Goal: Complete application form: Complete application form

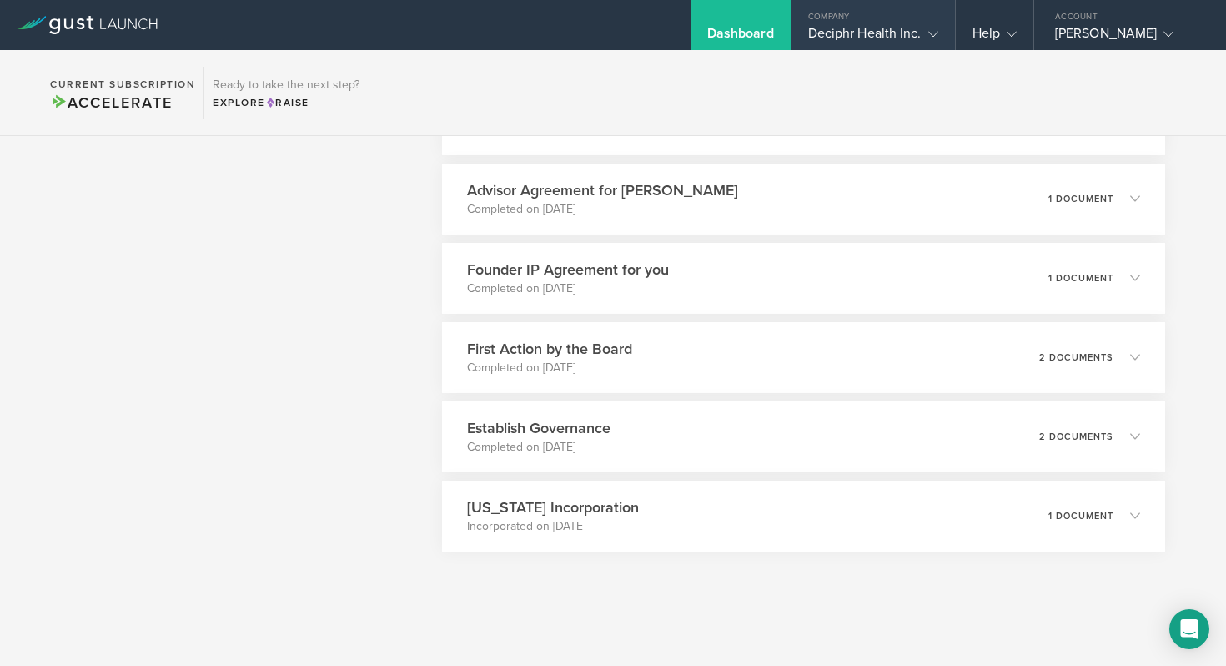
scroll to position [1461, 0]
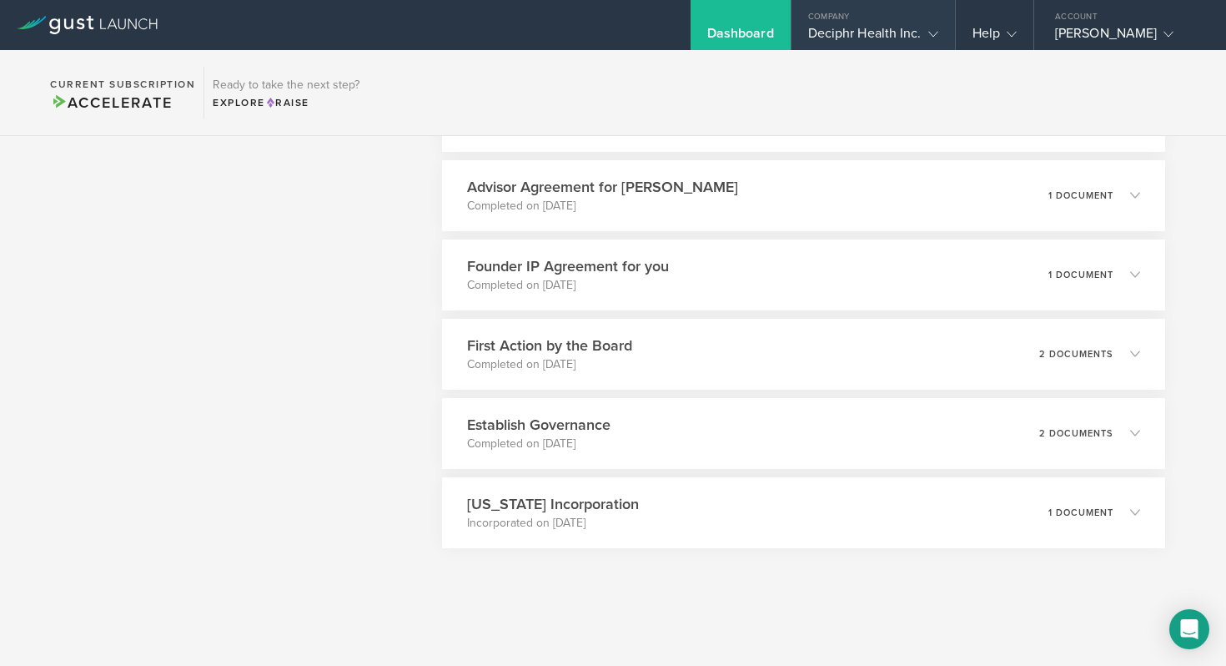
click at [931, 39] on gust-icon at bounding box center [930, 33] width 17 height 17
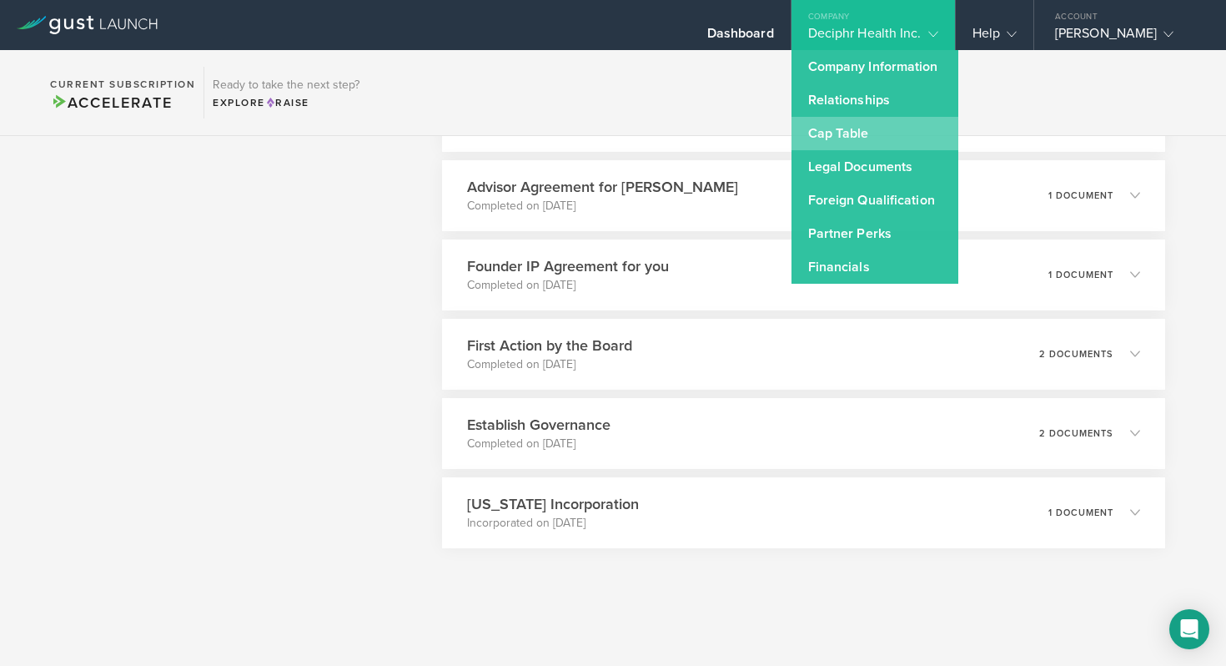
click at [885, 135] on link "Cap Table" at bounding box center [875, 133] width 167 height 33
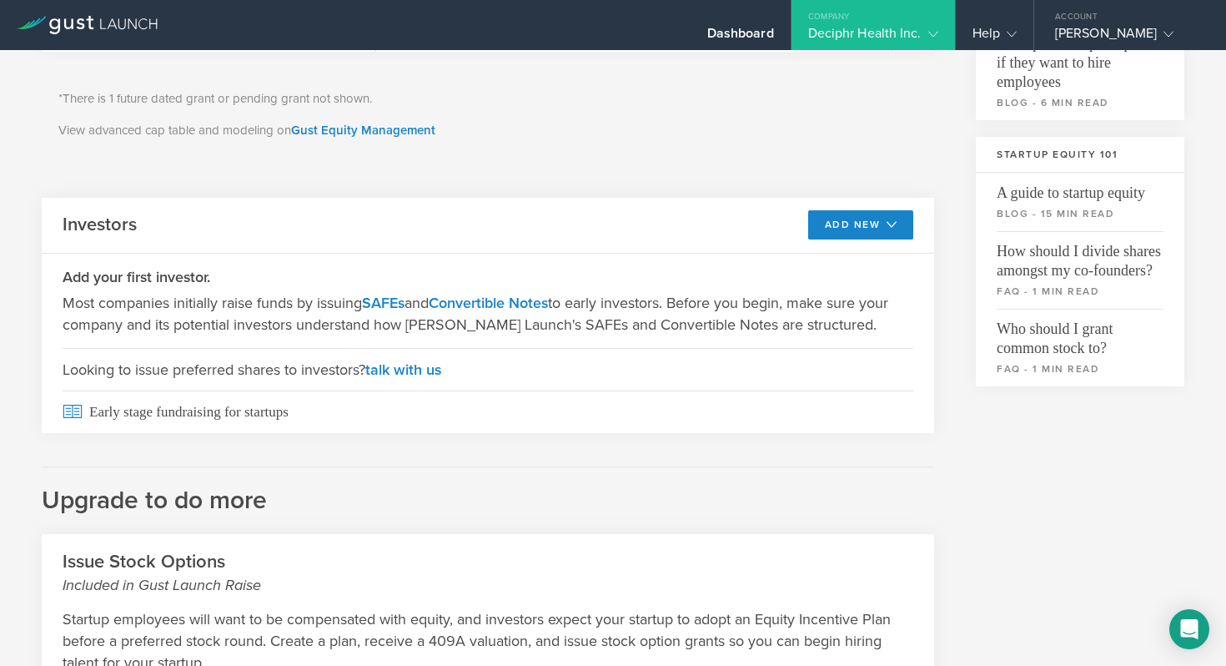
scroll to position [470, 0]
click at [739, 38] on div "Dashboard" at bounding box center [740, 37] width 67 height 25
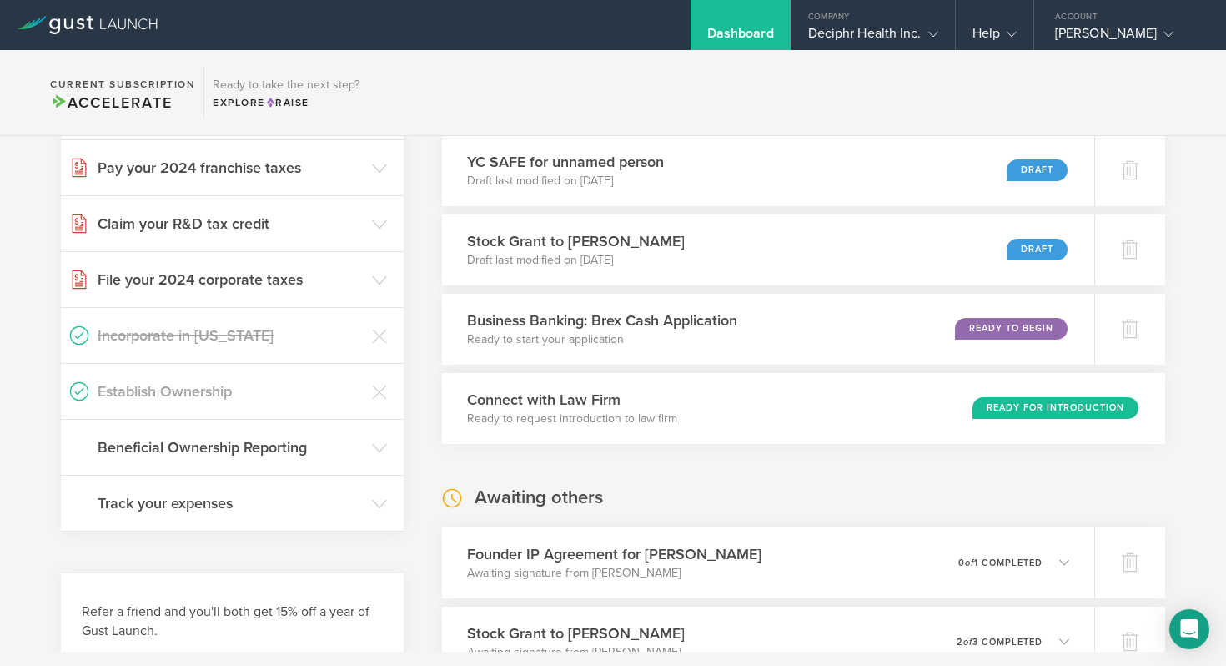
scroll to position [312, 0]
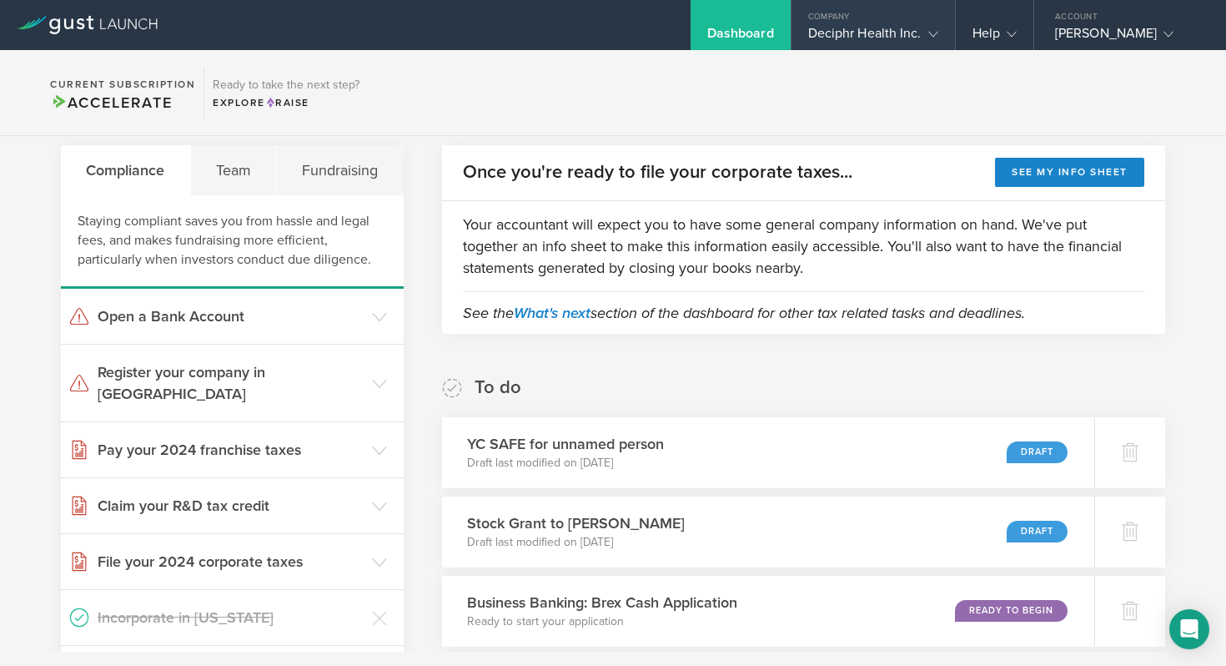
click at [913, 14] on div "Company" at bounding box center [873, 12] width 163 height 25
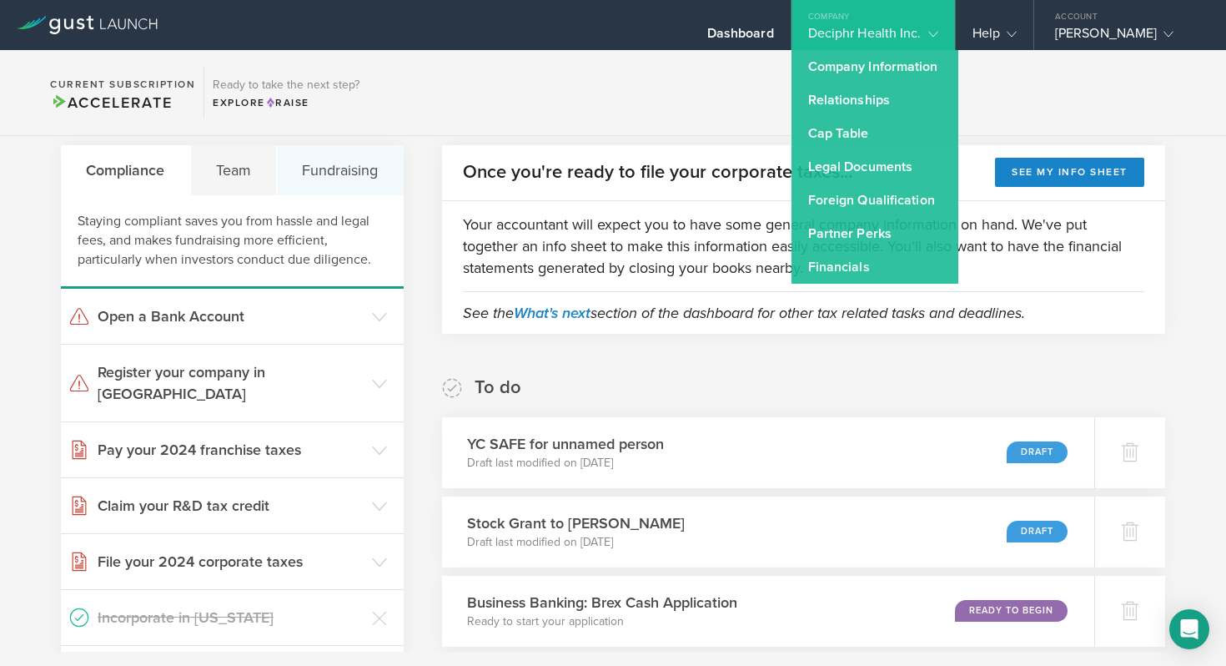
click at [353, 174] on div "Fundraising" at bounding box center [340, 170] width 127 height 50
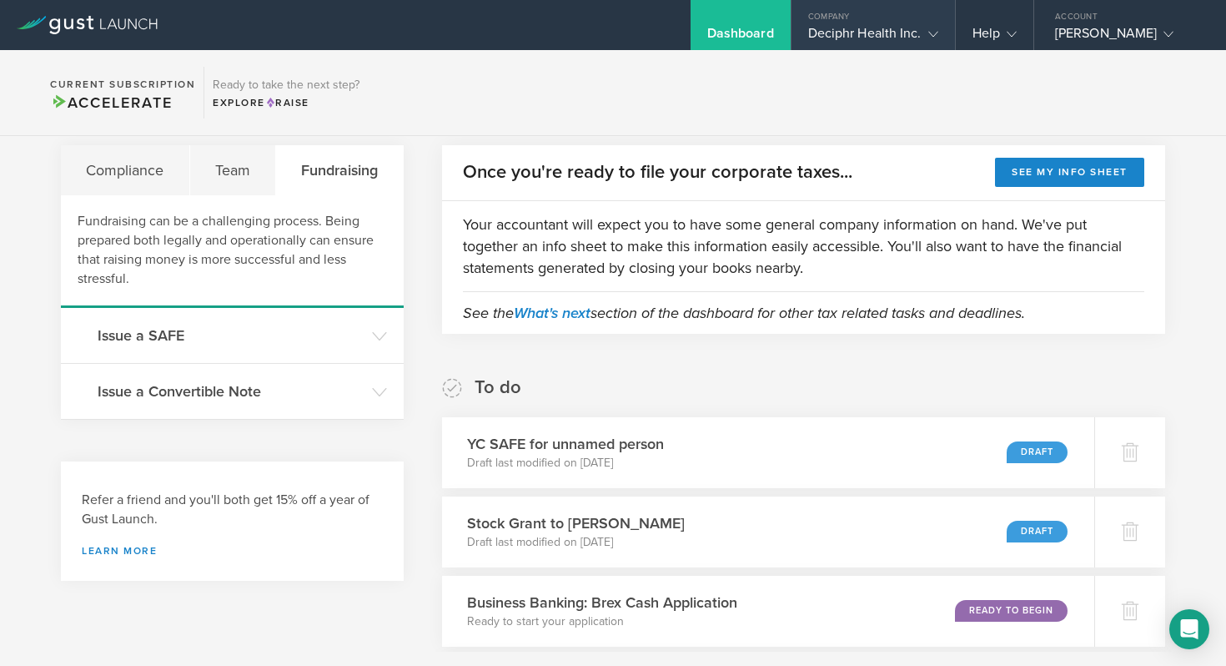
click at [919, 18] on div "Company" at bounding box center [873, 12] width 163 height 25
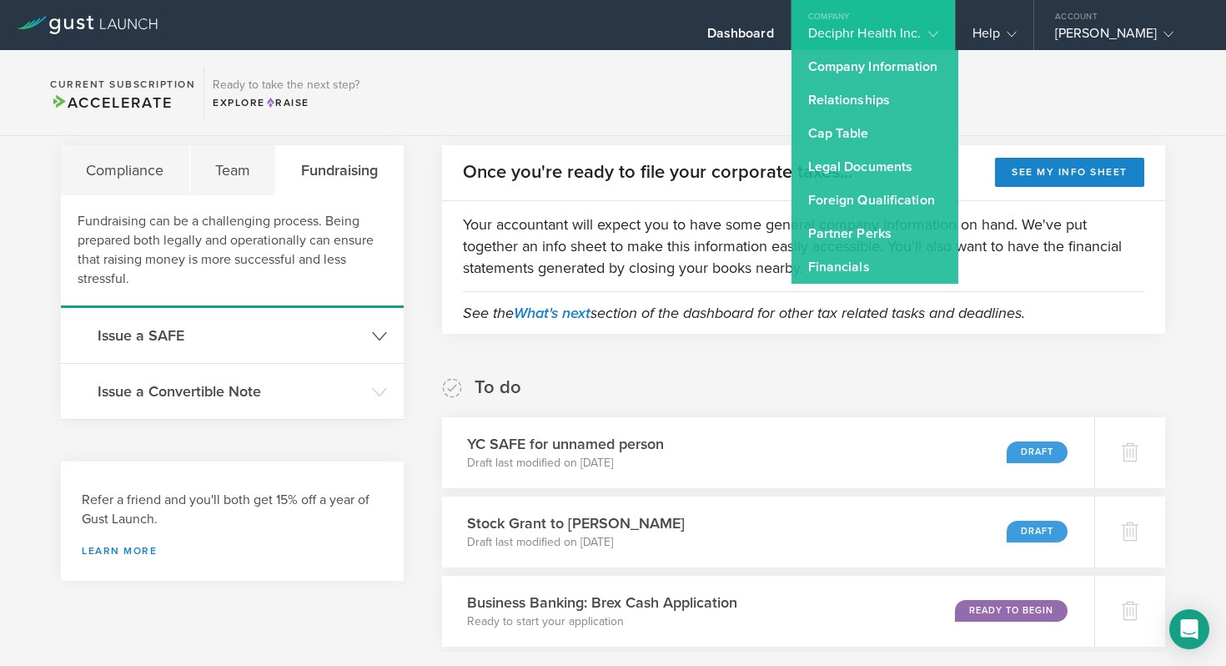
click at [198, 339] on h3 "Issue a SAFE" at bounding box center [231, 335] width 266 height 22
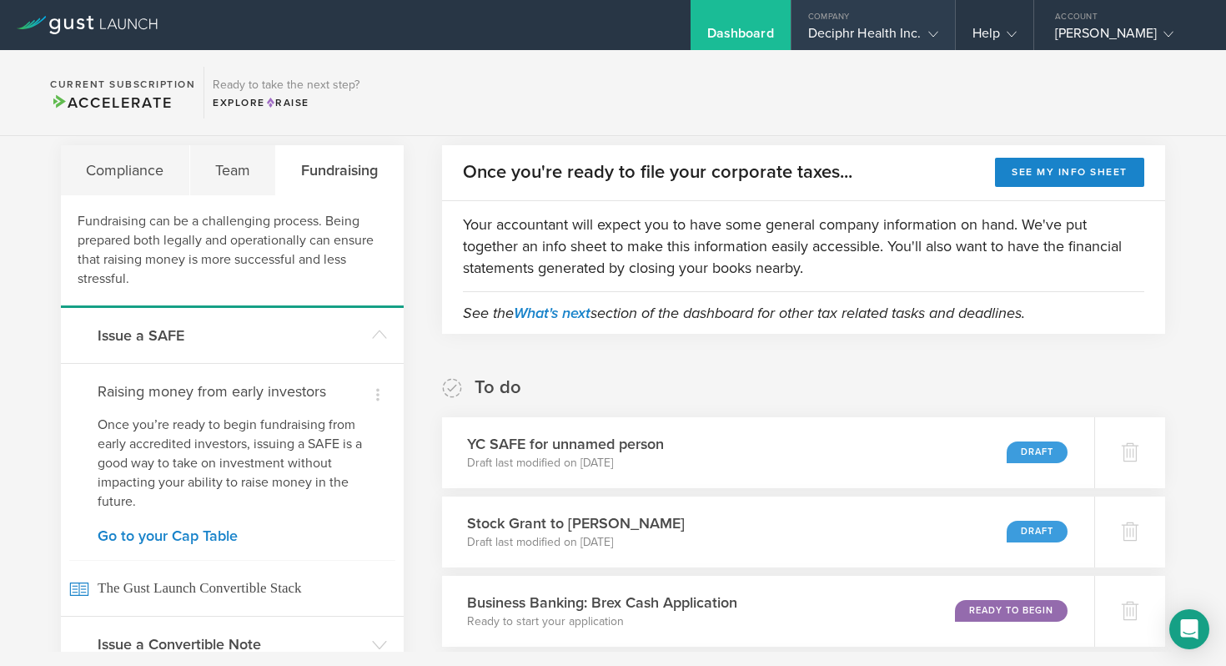
click at [835, 21] on div "Company" at bounding box center [873, 12] width 163 height 25
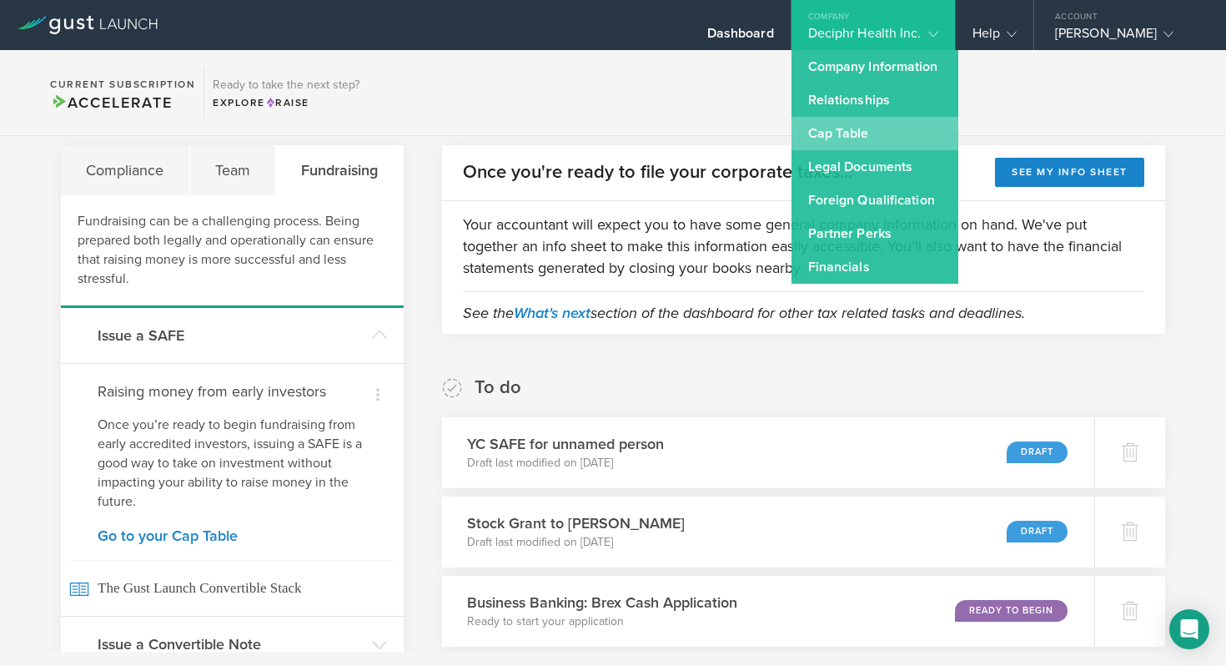
click at [840, 135] on link "Cap Table" at bounding box center [875, 133] width 167 height 33
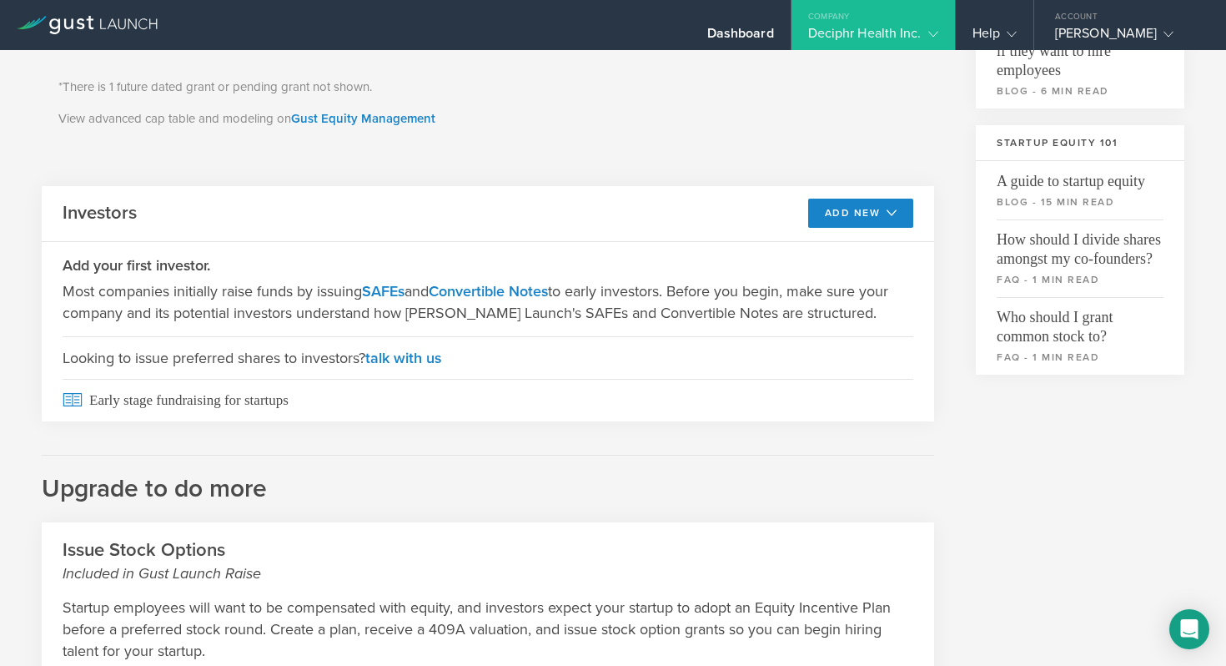
scroll to position [478, 0]
click at [888, 222] on button "Add New" at bounding box center [861, 214] width 106 height 29
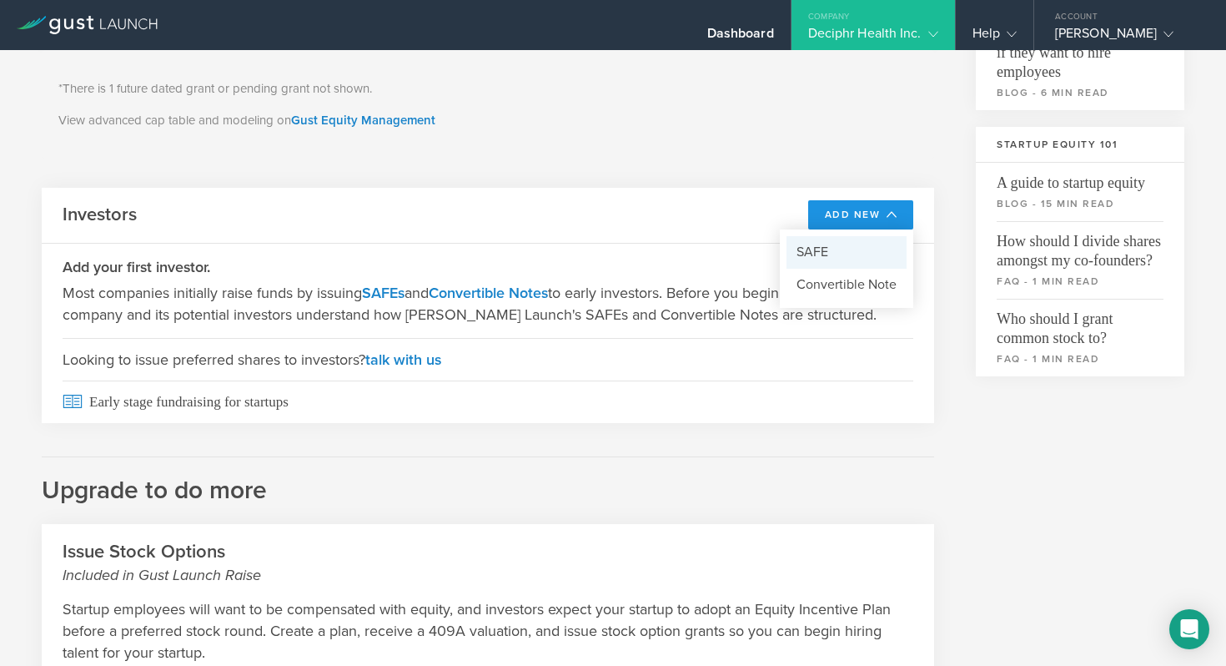
click at [855, 246] on li "SAFE" at bounding box center [847, 252] width 120 height 33
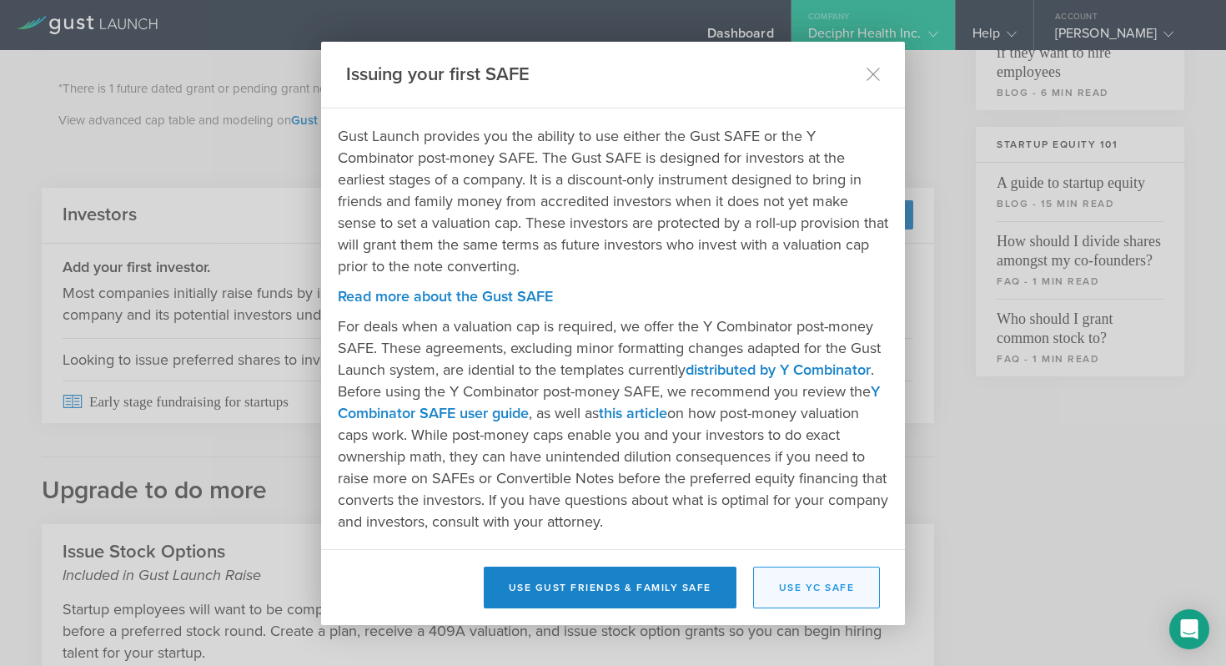
click at [795, 596] on button "Use YC SAFE" at bounding box center [817, 587] width 128 height 42
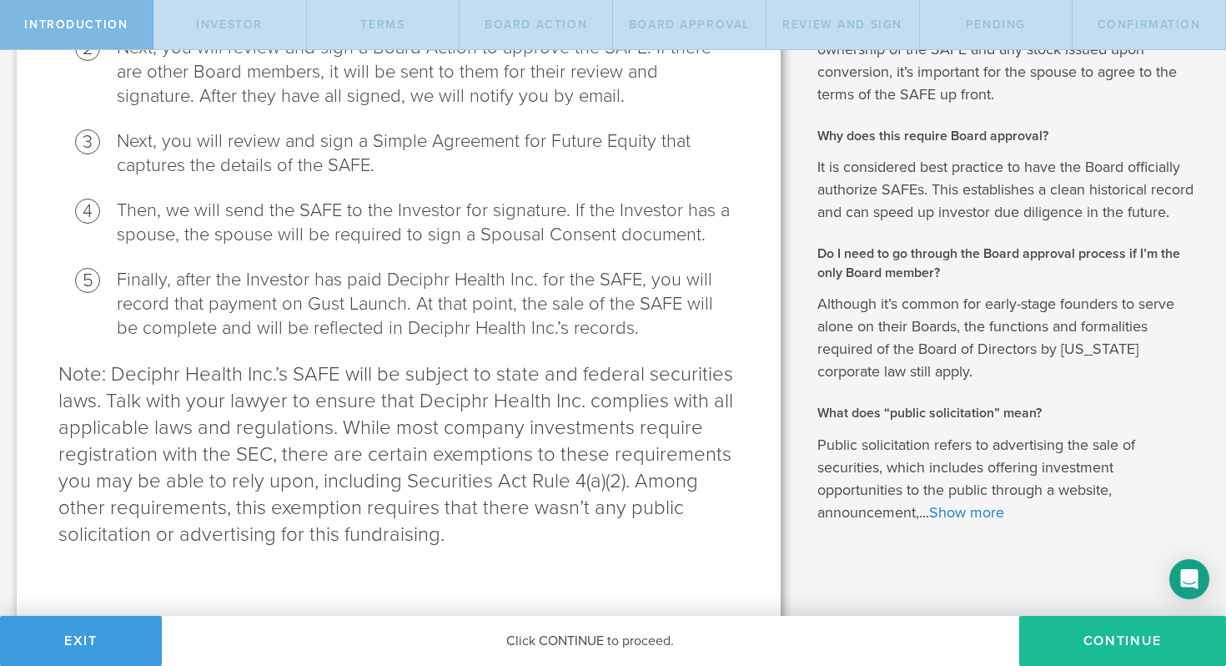
scroll to position [558, 0]
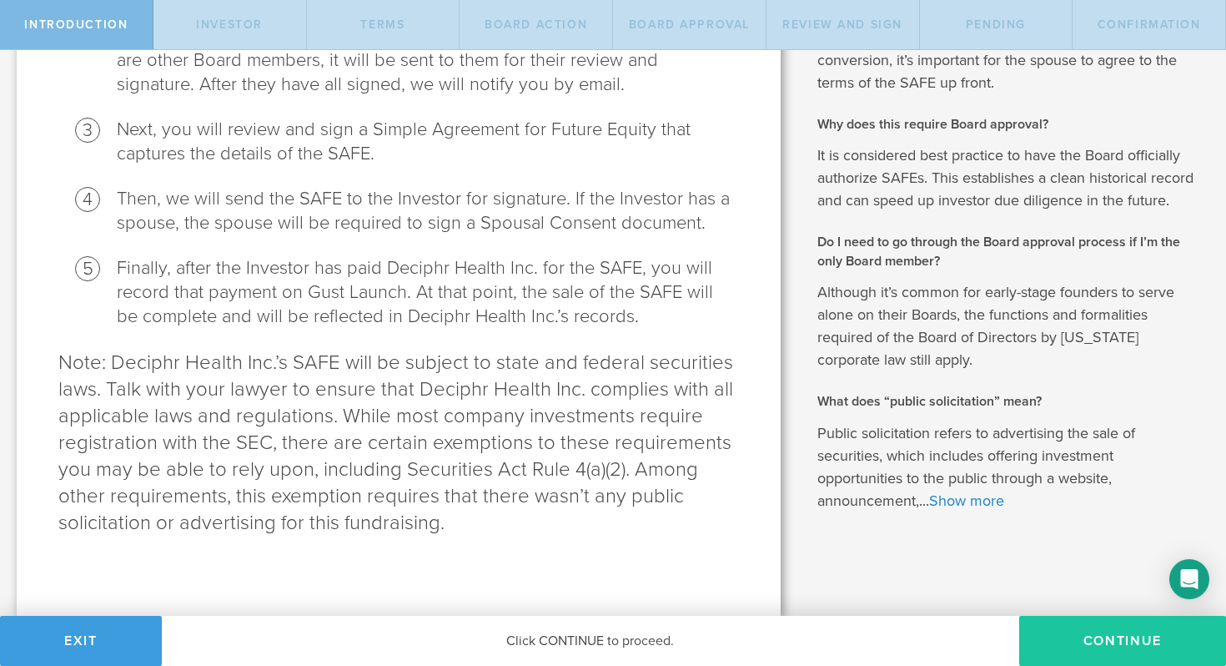
click at [1104, 636] on button "Continue" at bounding box center [1122, 641] width 207 height 50
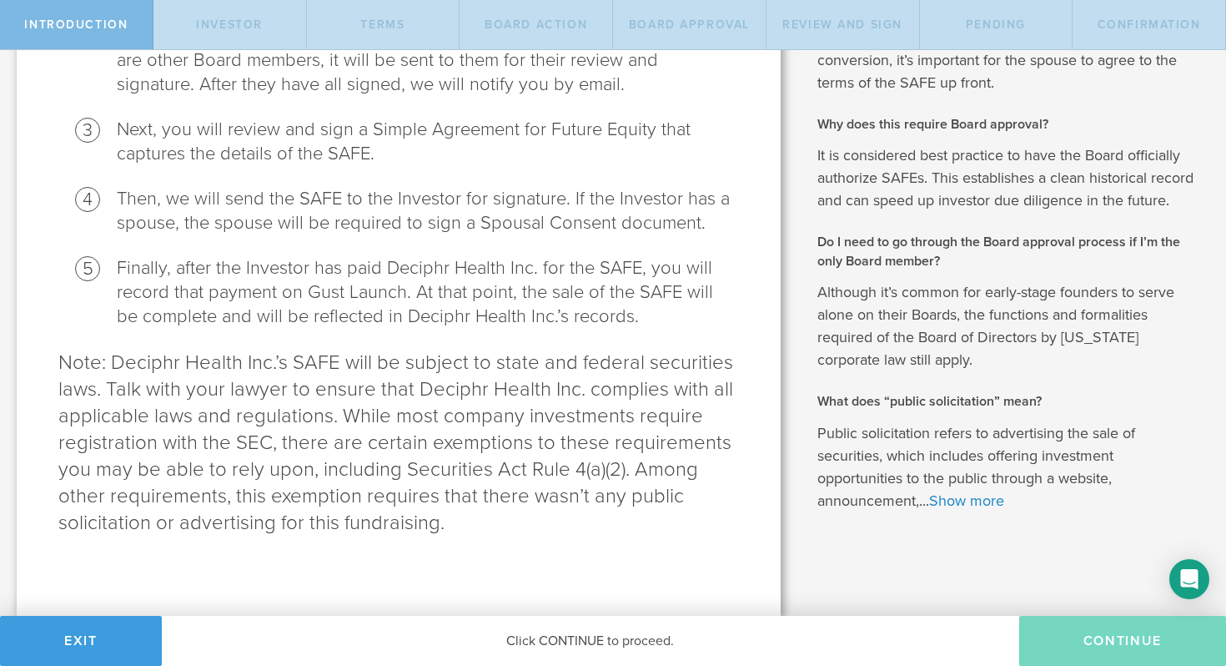
scroll to position [0, 0]
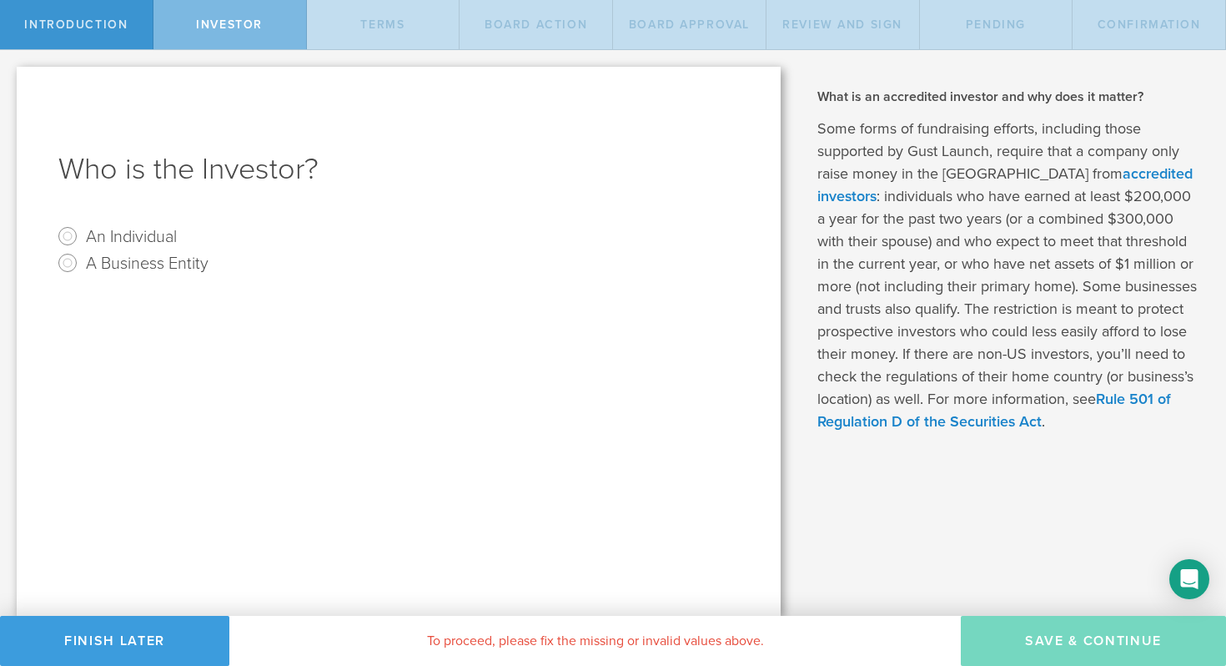
click at [142, 238] on label "An Individual" at bounding box center [131, 236] width 91 height 24
click at [81, 238] on input "An Individual" at bounding box center [67, 236] width 27 height 27
radio input "true"
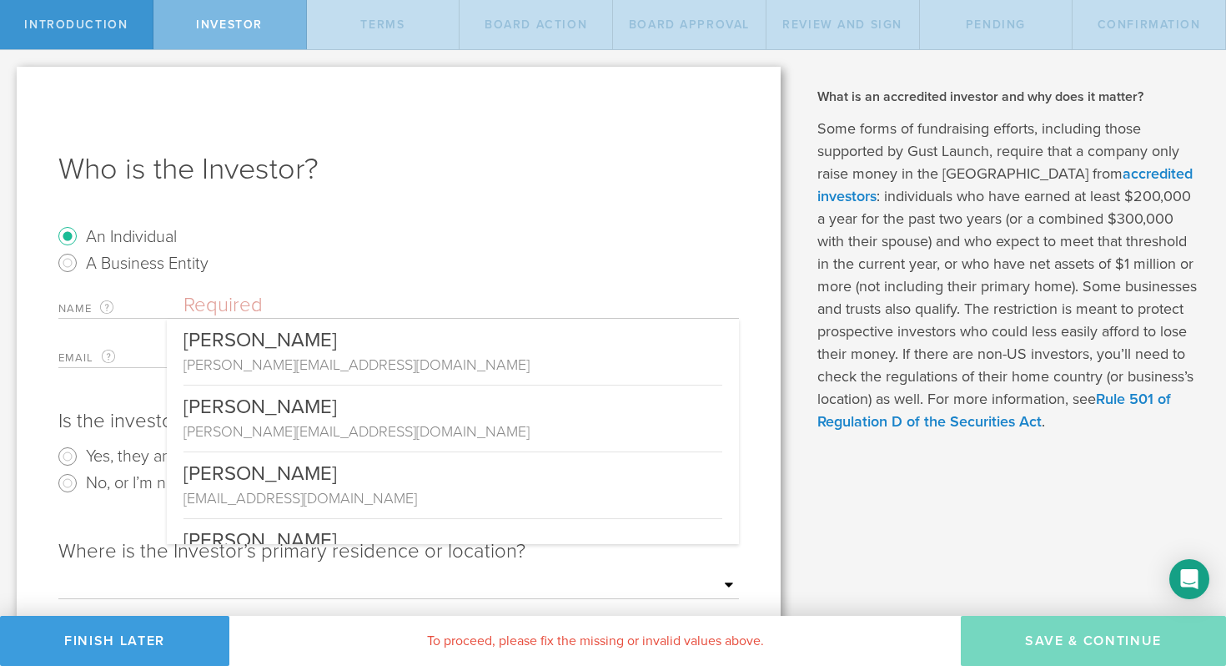
click at [239, 309] on input "text" at bounding box center [462, 305] width 556 height 25
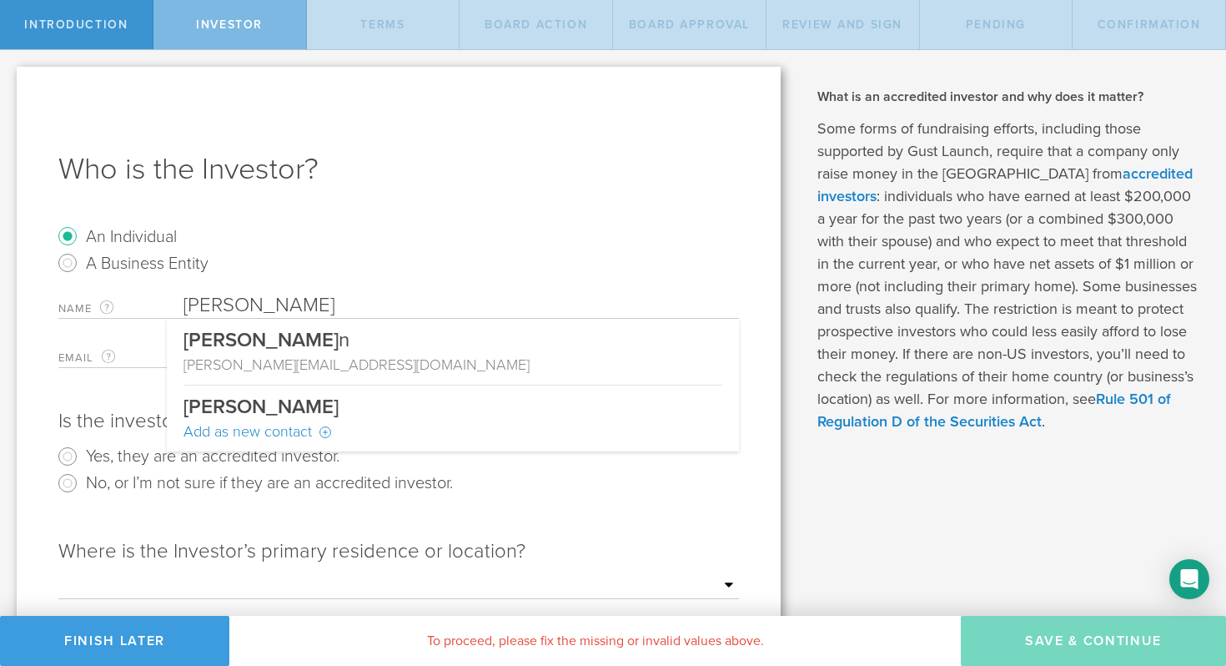
type input "[PERSON_NAME]"
type input "[PERSON_NAME][EMAIL_ADDRESS][DOMAIN_NAME]"
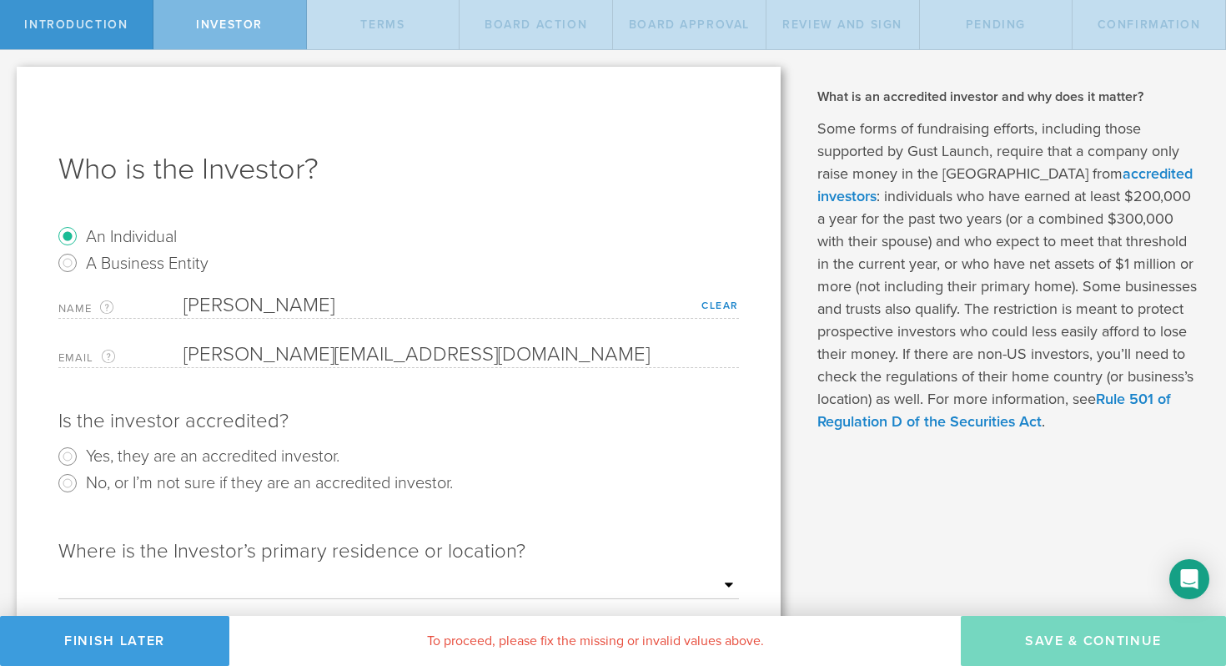
click at [164, 460] on label "Yes, they are an accredited investor." at bounding box center [213, 455] width 254 height 24
click at [81, 460] on input "Yes, they are an accredited investor." at bounding box center [67, 456] width 27 height 27
radio input "true"
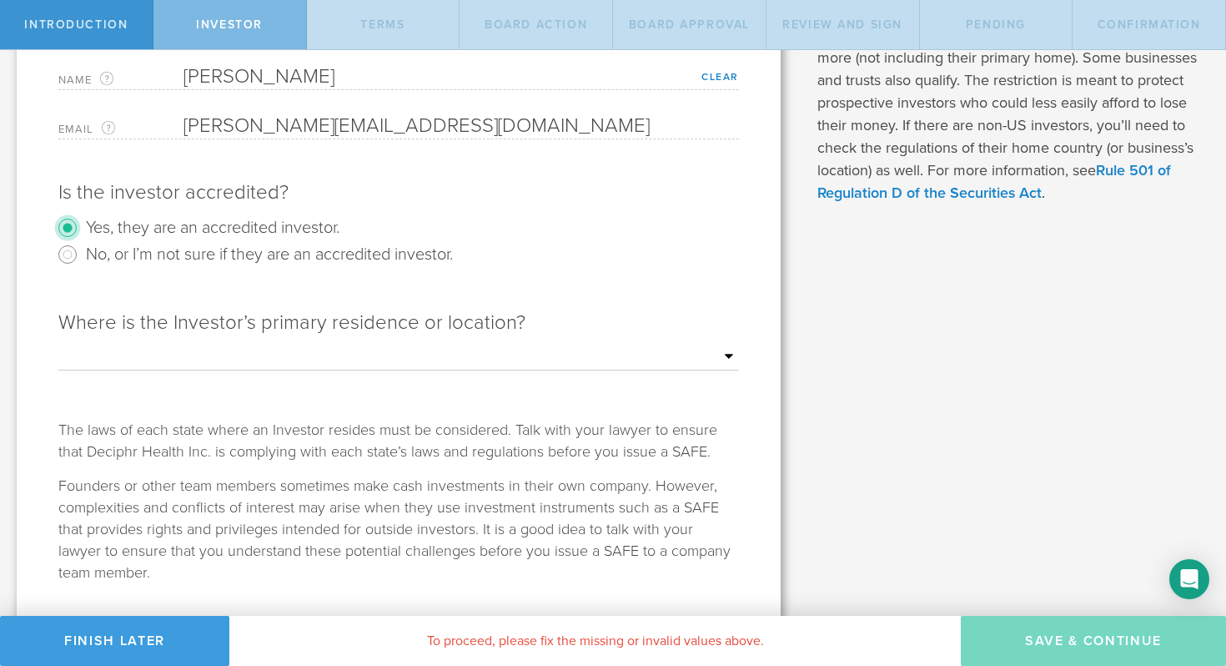
scroll to position [254, 0]
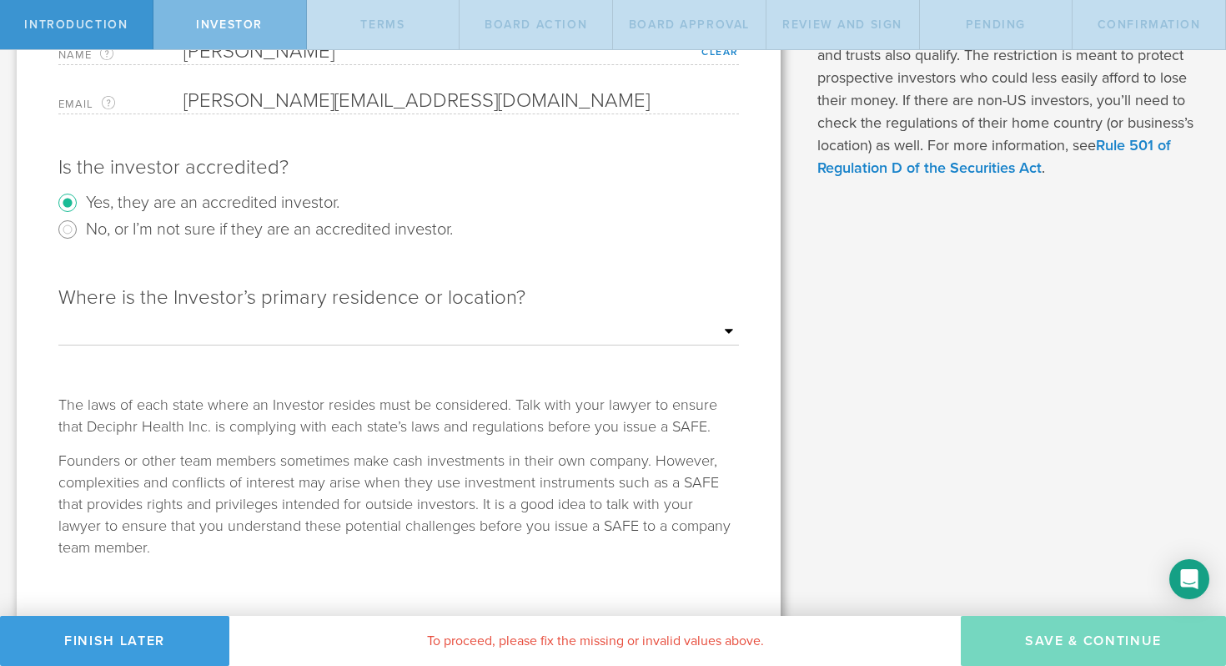
click at [293, 324] on select "Outside of the US Alabama Alaska Arizona Arkansas California Colorado Connectic…" at bounding box center [398, 331] width 681 height 25
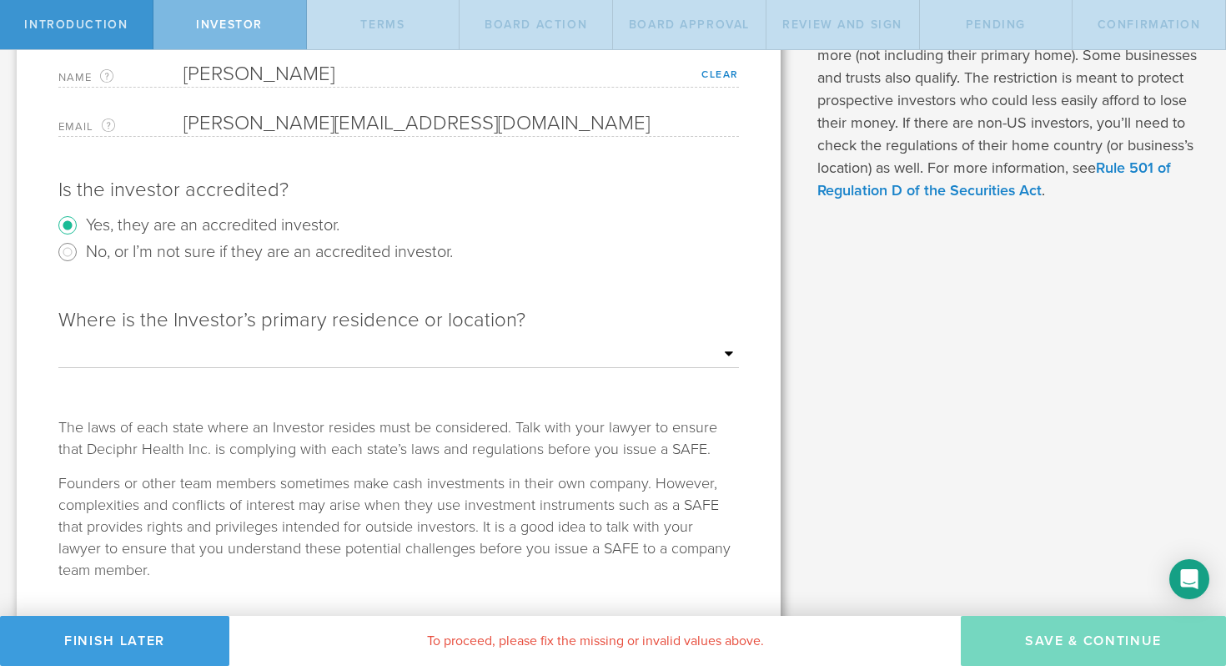
scroll to position [271, 0]
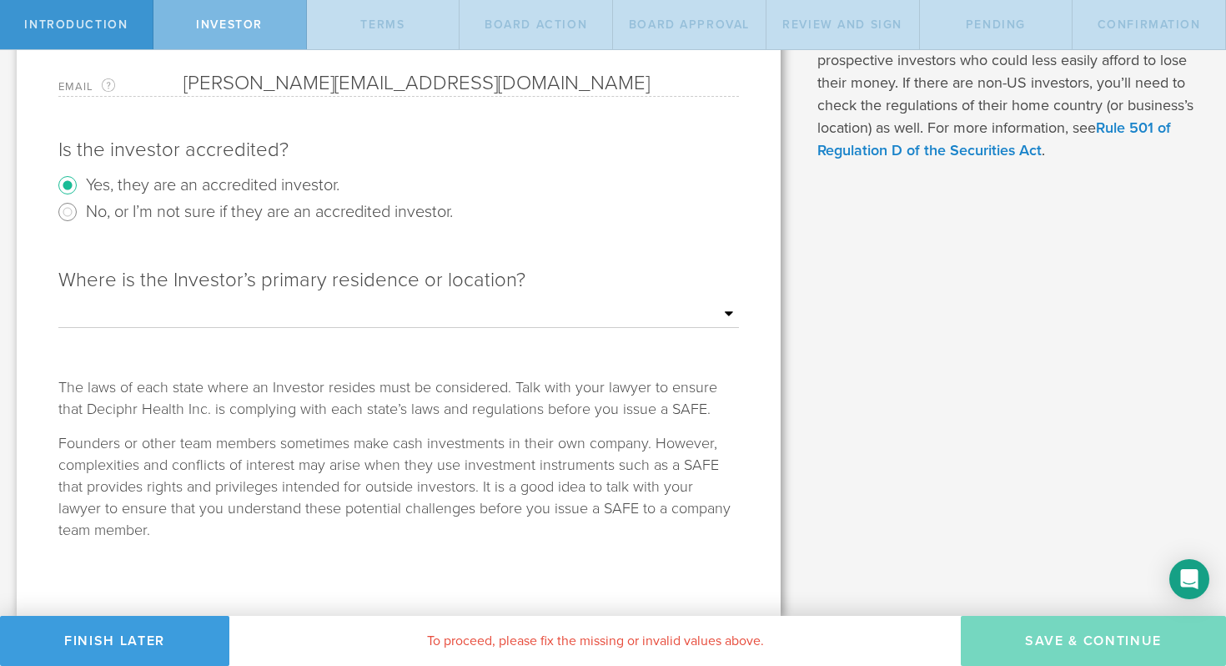
click at [285, 300] on div "Where is the Investor’s primary residence or location? Outside of the US Alabam…" at bounding box center [398, 313] width 681 height 126
click at [281, 323] on select "Outside of the US Alabama Alaska Arizona Arkansas California Colorado Connectic…" at bounding box center [398, 314] width 681 height 25
select select "string:NY"
click at [201, 415] on div "The laws of each state where an Investor resides must be considered. Talk with …" at bounding box center [398, 397] width 681 height 43
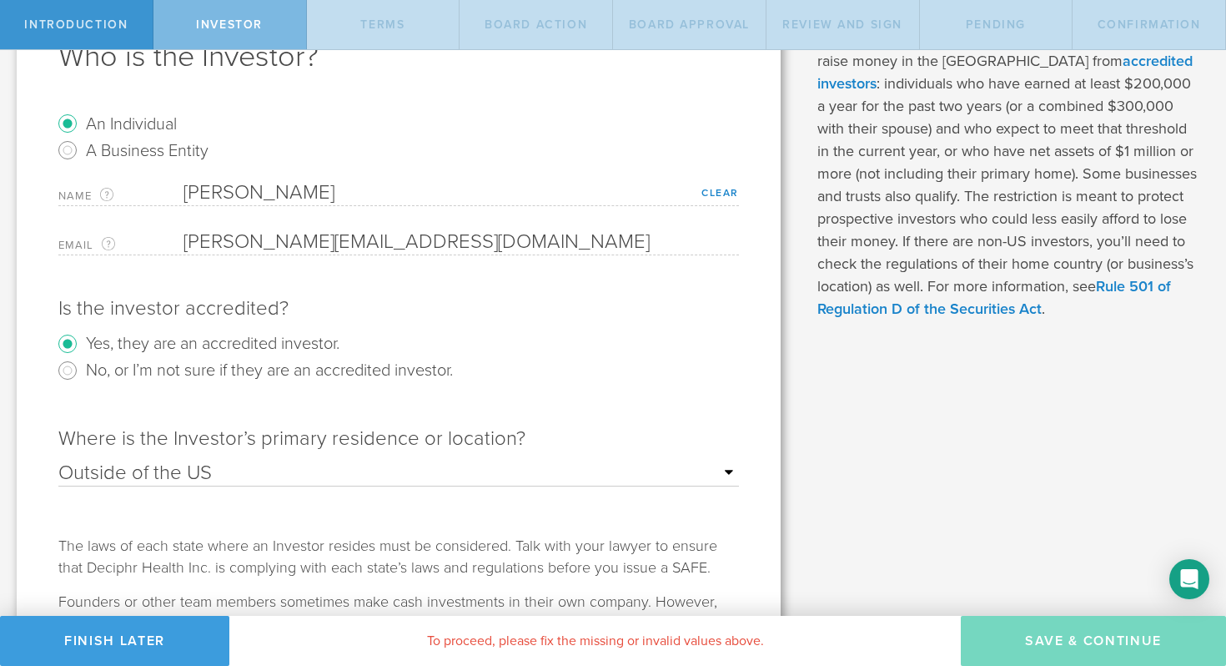
scroll to position [0, 0]
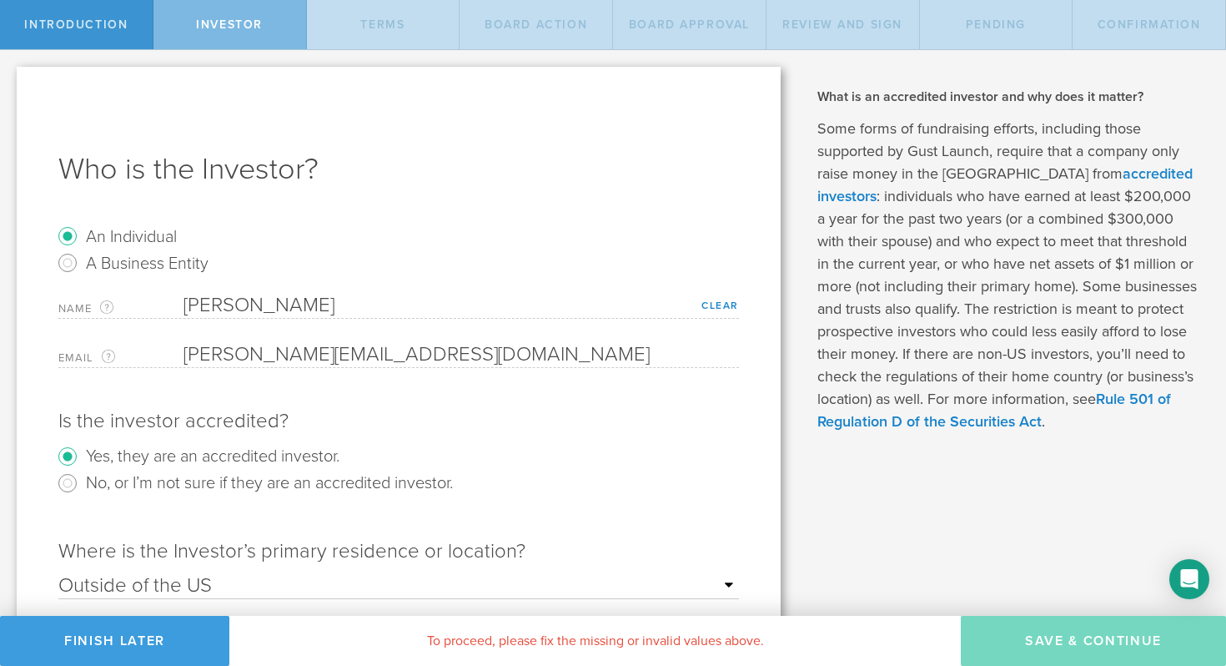
click at [321, 336] on div "Name The first and last name of the person that will be the SAFE holder. Gregor…" at bounding box center [398, 330] width 681 height 75
click at [219, 481] on label "No, or I’m not sure if they are an accredited investor." at bounding box center [269, 482] width 367 height 24
click at [81, 481] on input "No, or I’m not sure if they are an accredited investor." at bounding box center [67, 483] width 27 height 27
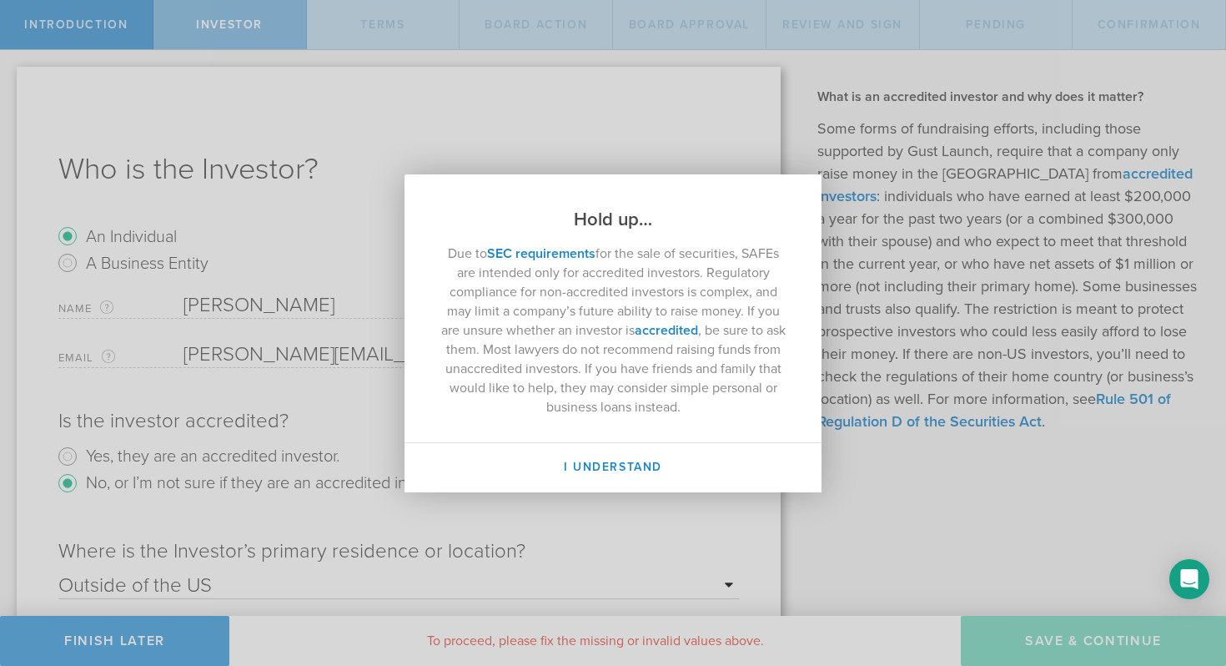
click at [218, 452] on div "Hold up… Due to SEC requirements for the sale of securities, SAFEs are intended…" at bounding box center [613, 333] width 1226 height 666
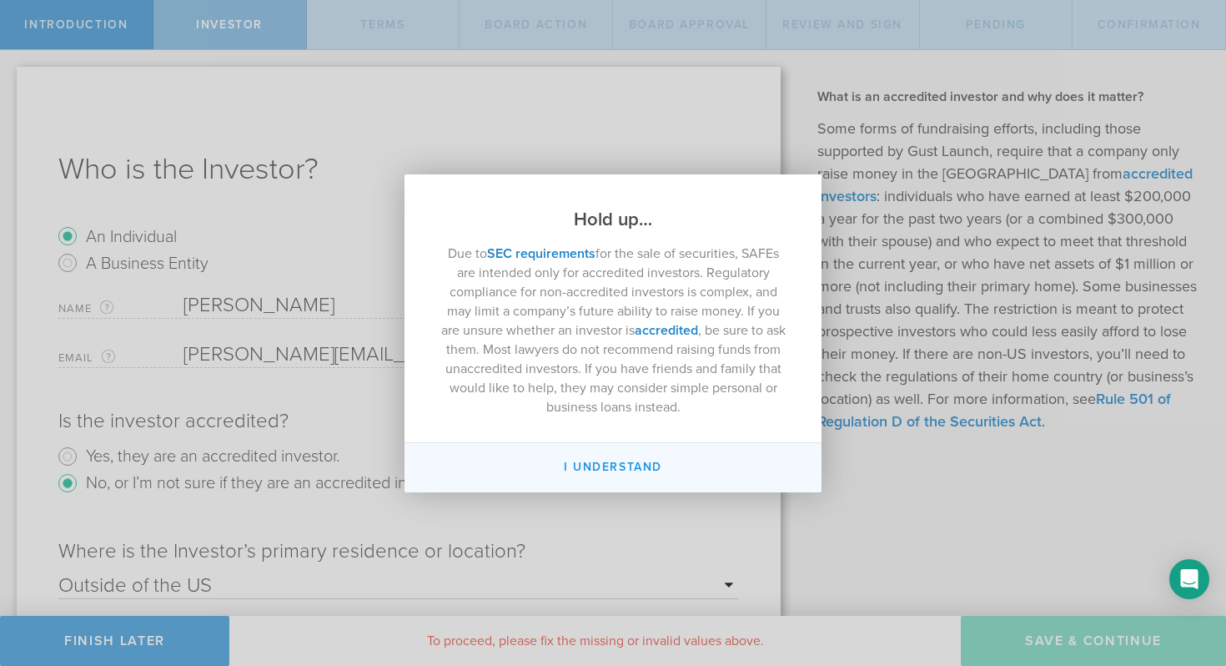
click at [562, 463] on button "I Understand" at bounding box center [613, 467] width 417 height 49
radio input "false"
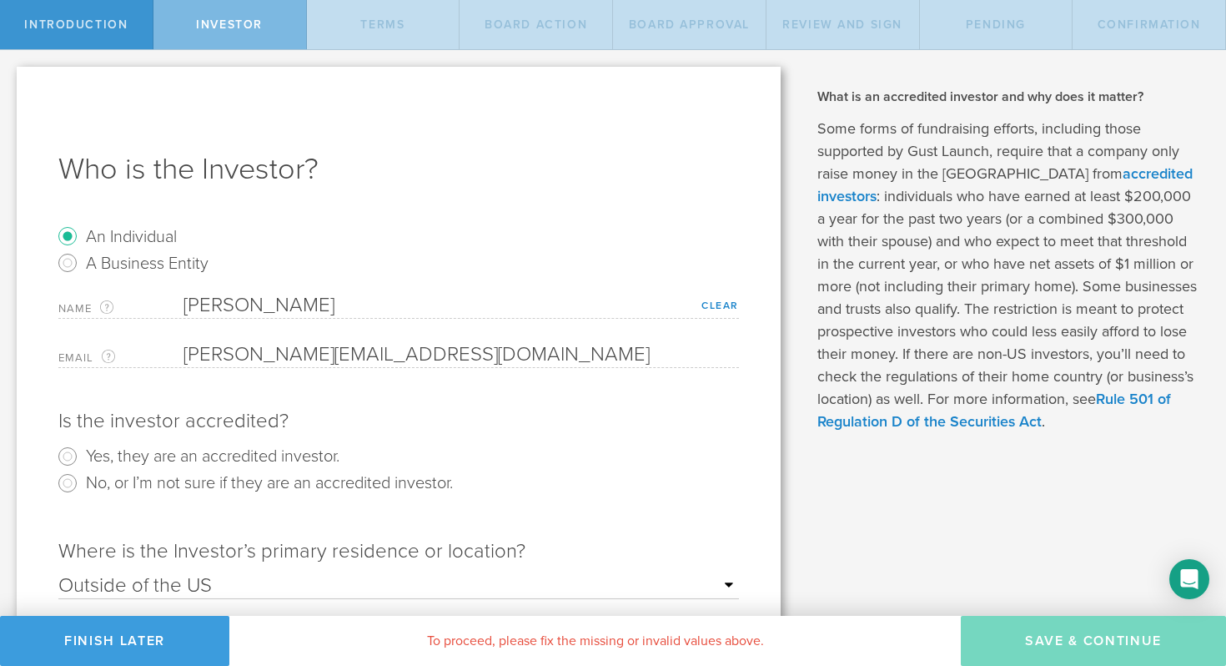
click at [170, 446] on label "Yes, they are an accredited investor." at bounding box center [213, 455] width 254 height 24
click at [81, 446] on input "Yes, they are an accredited investor." at bounding box center [67, 456] width 27 height 27
radio input "true"
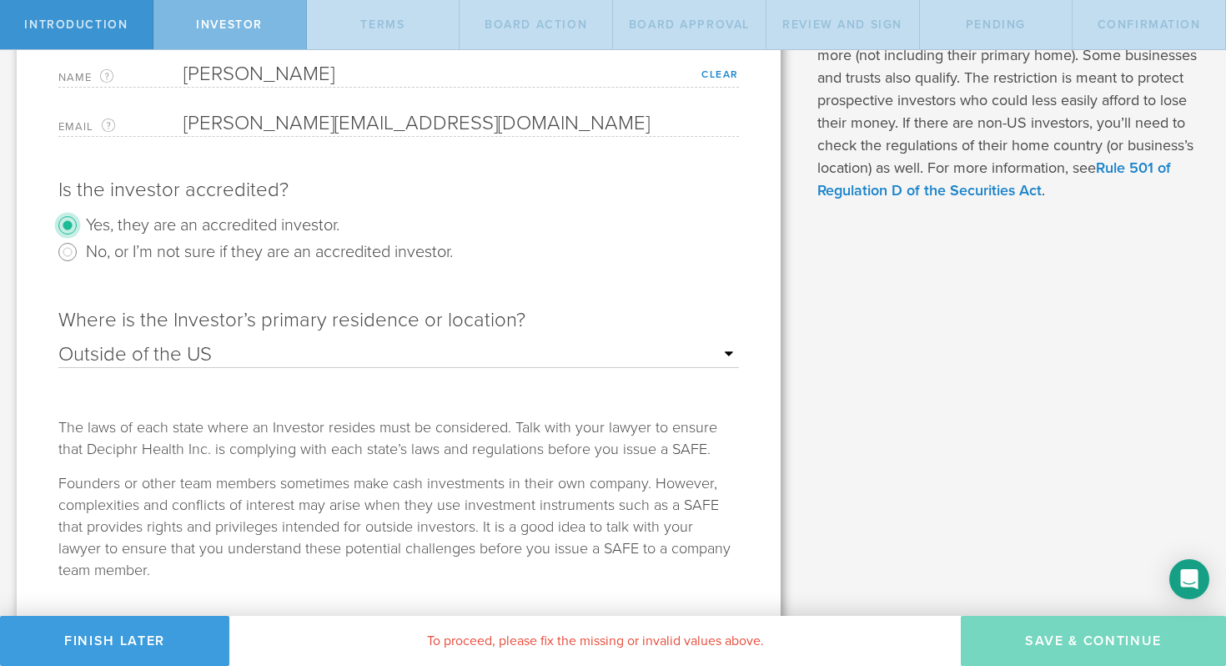
scroll to position [271, 0]
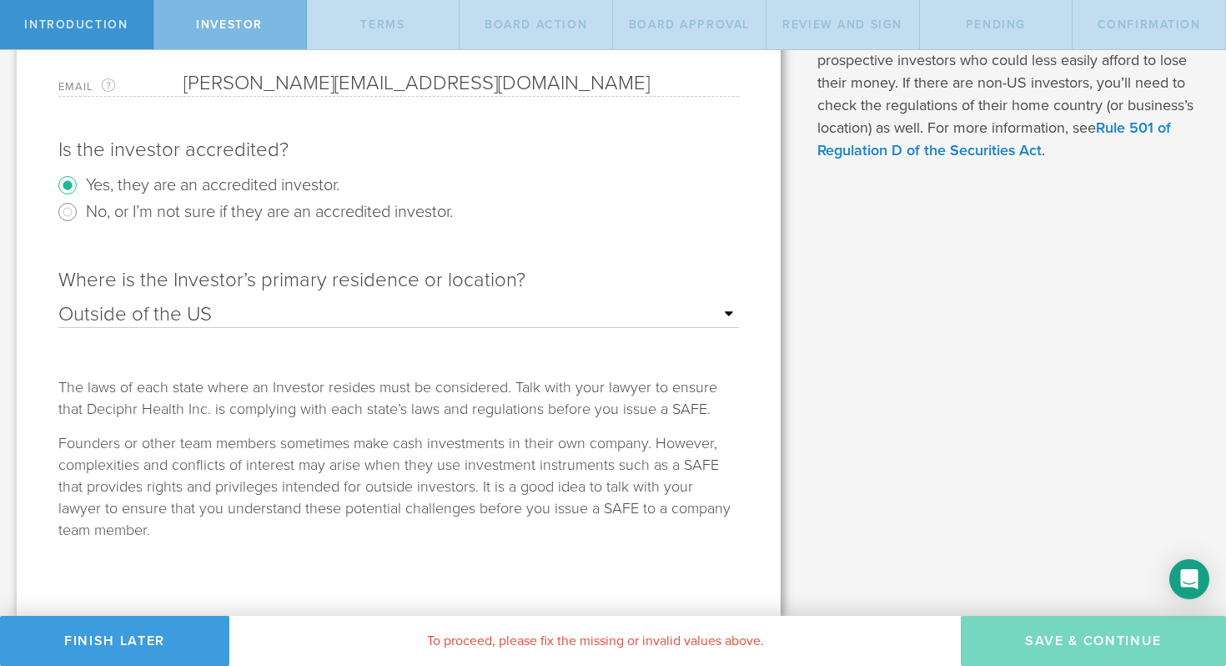
click at [291, 307] on select "Outside of the US Alabama Alaska Arizona Arkansas California Colorado Connectic…" at bounding box center [398, 314] width 681 height 25
click at [281, 320] on select "Outside of the US Alabama Alaska Arizona Arkansas California Colorado Connectic…" at bounding box center [398, 314] width 681 height 25
select select "string:NY"
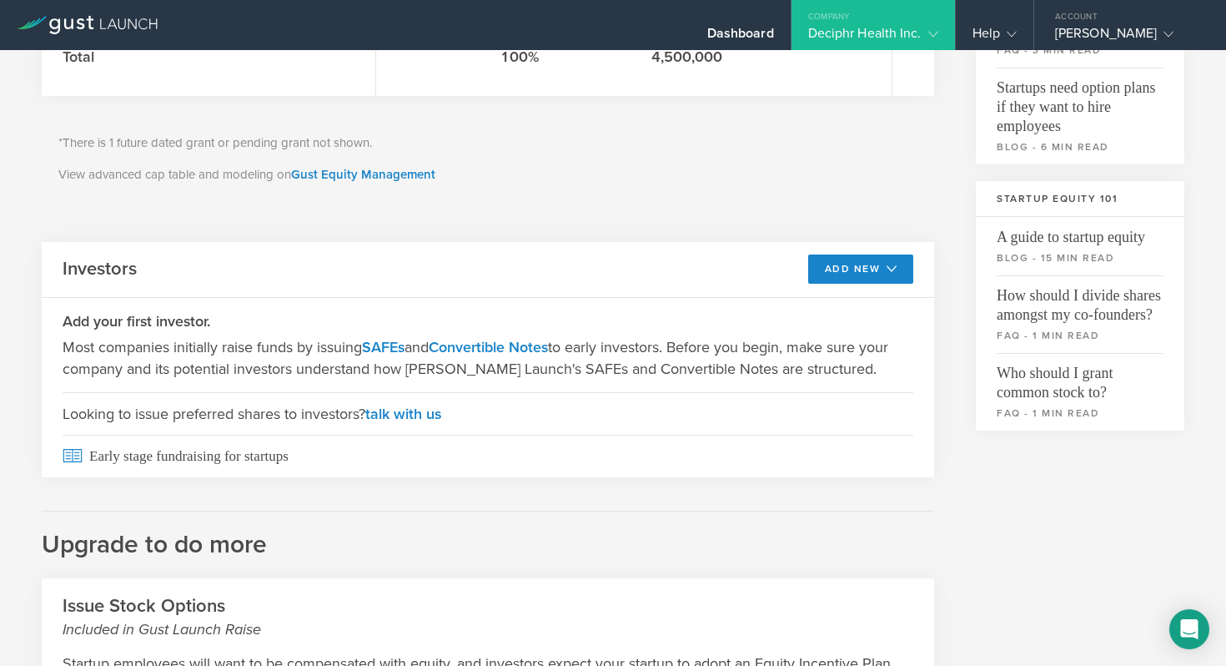
scroll to position [447, 0]
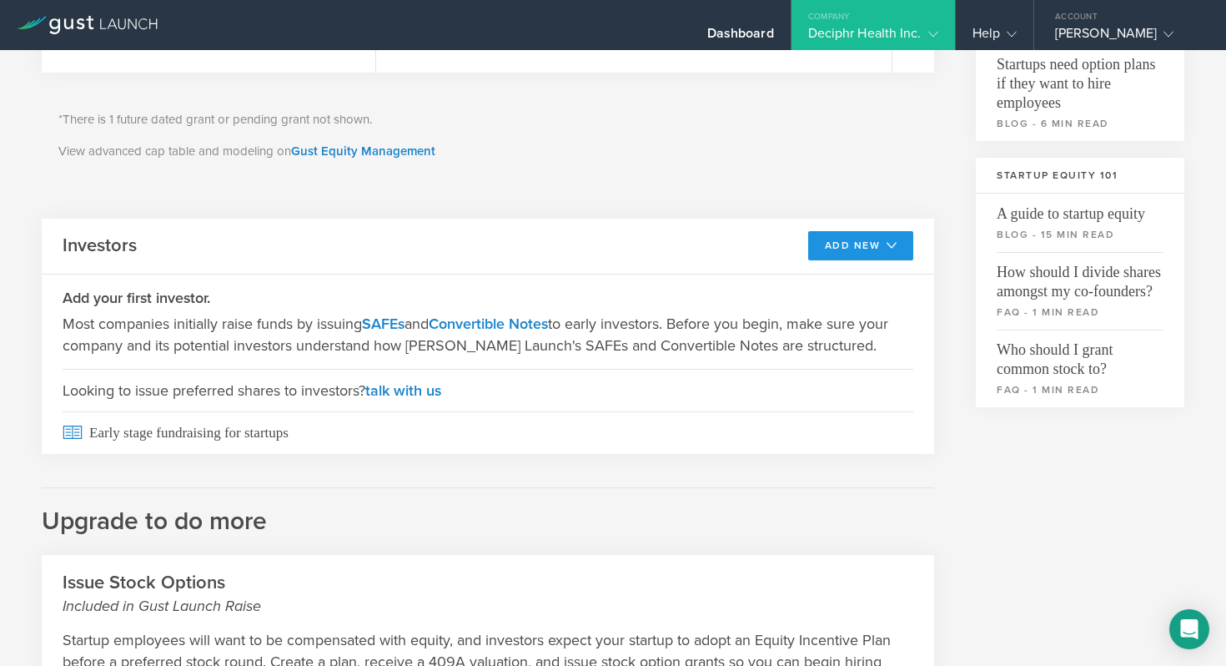
click at [880, 249] on icon at bounding box center [888, 245] width 17 height 12
click at [827, 283] on li "SAFE" at bounding box center [847, 283] width 120 height 33
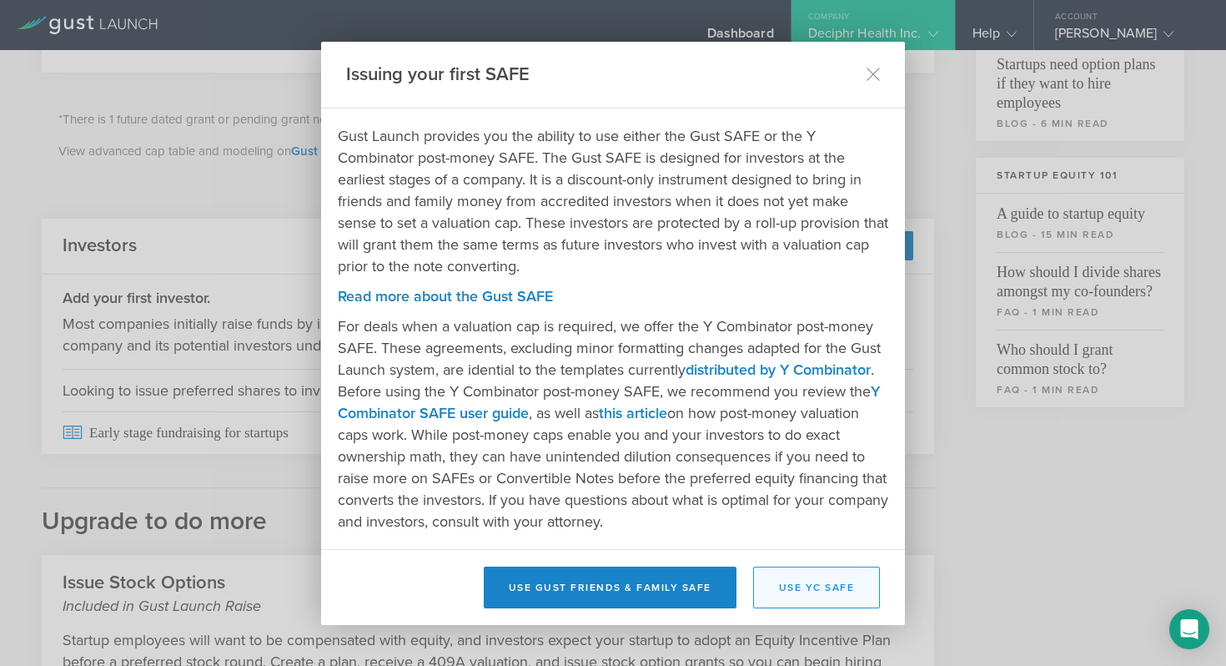
click at [803, 589] on button "Use YC SAFE" at bounding box center [817, 587] width 128 height 42
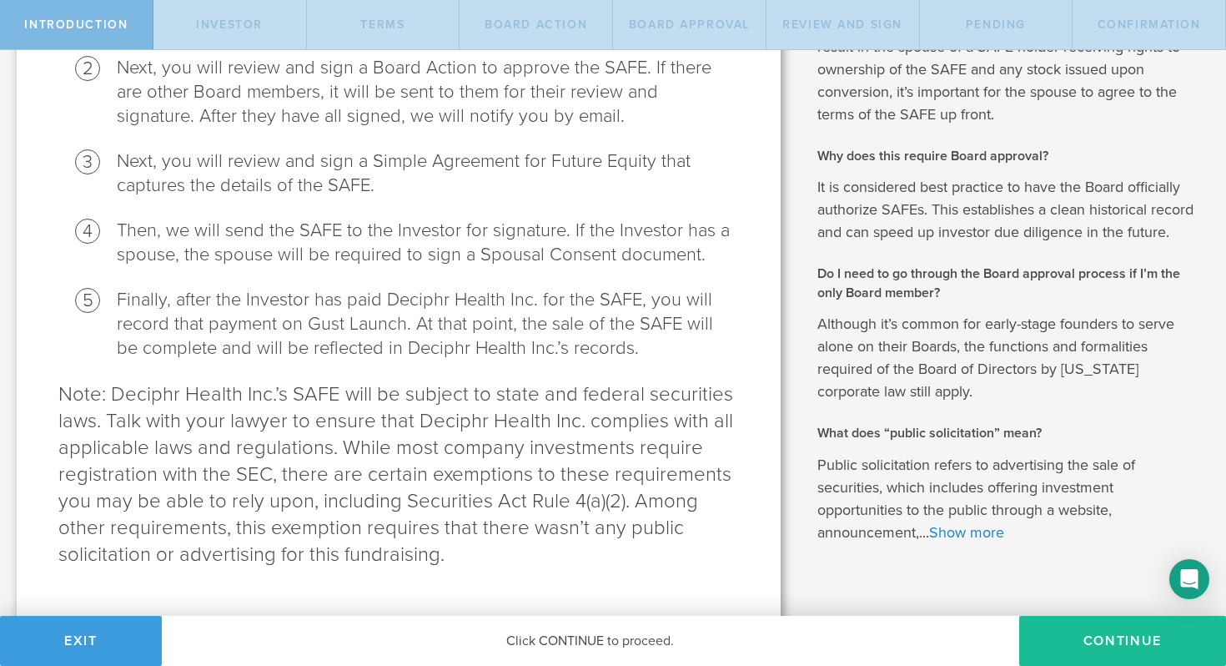
scroll to position [558, 0]
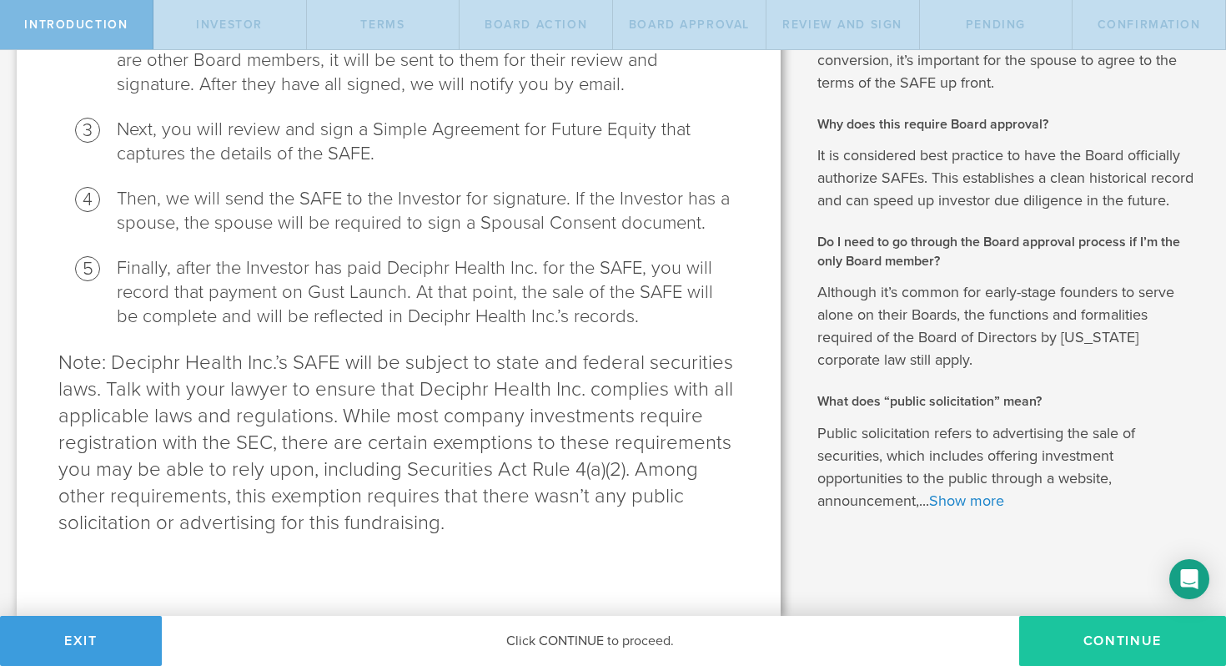
click at [1129, 638] on button "Continue" at bounding box center [1122, 641] width 207 height 50
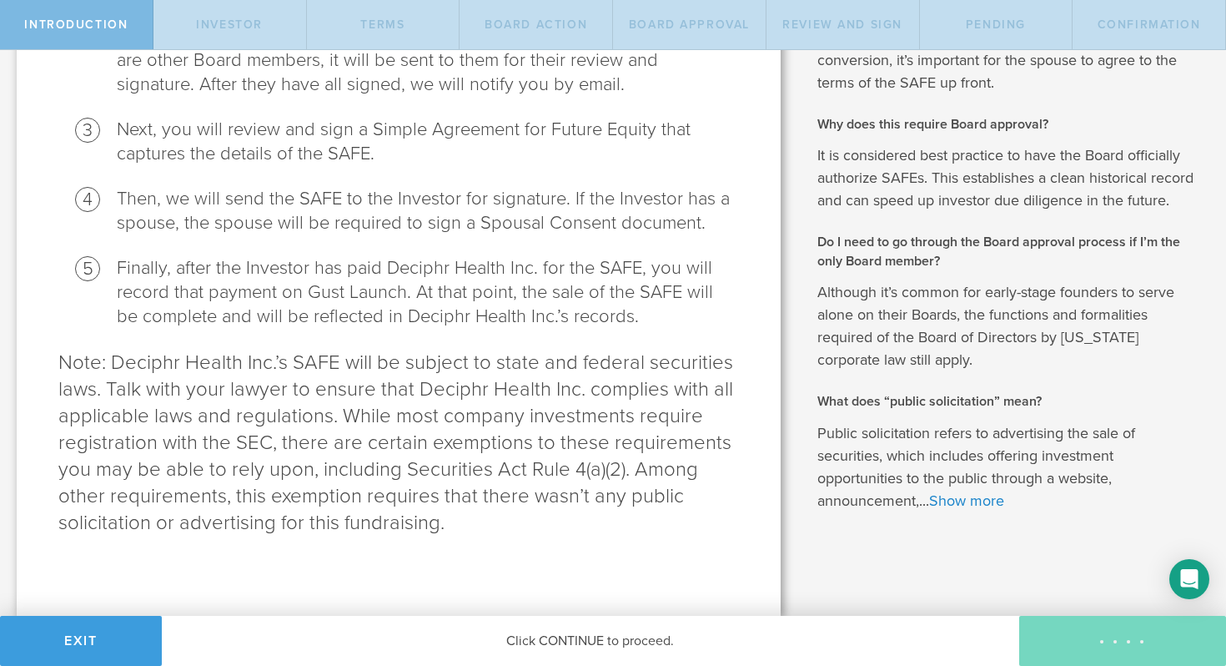
scroll to position [0, 0]
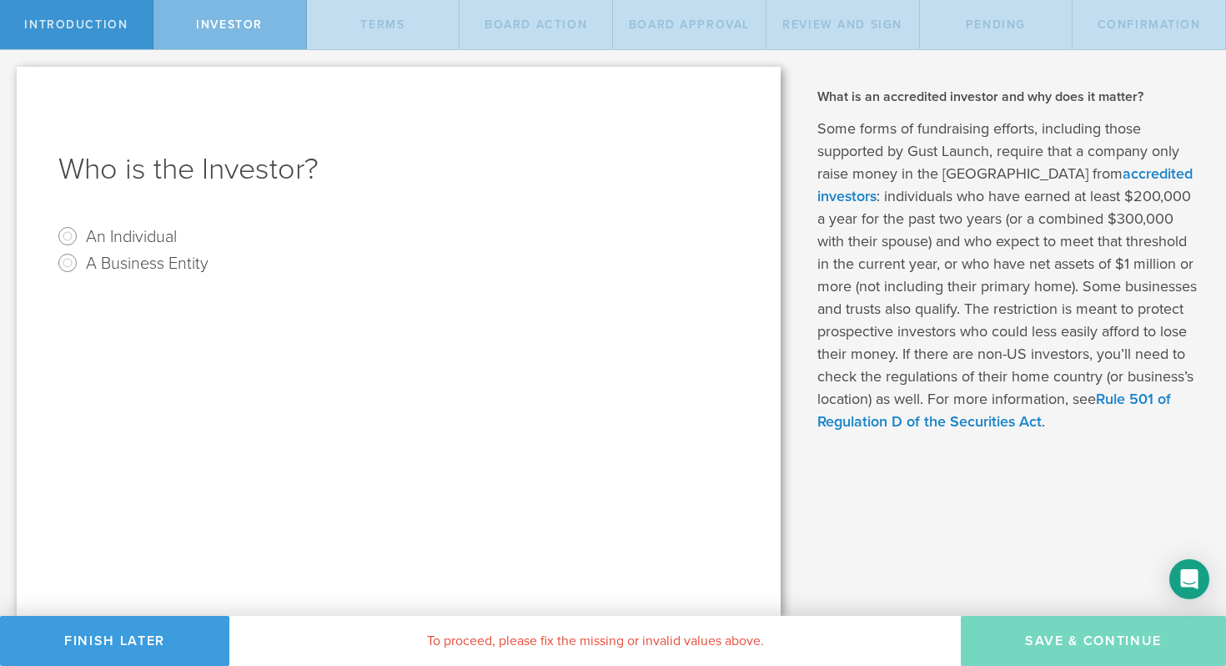
click at [103, 234] on label "An Individual" at bounding box center [131, 236] width 91 height 24
click at [81, 234] on input "An Individual" at bounding box center [67, 236] width 27 height 27
radio input "true"
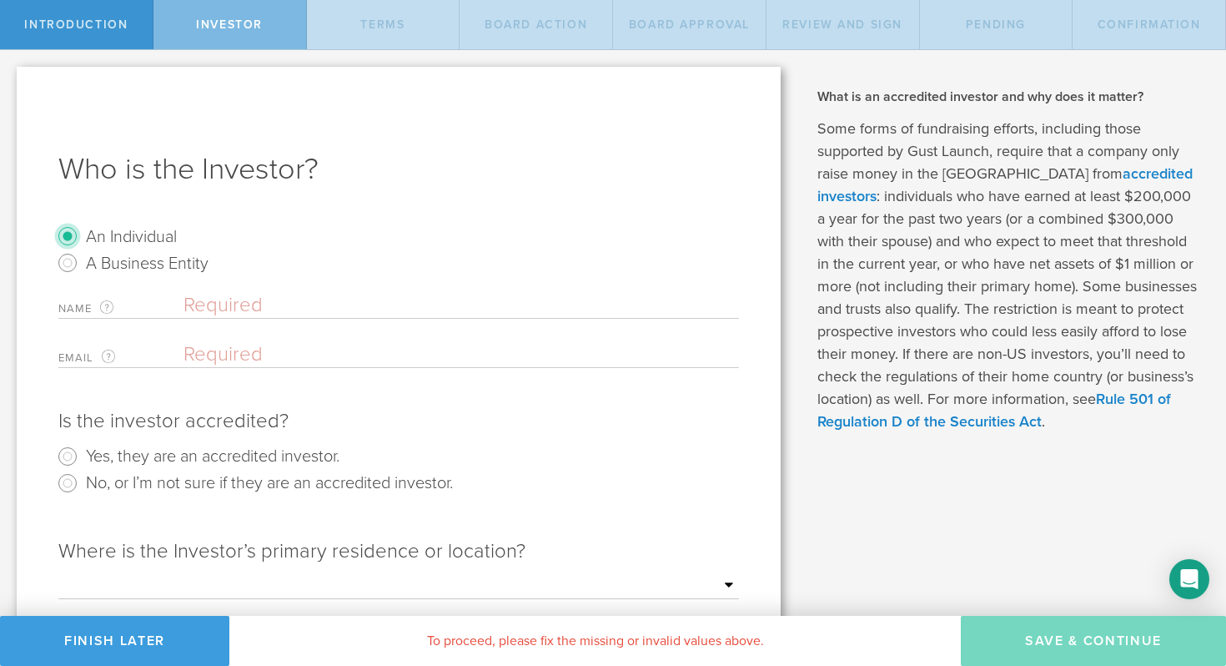
scroll to position [28, 0]
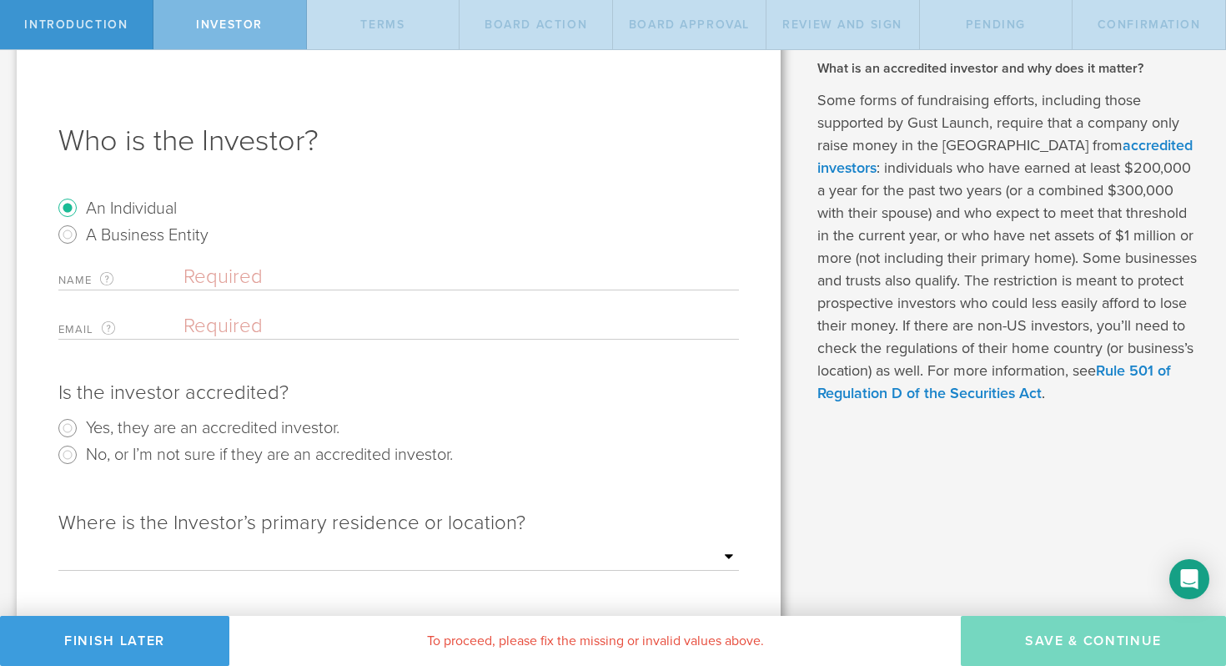
click at [214, 273] on input "text" at bounding box center [462, 276] width 556 height 25
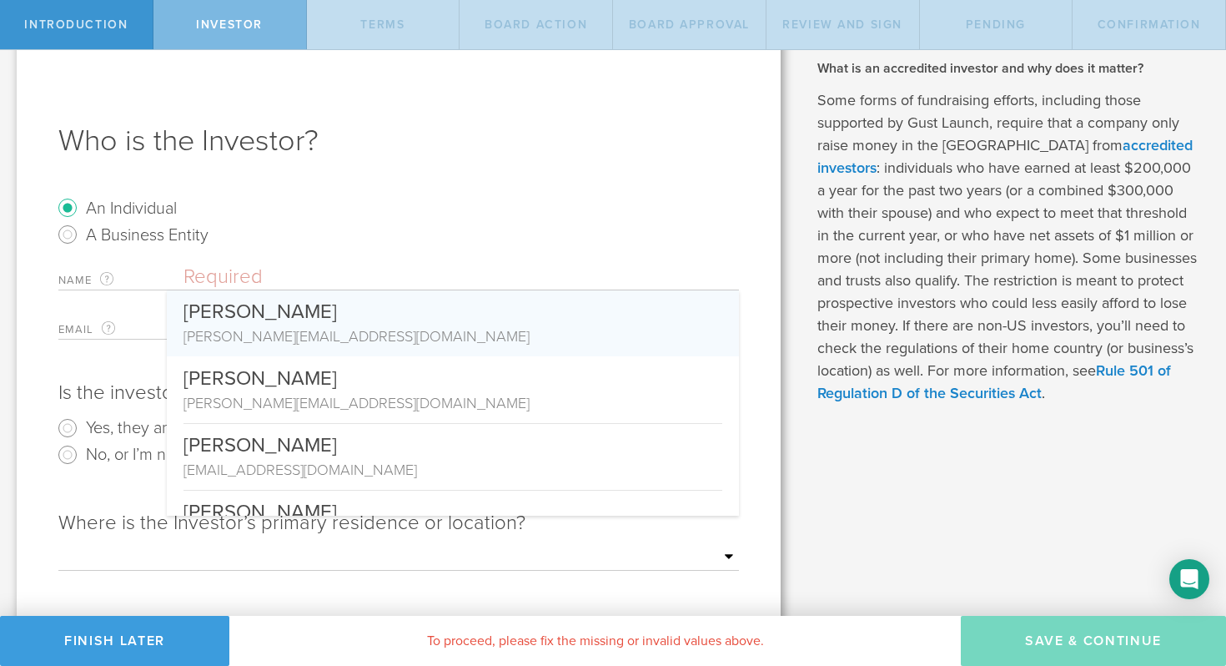
click at [250, 316] on div "[PERSON_NAME]" at bounding box center [453, 307] width 539 height 35
type input "[PERSON_NAME]"
type input "[PERSON_NAME][EMAIL_ADDRESS][DOMAIN_NAME]"
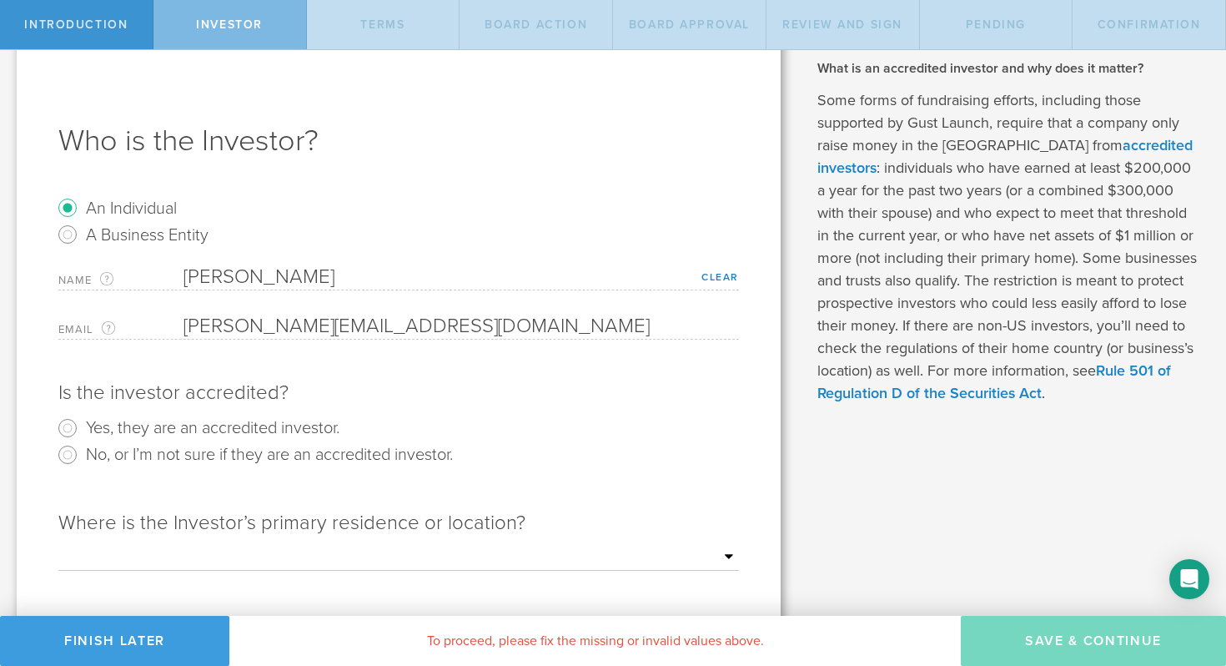
click at [114, 435] on label "Yes, they are an accredited investor." at bounding box center [213, 427] width 254 height 24
click at [81, 435] on input "Yes, they are an accredited investor." at bounding box center [67, 428] width 27 height 27
radio input "true"
click at [253, 534] on div "Where is the Investor’s primary residence or location?" at bounding box center [398, 523] width 681 height 27
click at [254, 543] on div "Where is the Investor’s primary residence or location? Outside of the US Alabam…" at bounding box center [398, 556] width 681 height 126
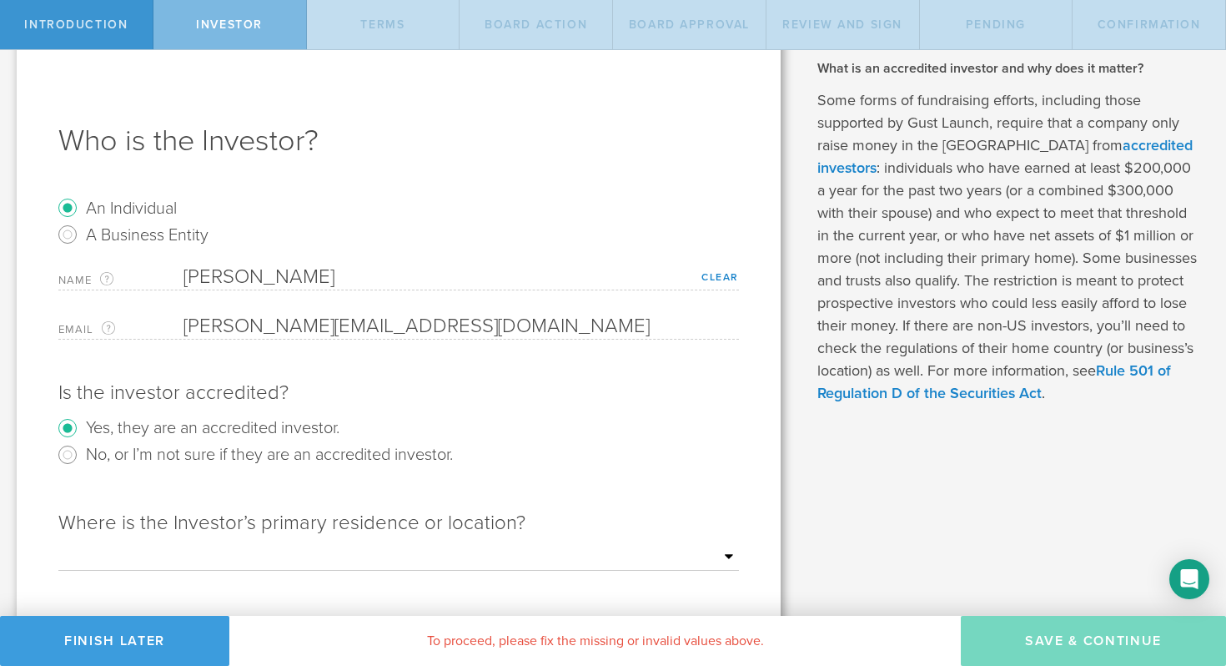
click at [256, 556] on select "Outside of the US Alabama Alaska Arizona Arkansas California Colorado Connectic…" at bounding box center [398, 557] width 681 height 25
select select "string:NY"
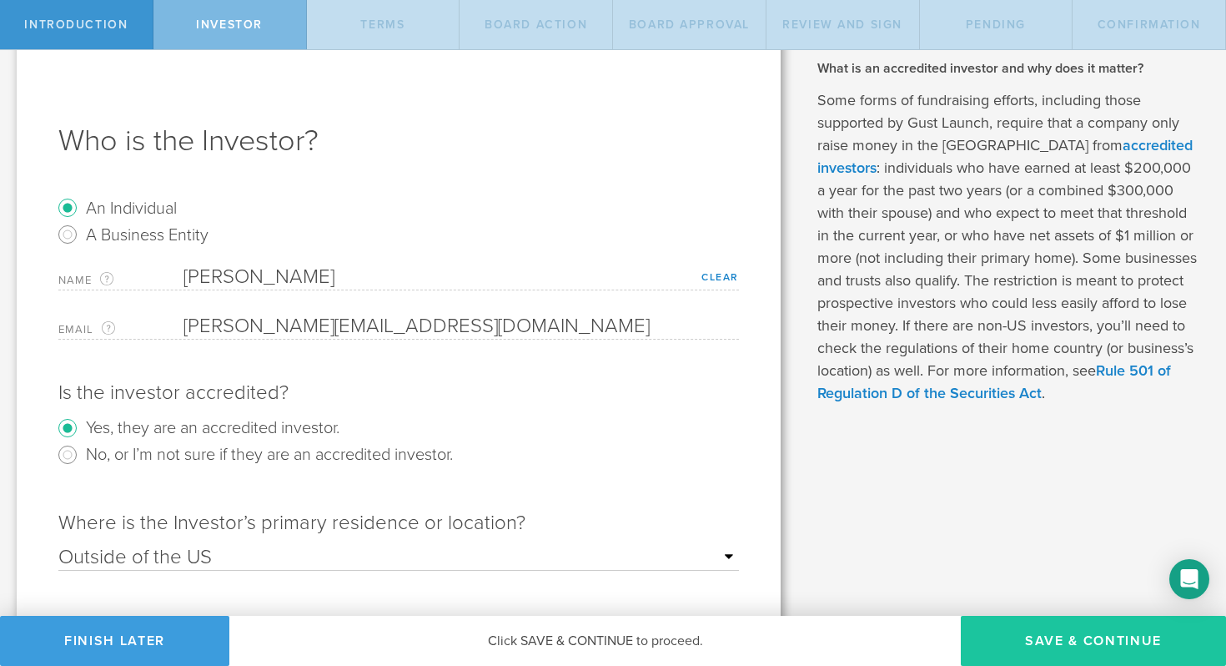
click at [1047, 641] on button "Save & Continue" at bounding box center [1093, 641] width 265 height 50
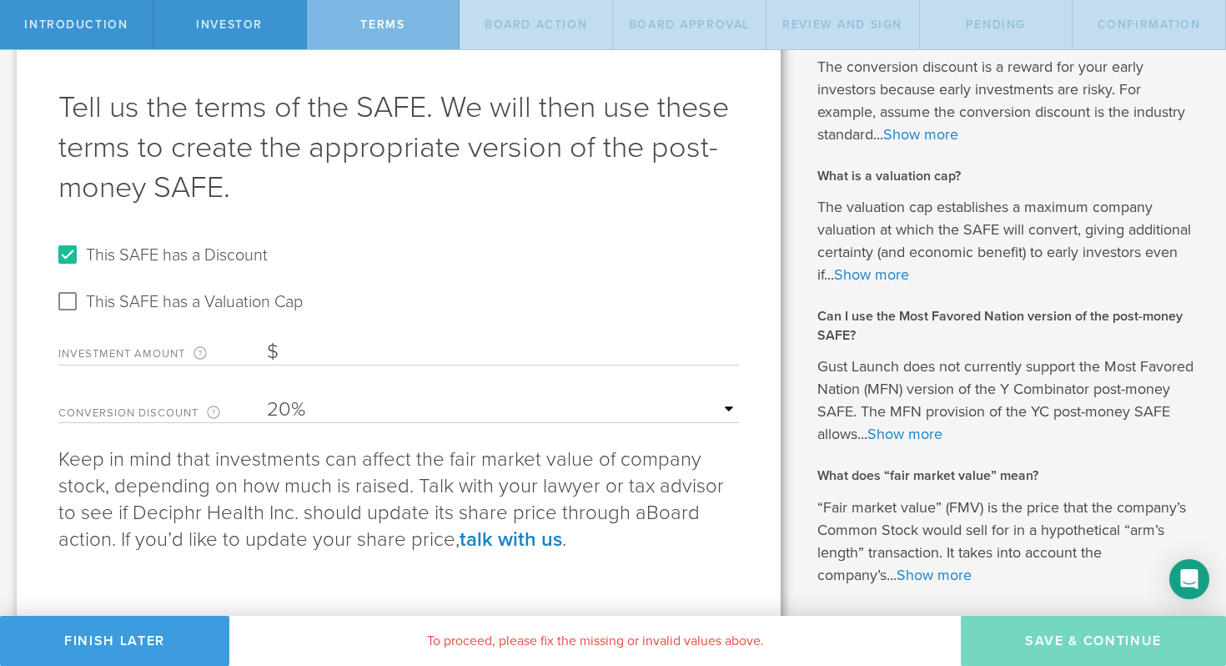
scroll to position [63, 0]
click at [121, 252] on label "This SAFE has a Discount" at bounding box center [177, 253] width 182 height 24
click at [81, 252] on input "This SAFE has a Discount" at bounding box center [67, 253] width 27 height 27
checkbox input "false"
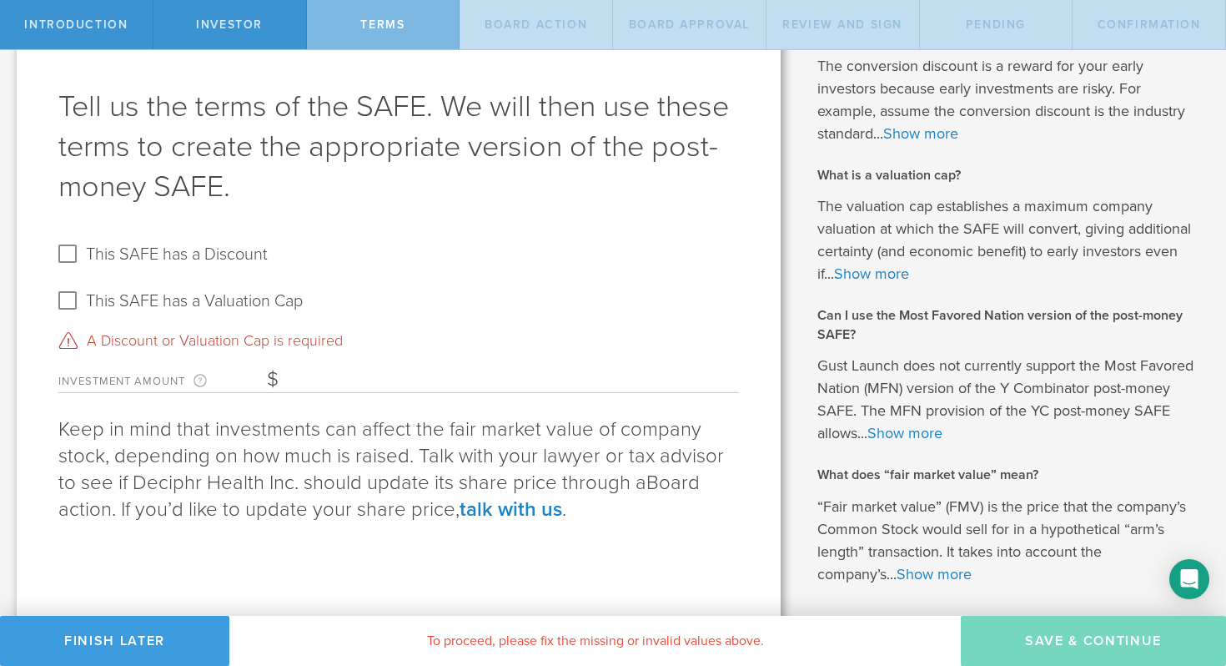
click at [115, 302] on label "This SAFE has a Valuation Cap" at bounding box center [194, 300] width 217 height 24
click at [81, 302] on input "This SAFE has a Valuation Cap" at bounding box center [67, 300] width 27 height 27
checkbox input "true"
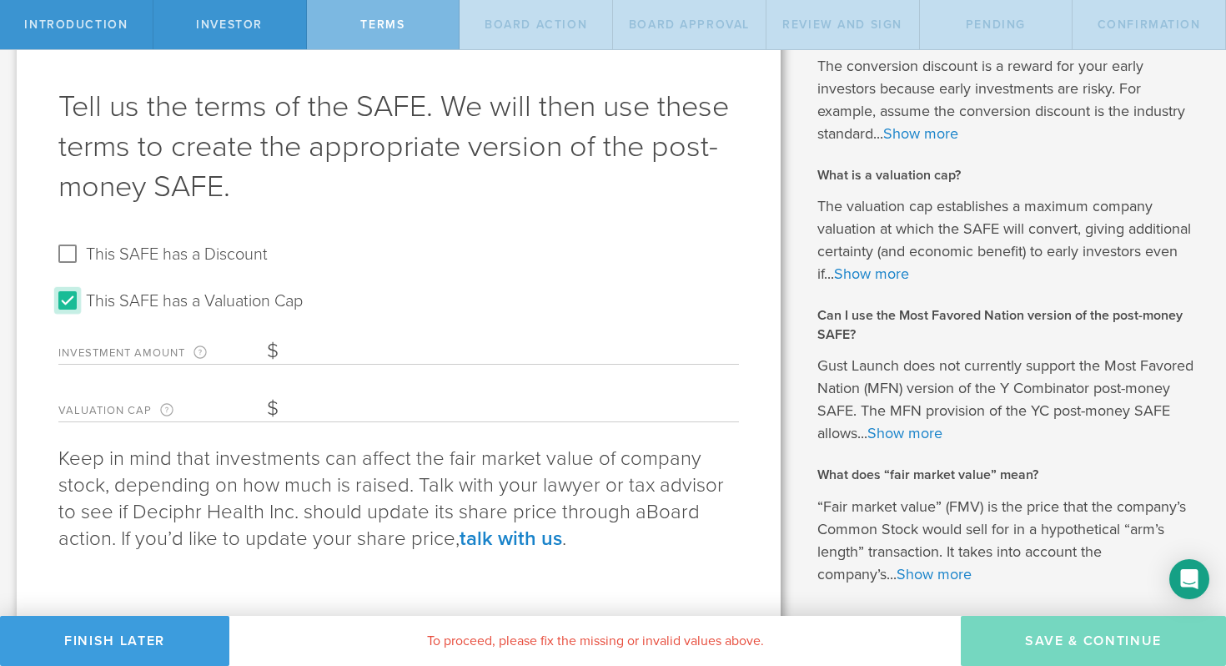
scroll to position [83, 0]
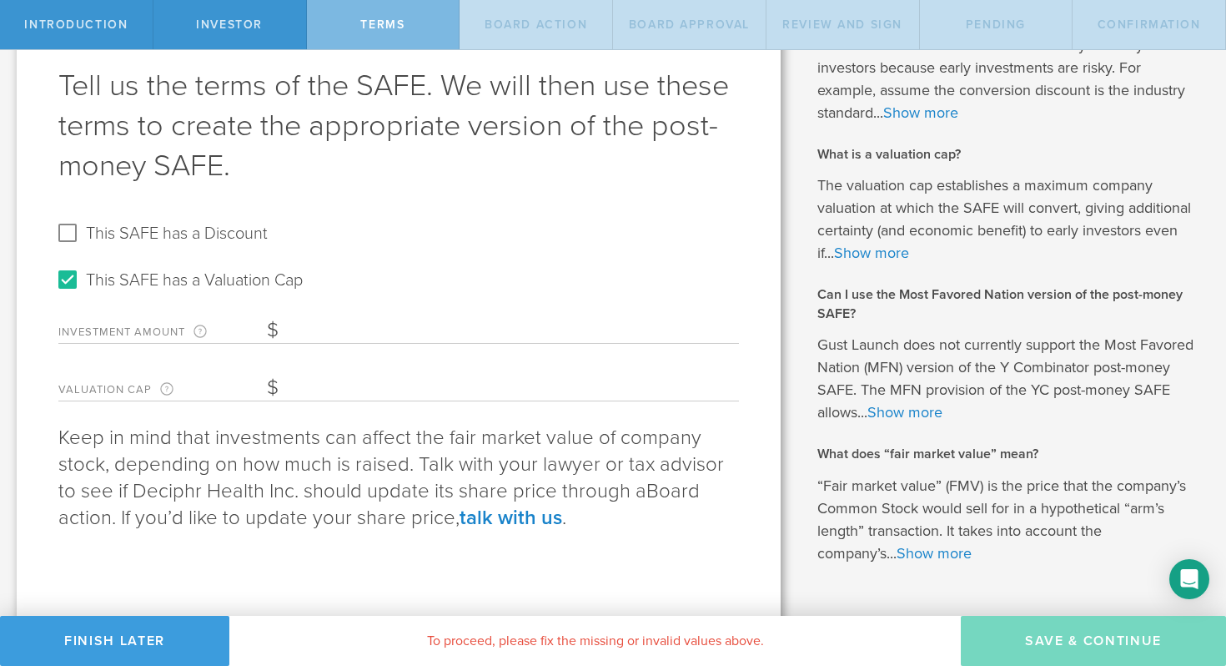
click at [306, 329] on input "Investment Amount The amount (in USD) that this investor is paying for the SAFE." at bounding box center [503, 330] width 472 height 25
type input "250,000"
click at [306, 375] on input "Valuation Cap The valuation cap establishes a maximum company valuation at whic…" at bounding box center [503, 387] width 472 height 25
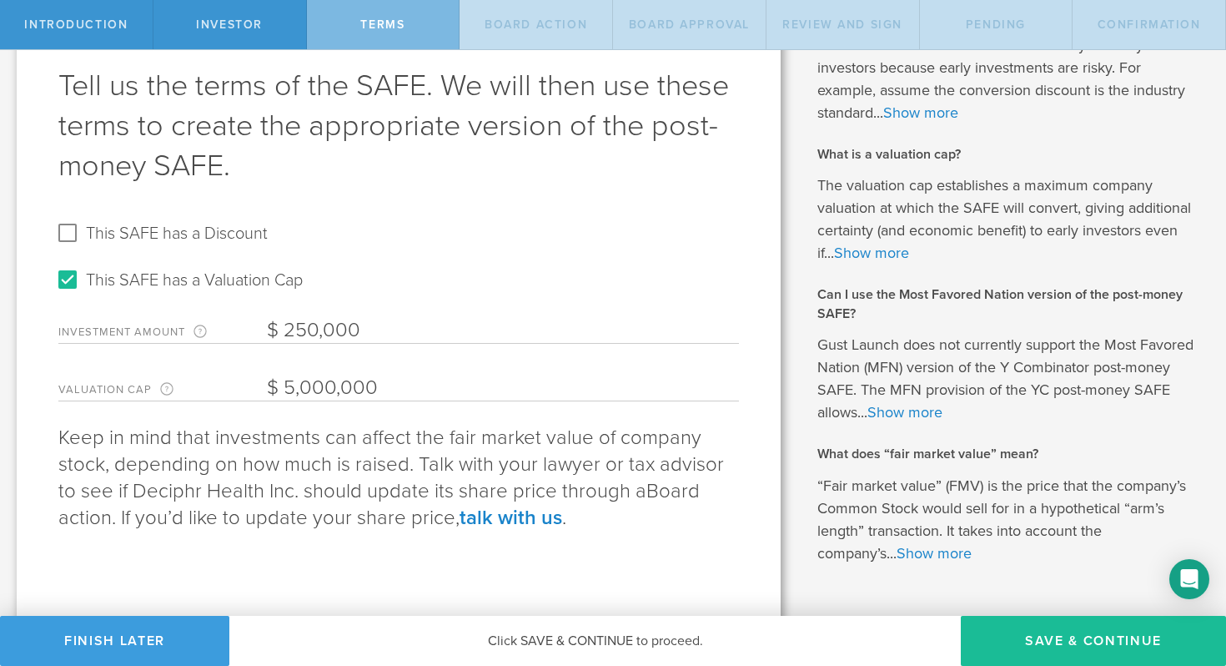
type input "5,000,000"
click at [700, 520] on p "Keep in mind that investments can affect the fair market value of company stock…" at bounding box center [398, 478] width 681 height 107
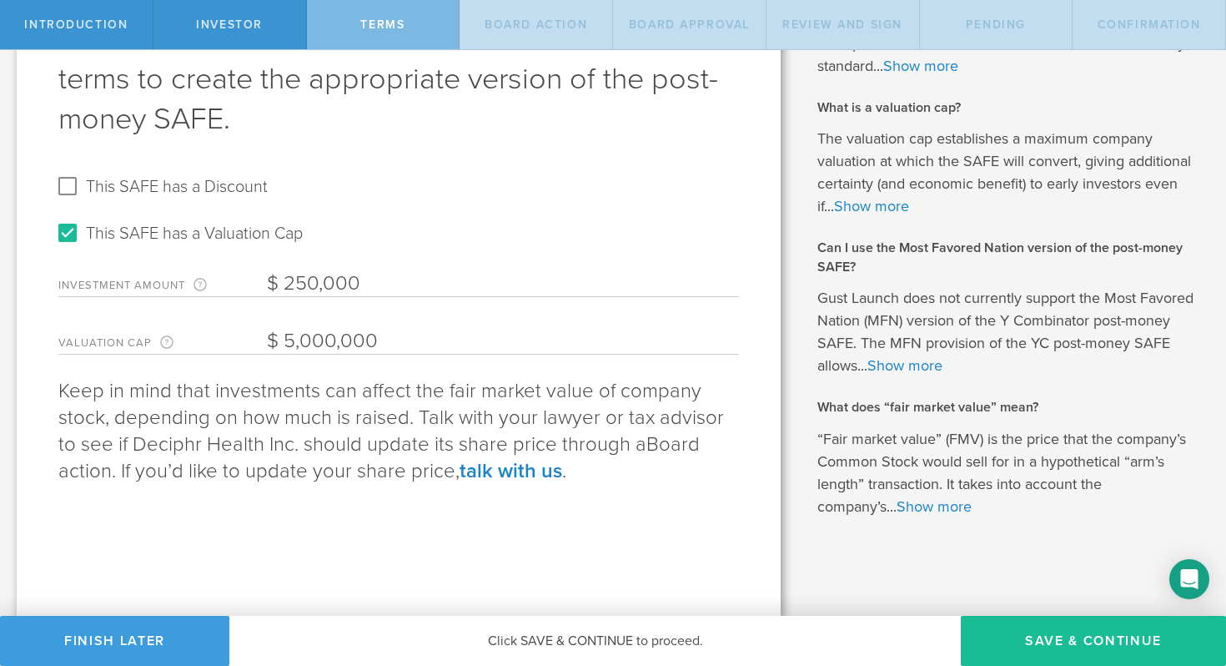
scroll to position [131, 0]
click at [918, 361] on link "Show more" at bounding box center [904, 364] width 75 height 18
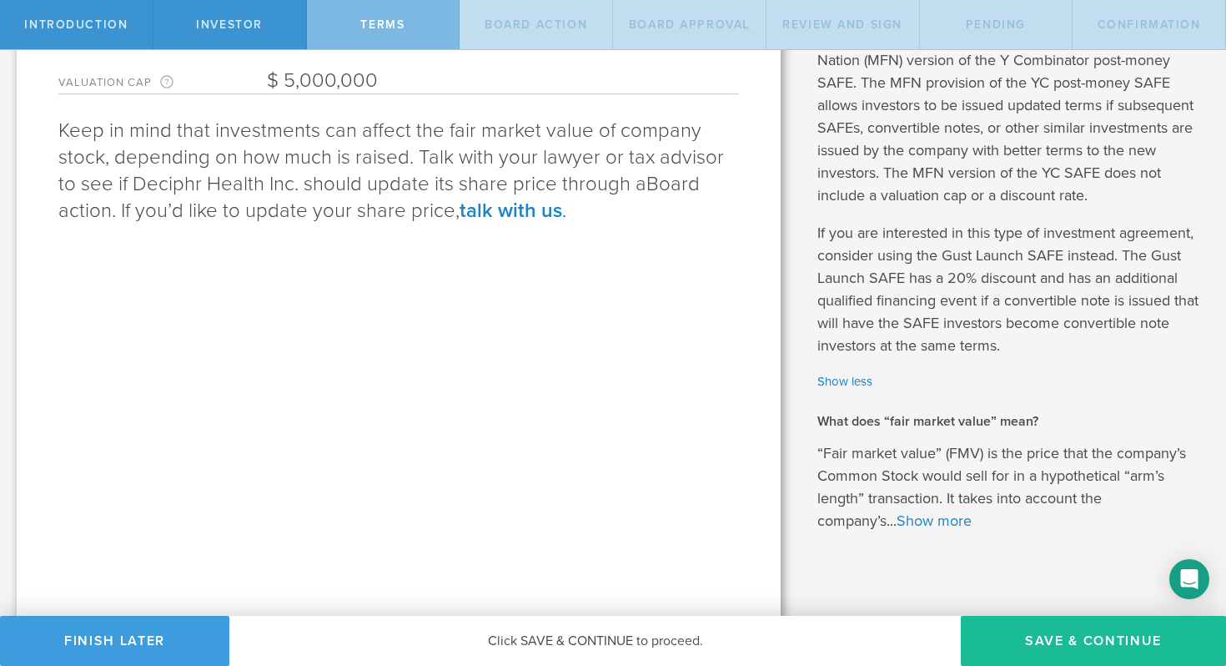
scroll to position [405, 0]
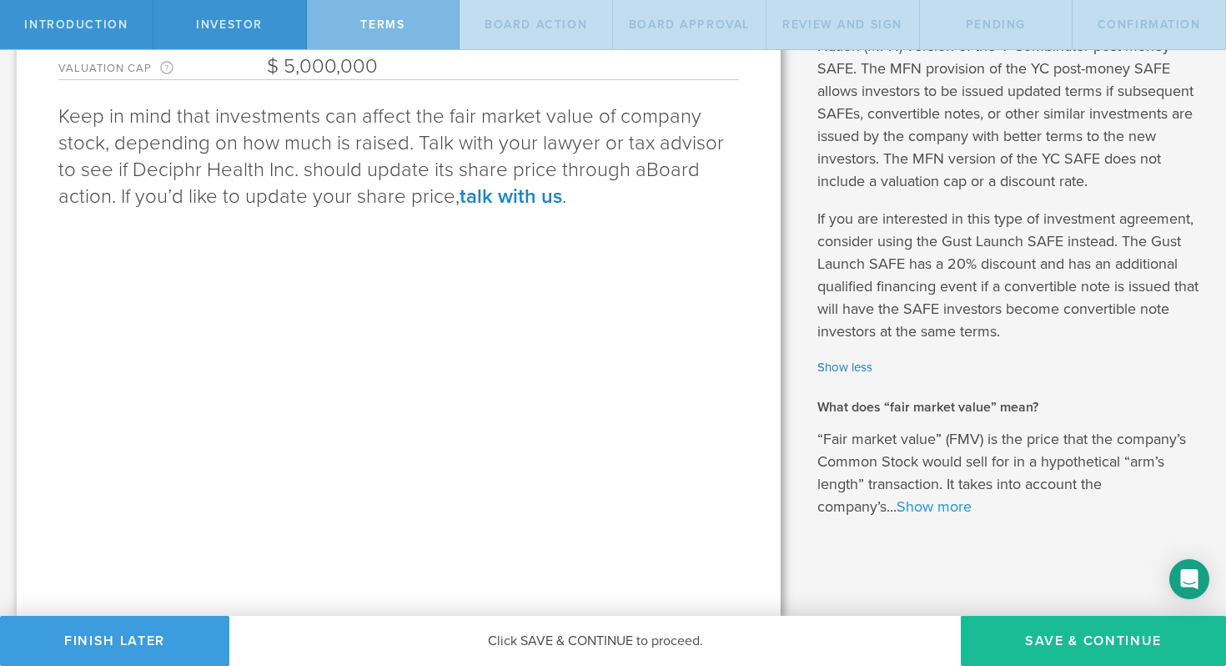
click at [951, 509] on link "Show more" at bounding box center [934, 506] width 75 height 18
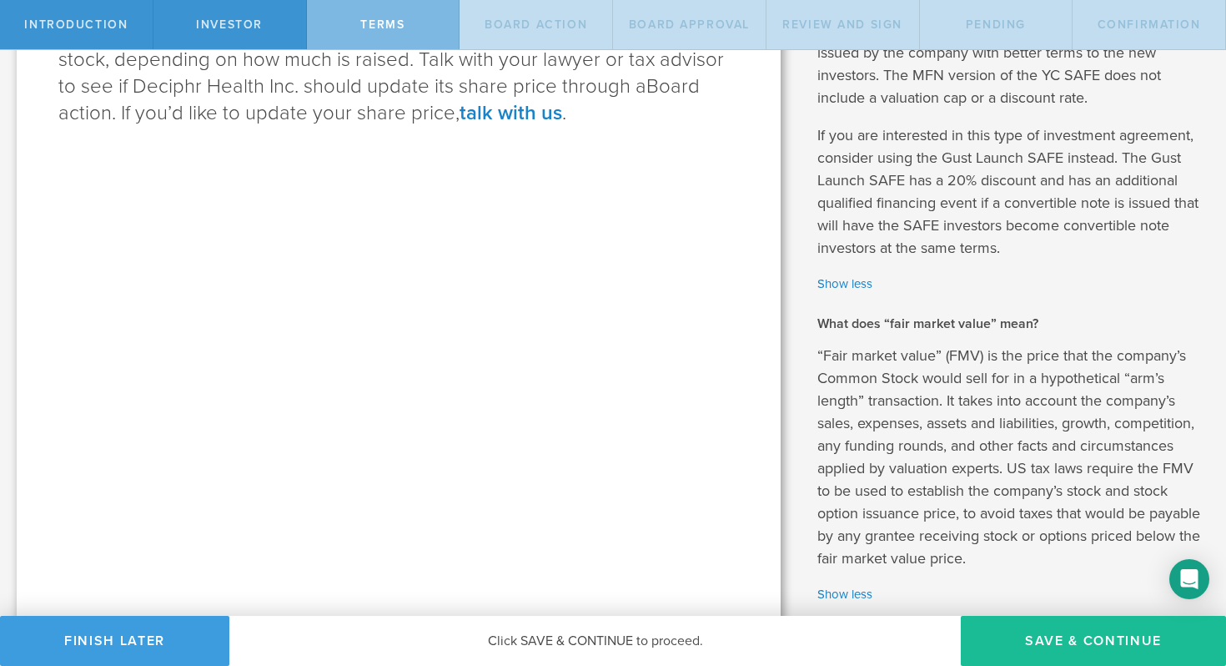
scroll to position [559, 0]
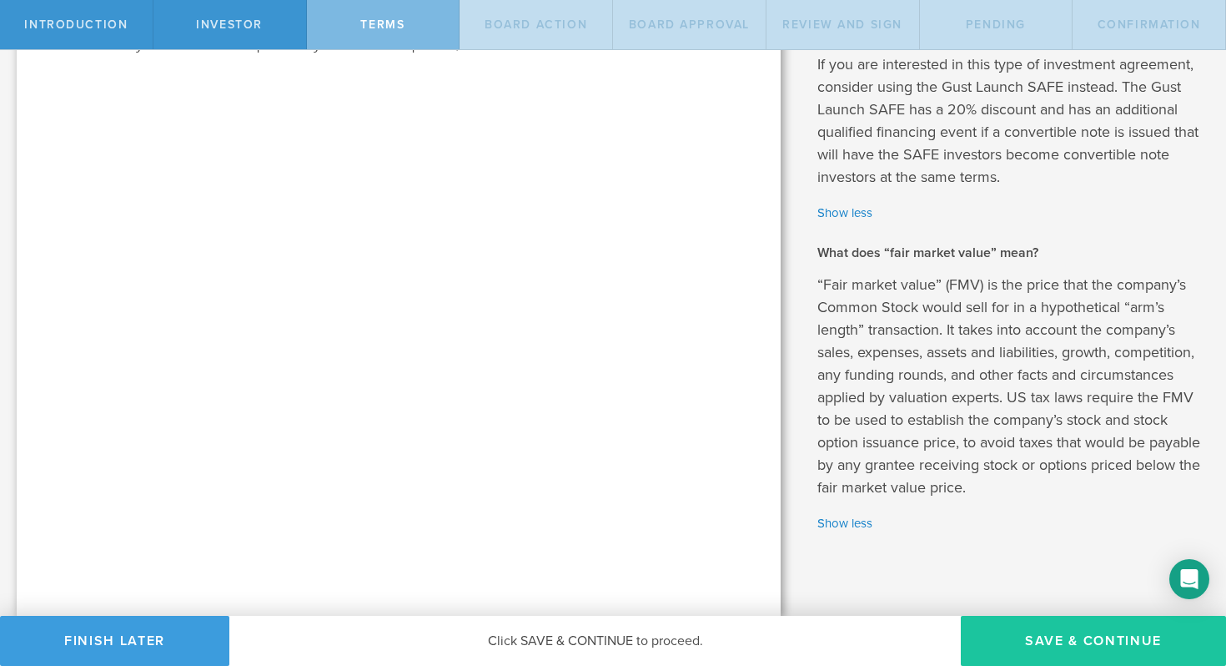
click at [1074, 641] on button "Save & Continue" at bounding box center [1093, 641] width 265 height 50
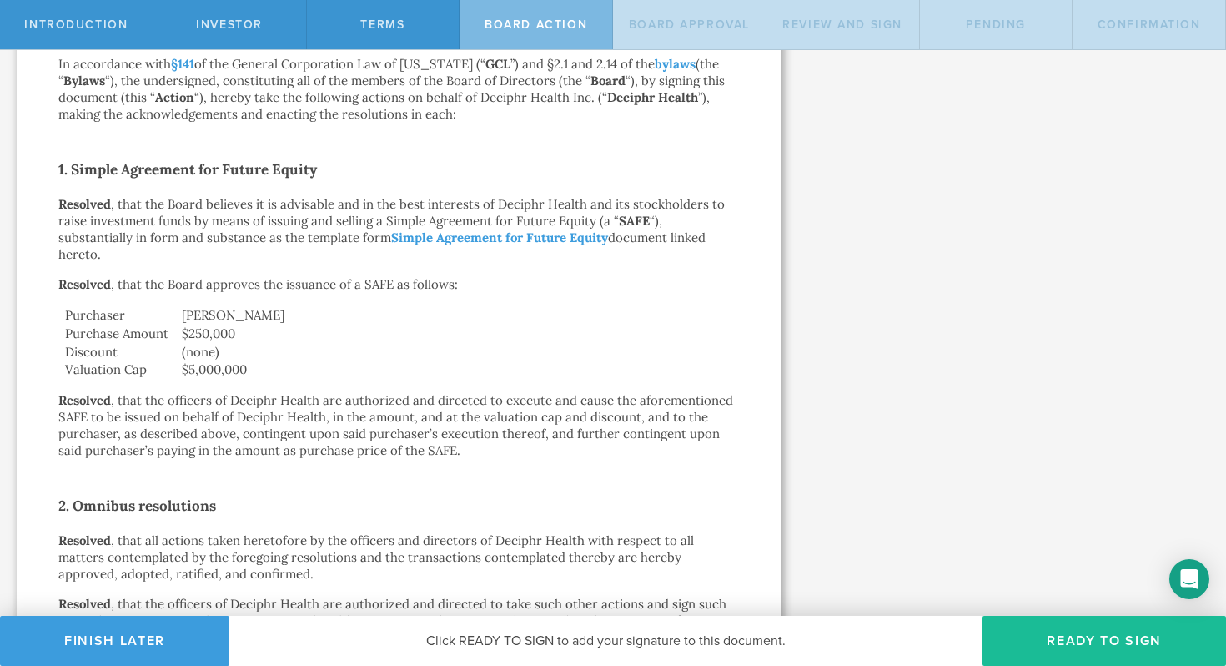
scroll to position [253, 0]
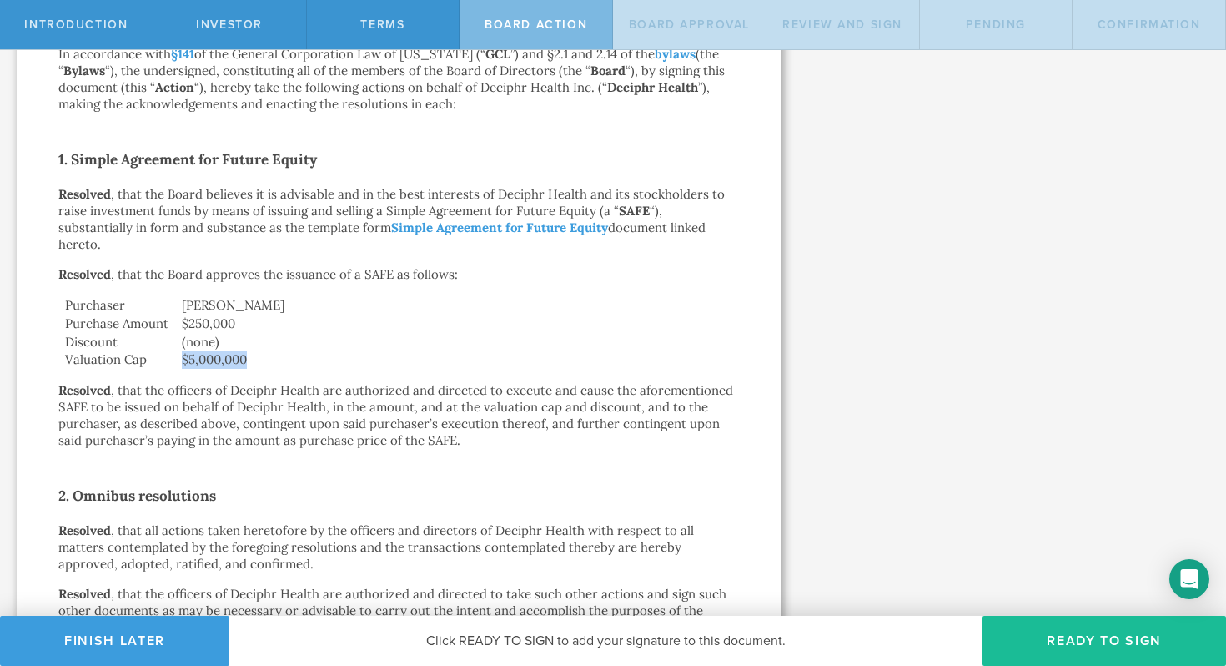
drag, startPoint x: 267, startPoint y: 339, endPoint x: 178, endPoint y: 337, distance: 89.3
click at [178, 350] on td "$5,000,000" at bounding box center [457, 359] width 564 height 18
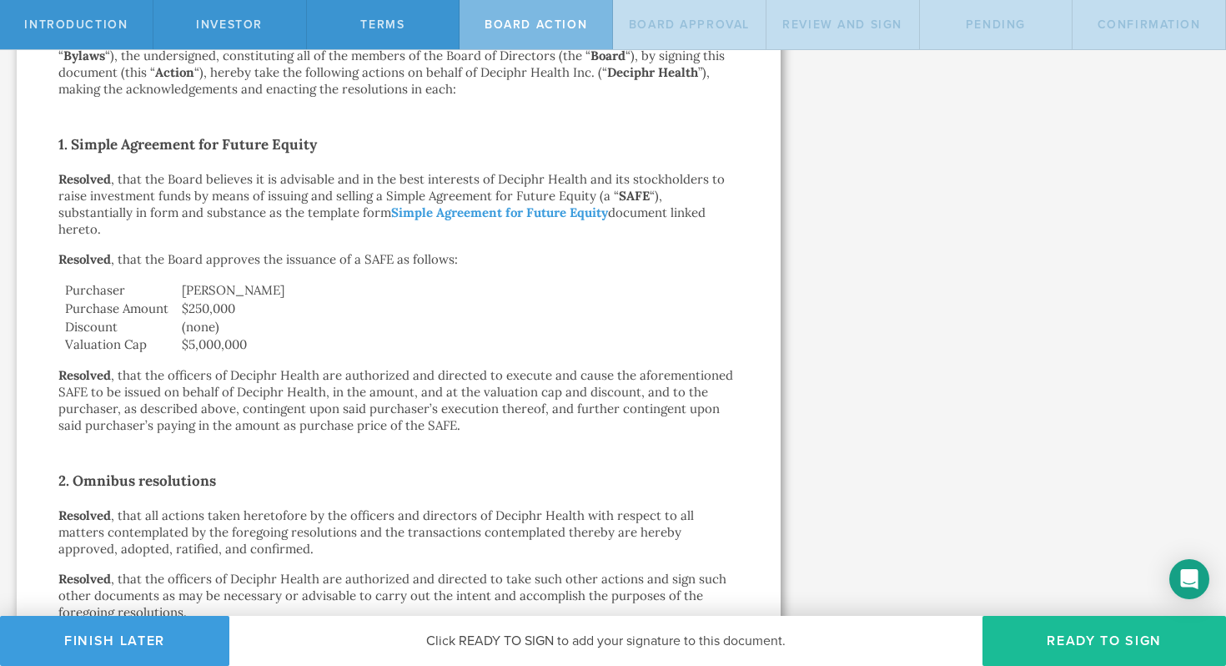
click at [39, 339] on div "Action by the Board of Directors of Deciphr Health Inc. August 12, 2025 In acco…" at bounding box center [399, 296] width 764 height 994
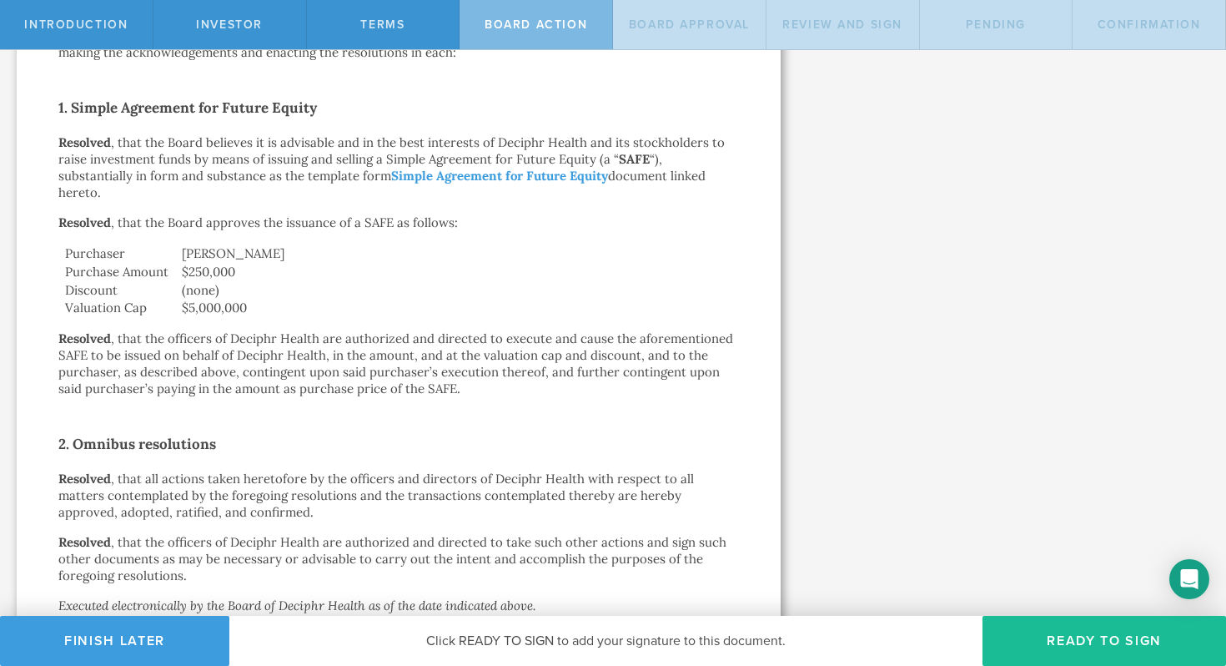
scroll to position [306, 0]
click at [1076, 630] on button "Ready to Sign" at bounding box center [1105, 641] width 244 height 50
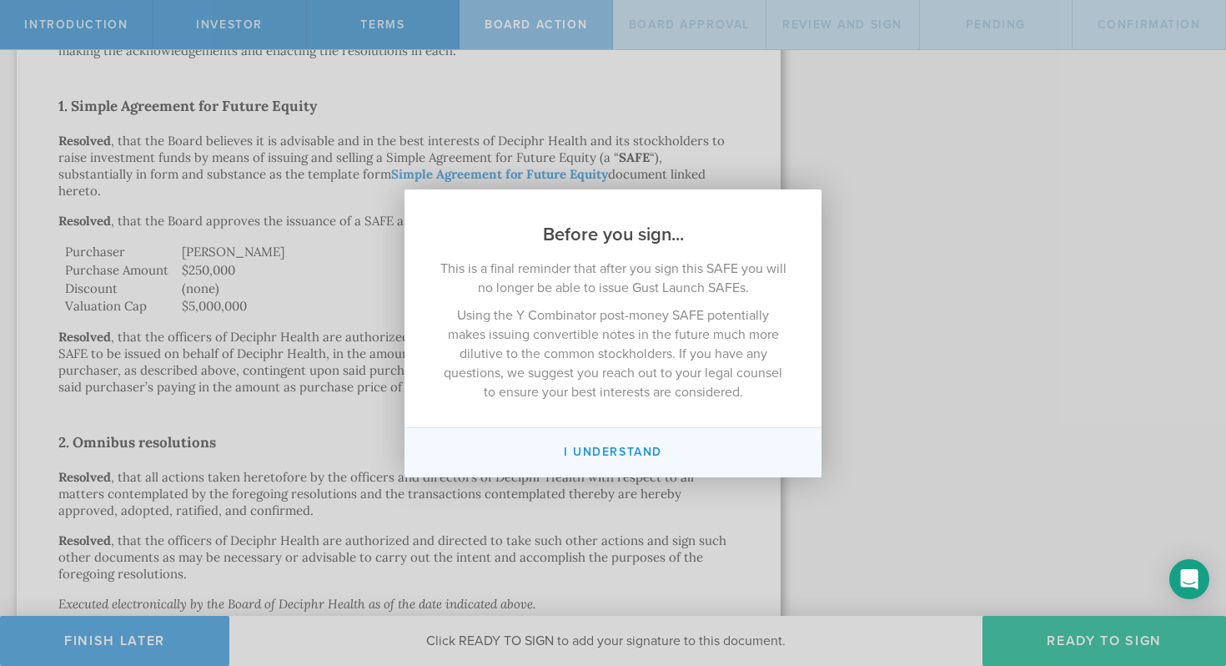
click at [626, 451] on button "I understand" at bounding box center [613, 452] width 417 height 49
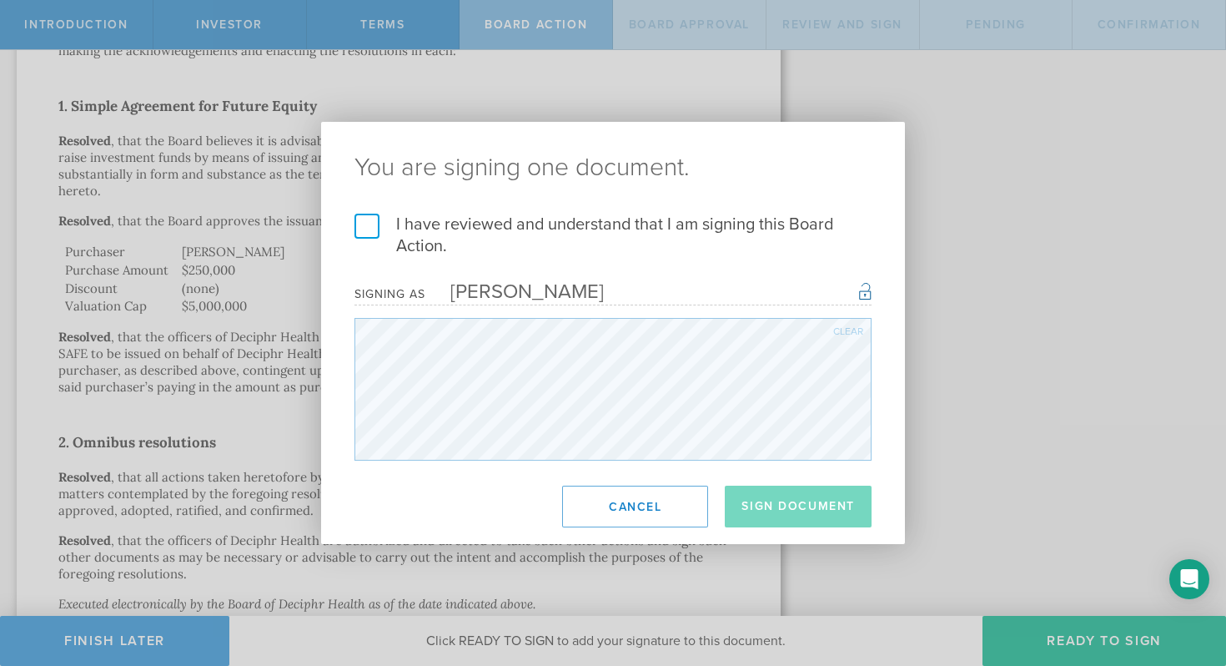
click at [368, 219] on label "I have reviewed and understand that I am signing this Board Action." at bounding box center [612, 235] width 517 height 43
click at [0, 0] on input "I have reviewed and understand that I am signing this Board Action." at bounding box center [0, 0] width 0 height 0
click at [788, 510] on button "Sign Document" at bounding box center [798, 506] width 147 height 42
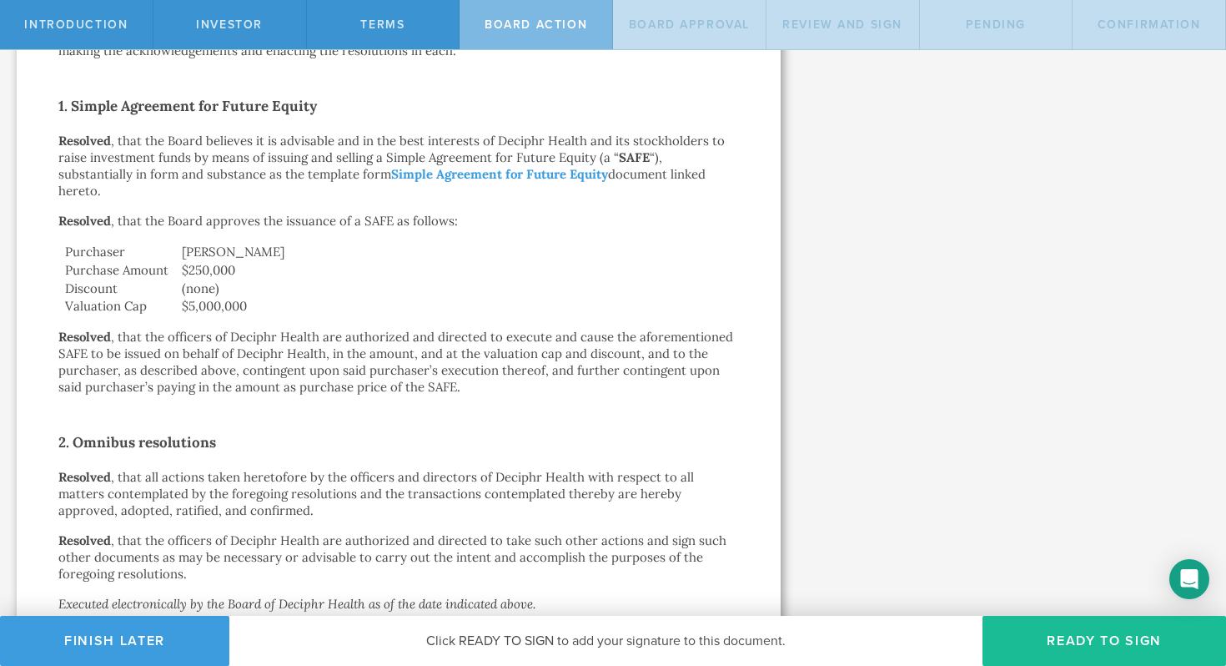
scroll to position [0, 0]
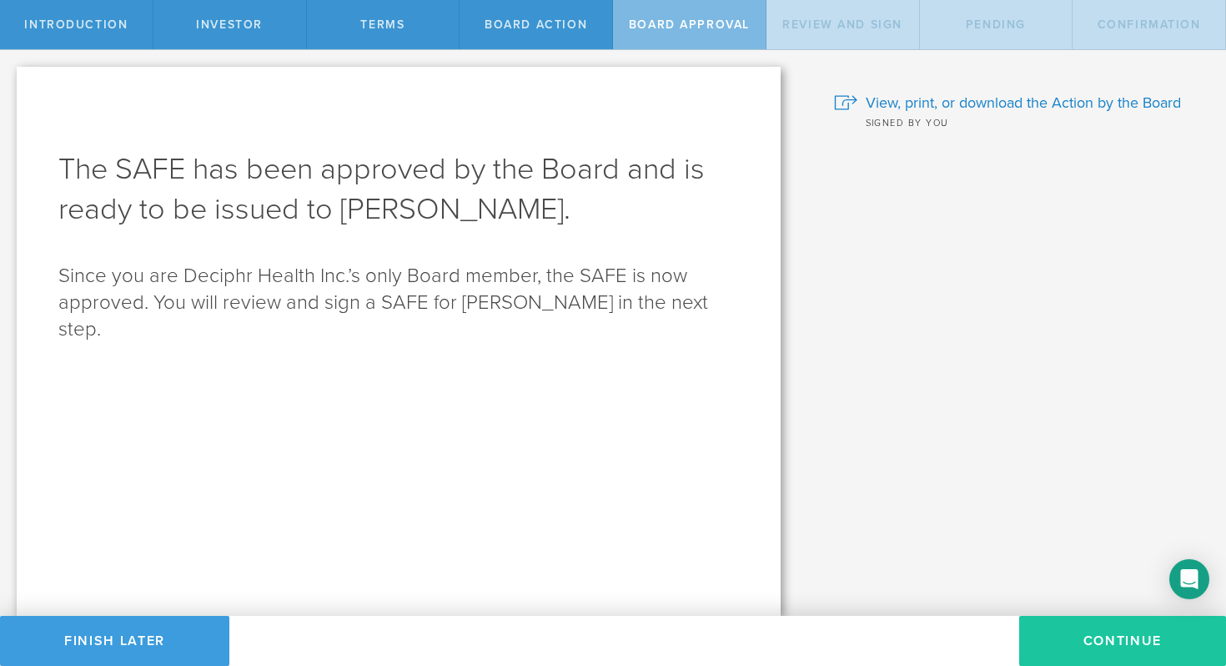
click at [1094, 653] on button "Continue" at bounding box center [1122, 641] width 207 height 50
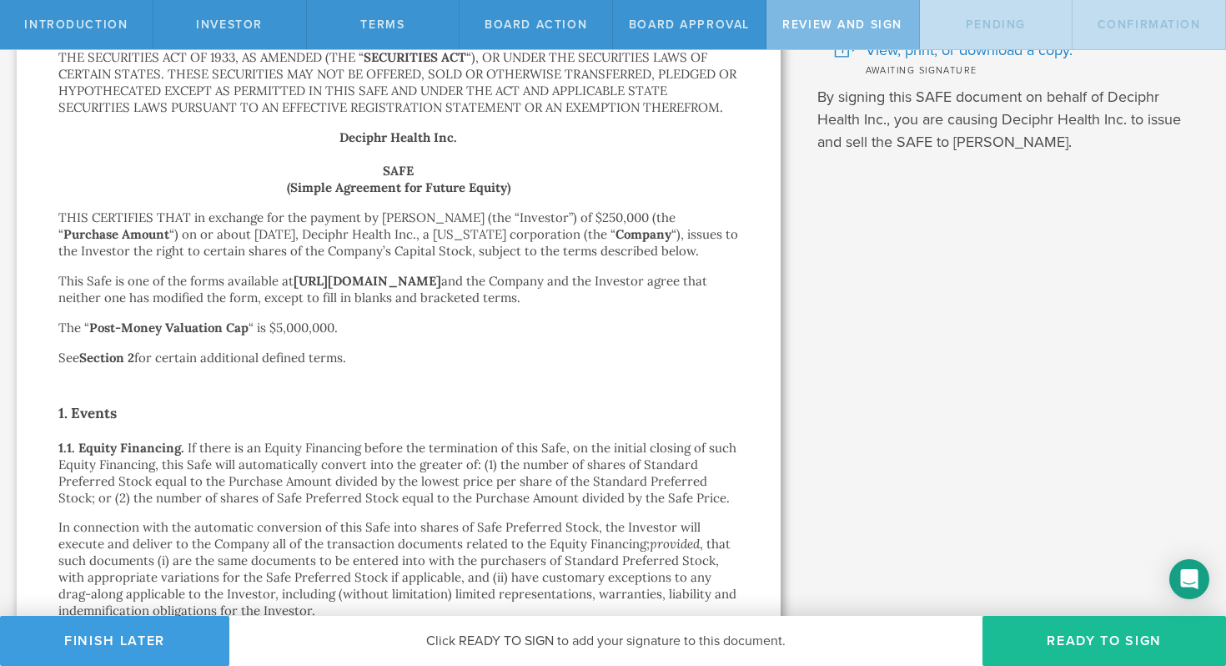
scroll to position [150, 0]
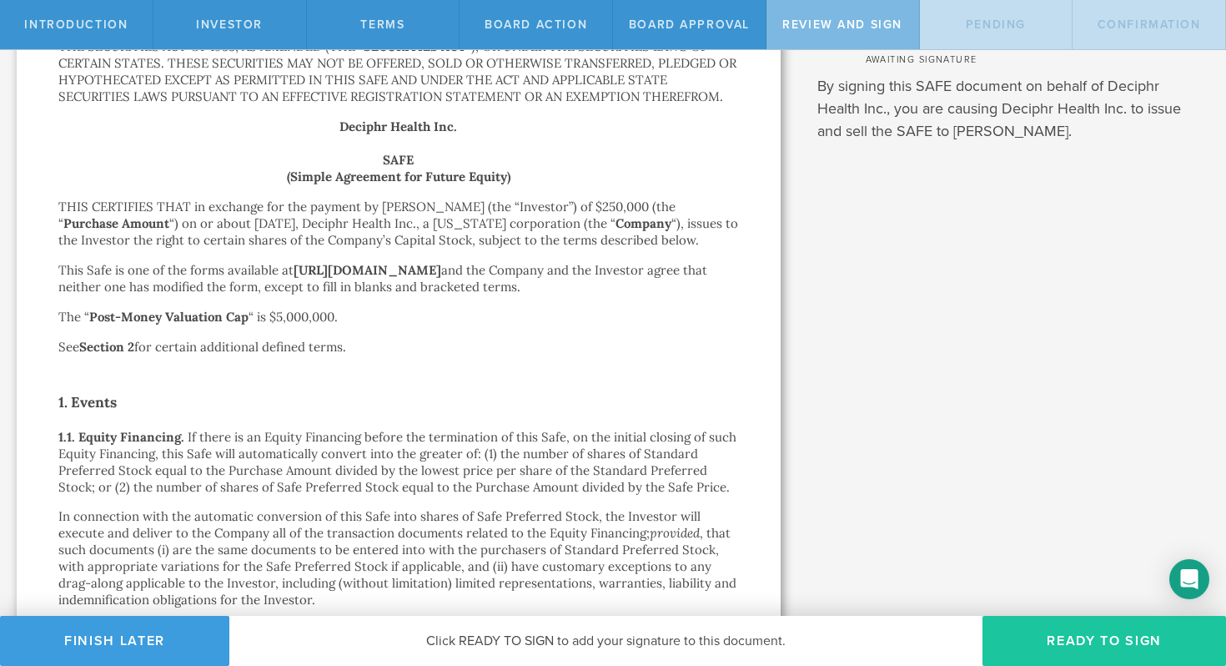
click at [1114, 643] on button "Ready to Sign" at bounding box center [1105, 641] width 244 height 50
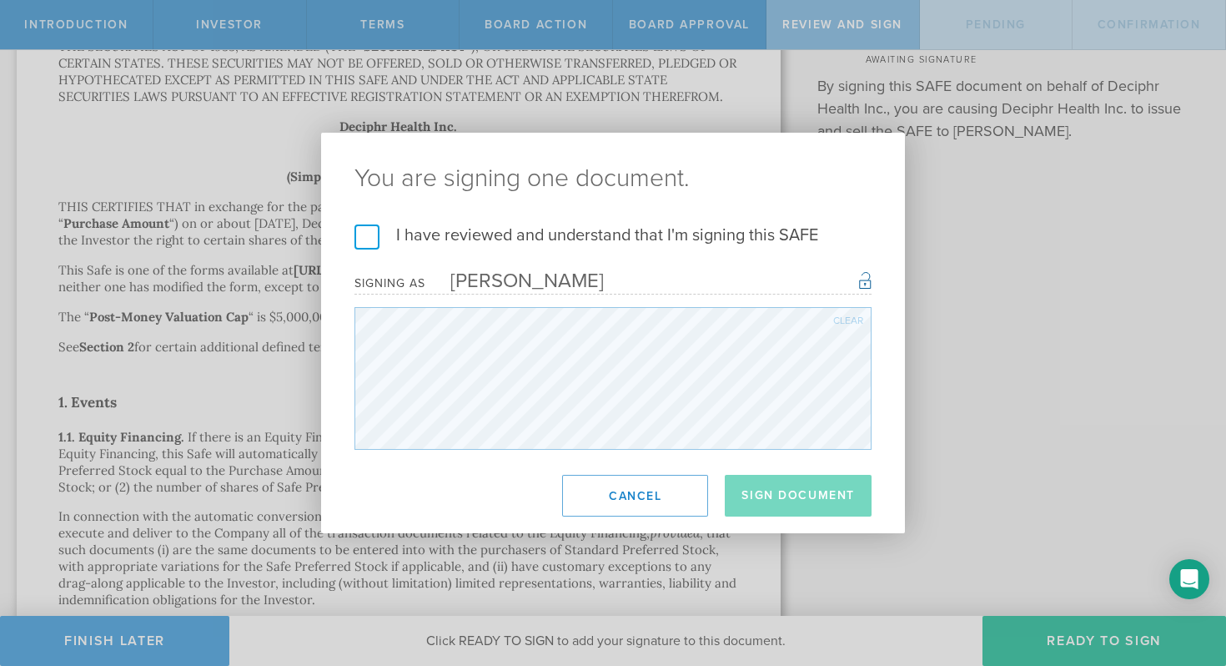
click at [365, 250] on form "I have reviewed and understand that I'm signing this SAFE I understand this is …" at bounding box center [612, 336] width 517 height 225
click at [367, 239] on label "I have reviewed and understand that I'm signing this SAFE" at bounding box center [612, 235] width 517 height 22
click at [0, 0] on input "I have reviewed and understand that I'm signing this SAFE" at bounding box center [0, 0] width 0 height 0
click at [795, 496] on button "Sign Document" at bounding box center [798, 496] width 147 height 42
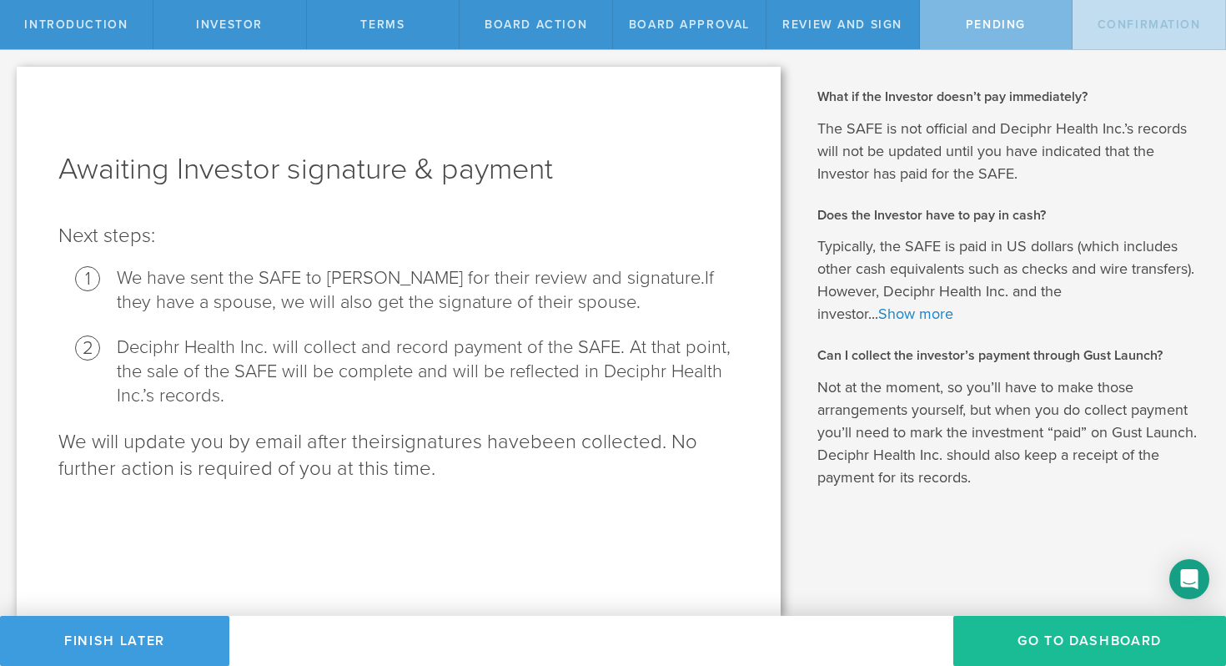
scroll to position [0, 0]
click at [1103, 636] on button "Go To Dashboard" at bounding box center [1089, 641] width 273 height 50
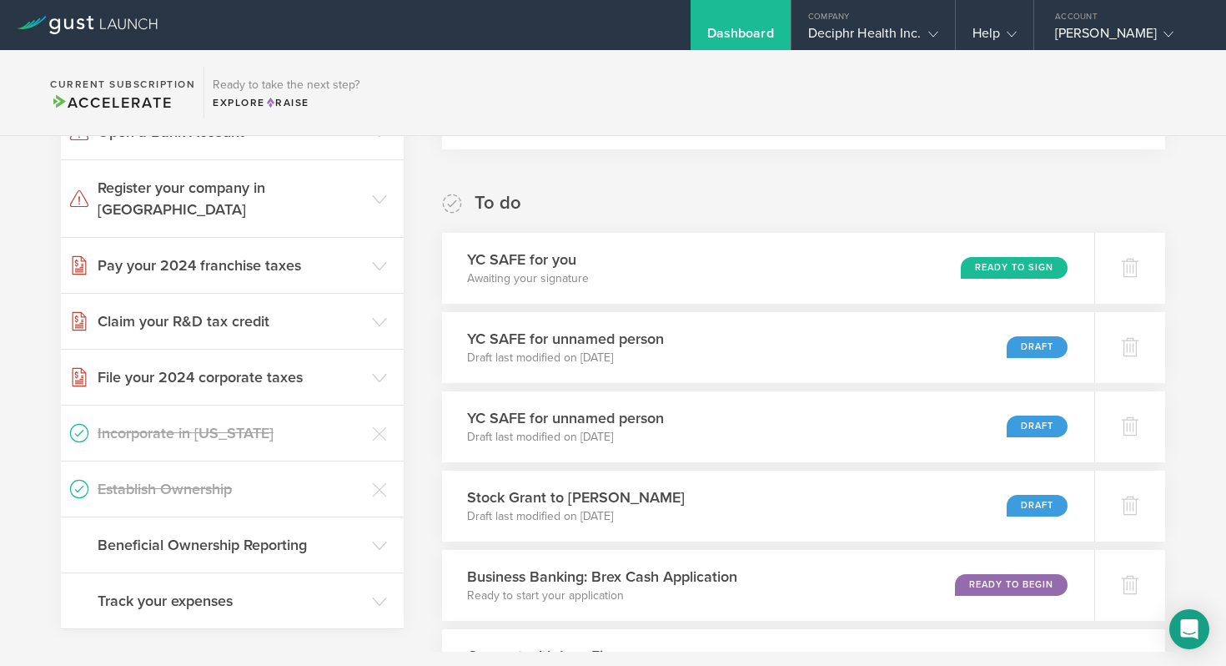
scroll to position [499, 0]
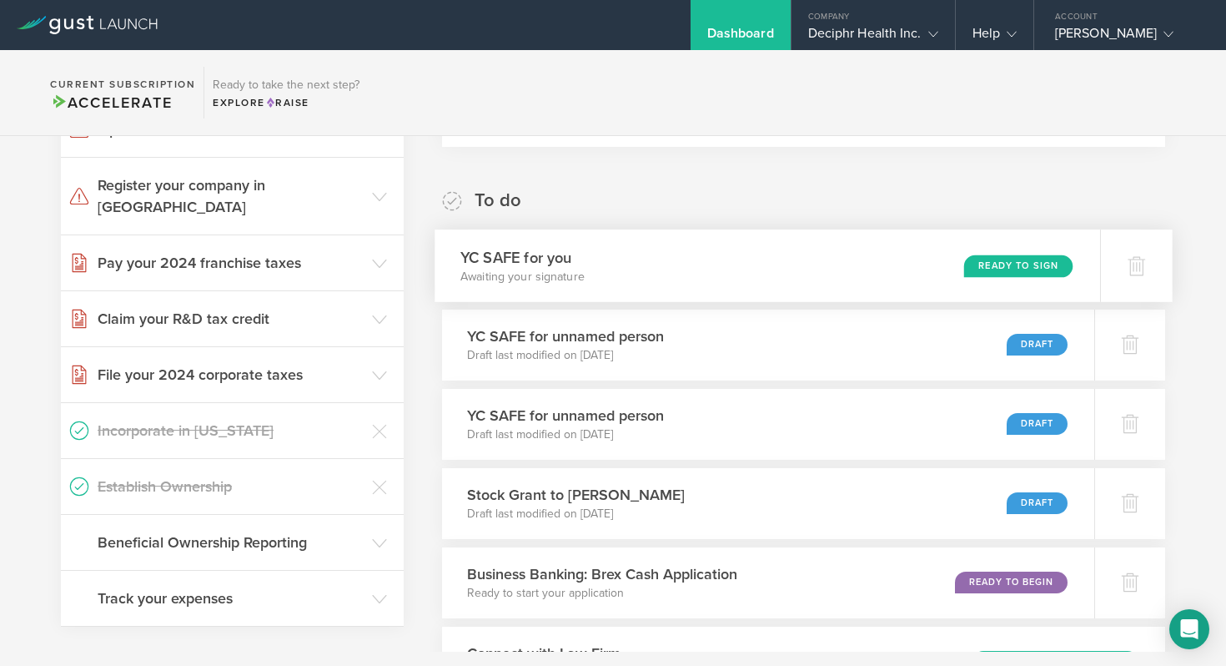
click at [1018, 269] on div "Ready to Sign" at bounding box center [1018, 265] width 108 height 23
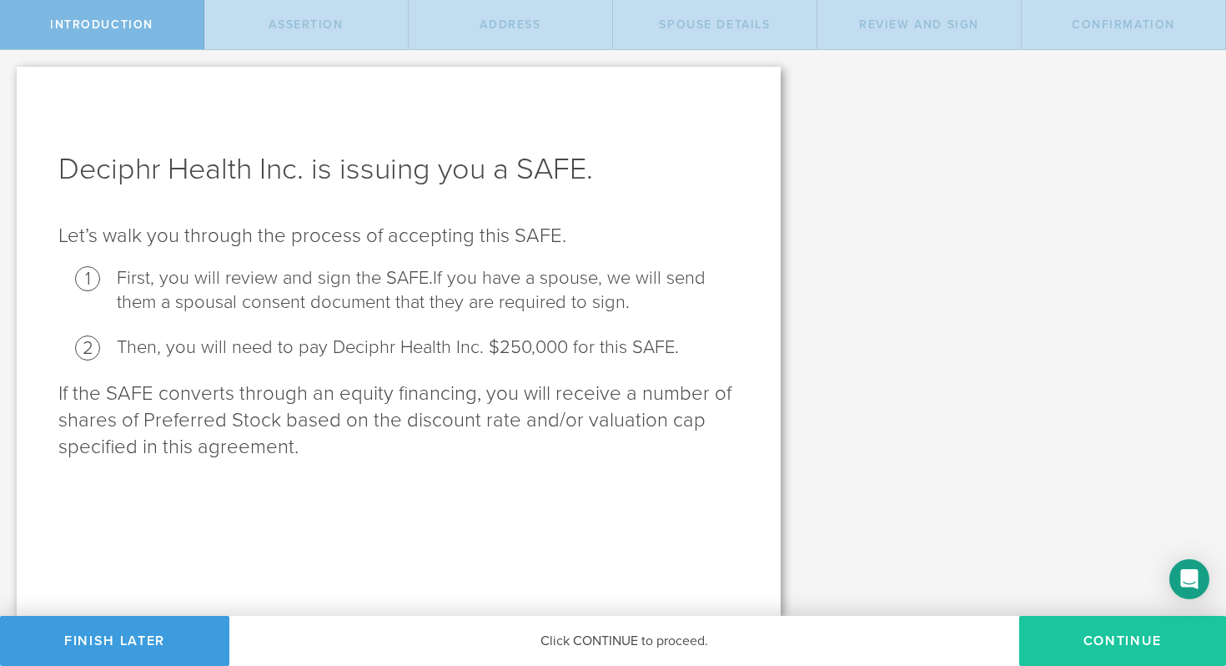
click at [1146, 641] on button "Continue" at bounding box center [1122, 641] width 207 height 50
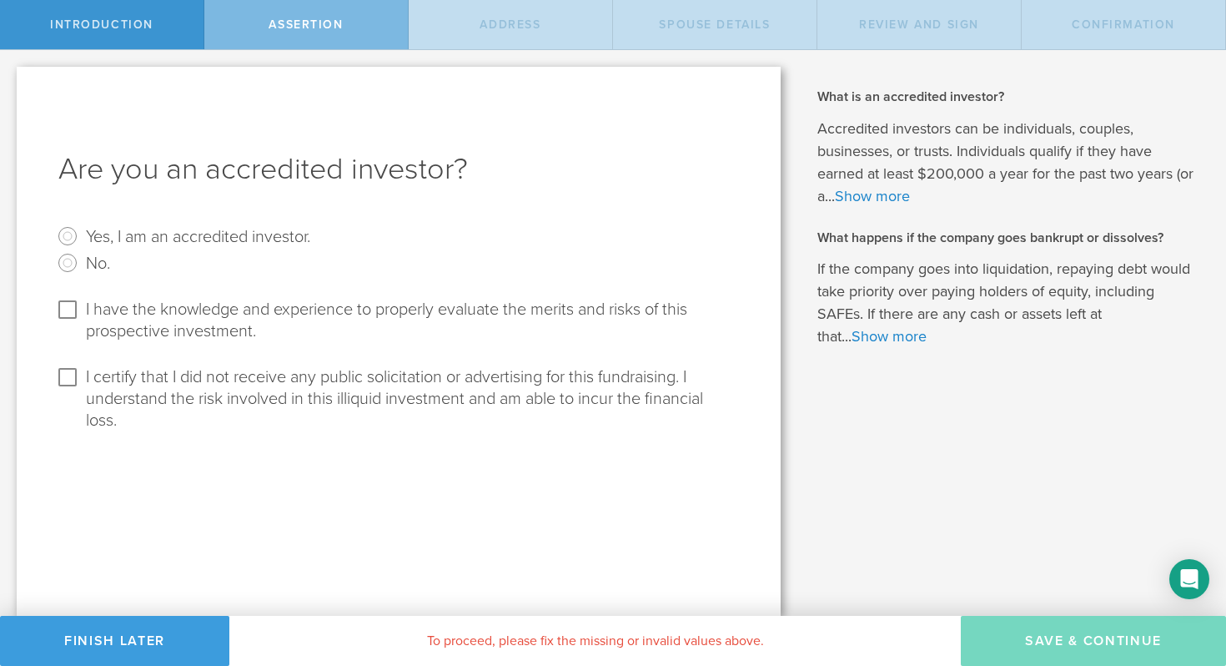
click at [141, 234] on label "Yes, I am an accredited investor." at bounding box center [198, 236] width 224 height 24
click at [81, 234] on input "Yes, I am an accredited investor." at bounding box center [67, 236] width 27 height 27
radio input "true"
click at [162, 319] on label "I have the knowledge and experience to properly evaluate the merits and risks o…" at bounding box center [410, 319] width 649 height 46
click at [81, 319] on input "I have the knowledge and experience to properly evaluate the merits and risks o…" at bounding box center [67, 309] width 27 height 27
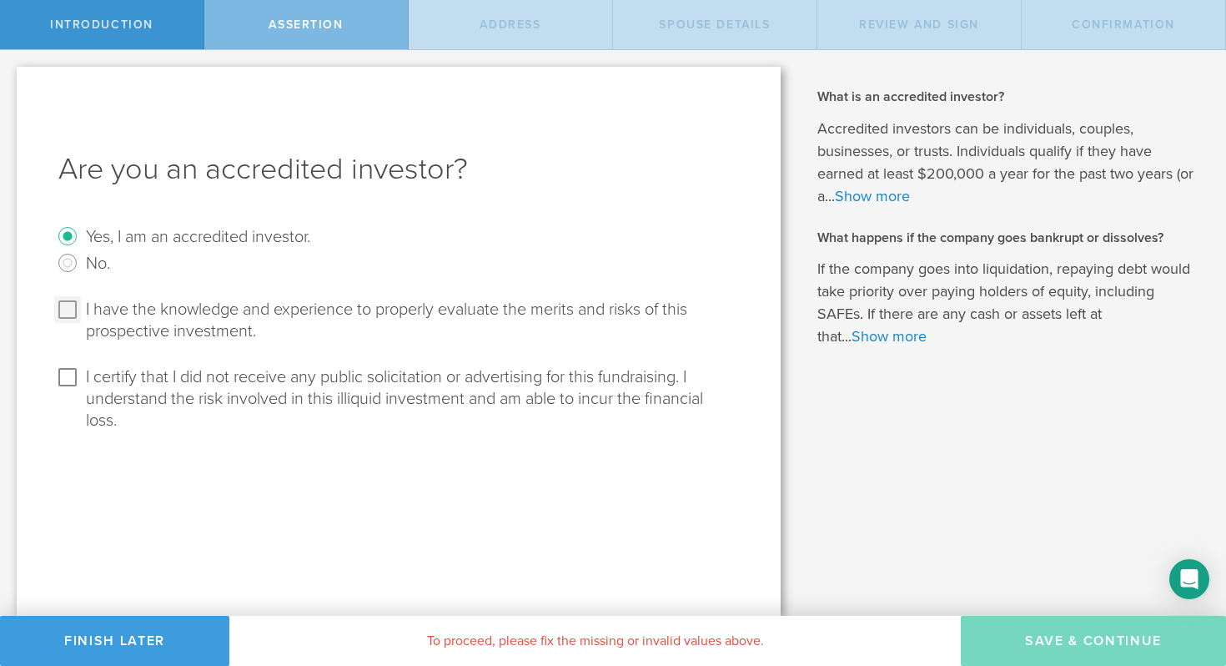
checkbox input "true"
click at [157, 383] on label "I certify that I did not receive any public solicitation or advertising for thi…" at bounding box center [410, 398] width 649 height 68
click at [81, 383] on input "I certify that I did not receive any public solicitation or advertising for thi…" at bounding box center [67, 377] width 27 height 27
checkbox input "true"
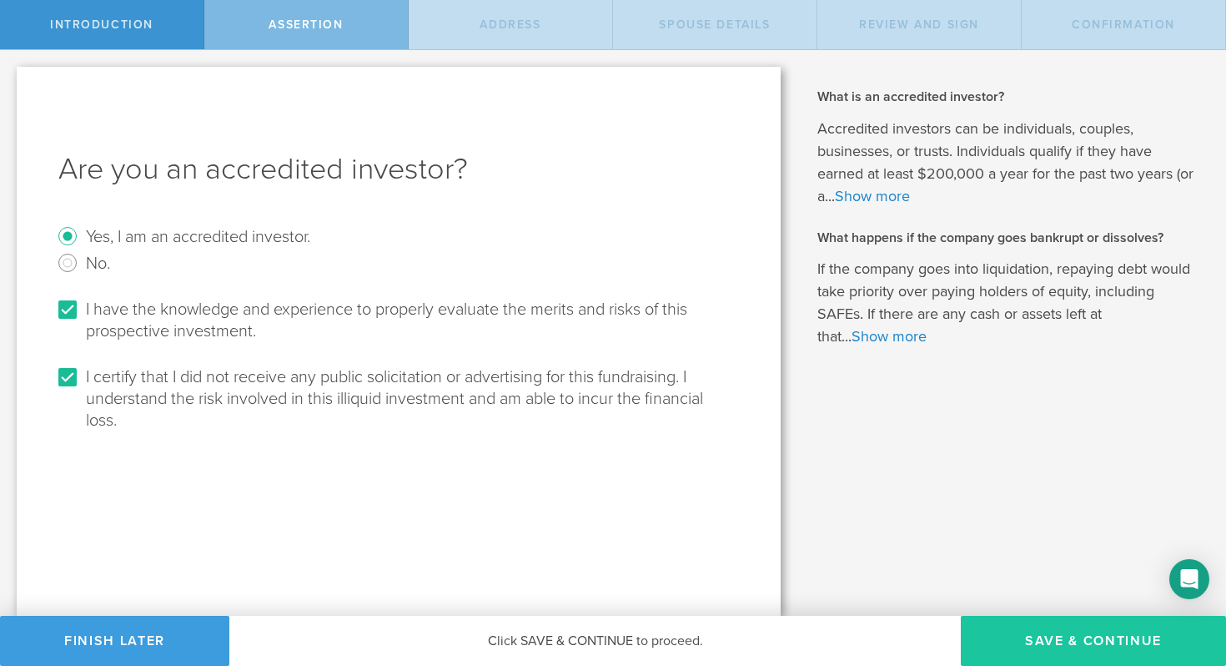
click at [1043, 636] on button "Save & Continue" at bounding box center [1093, 641] width 265 height 50
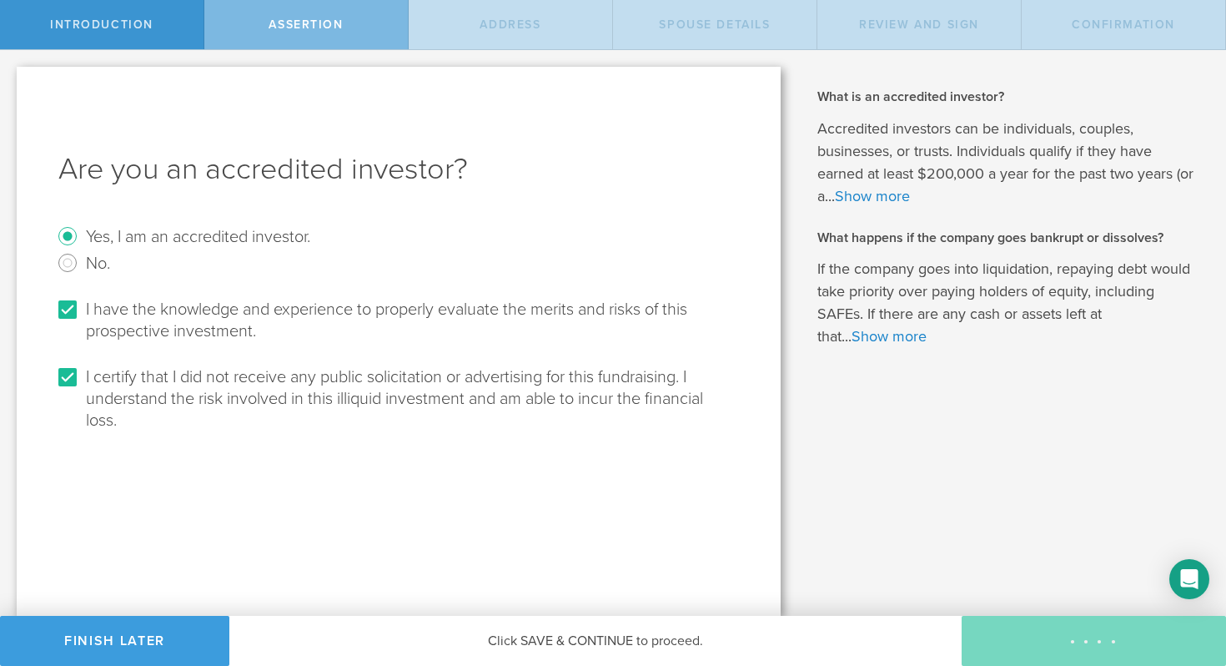
select select "string:USA"
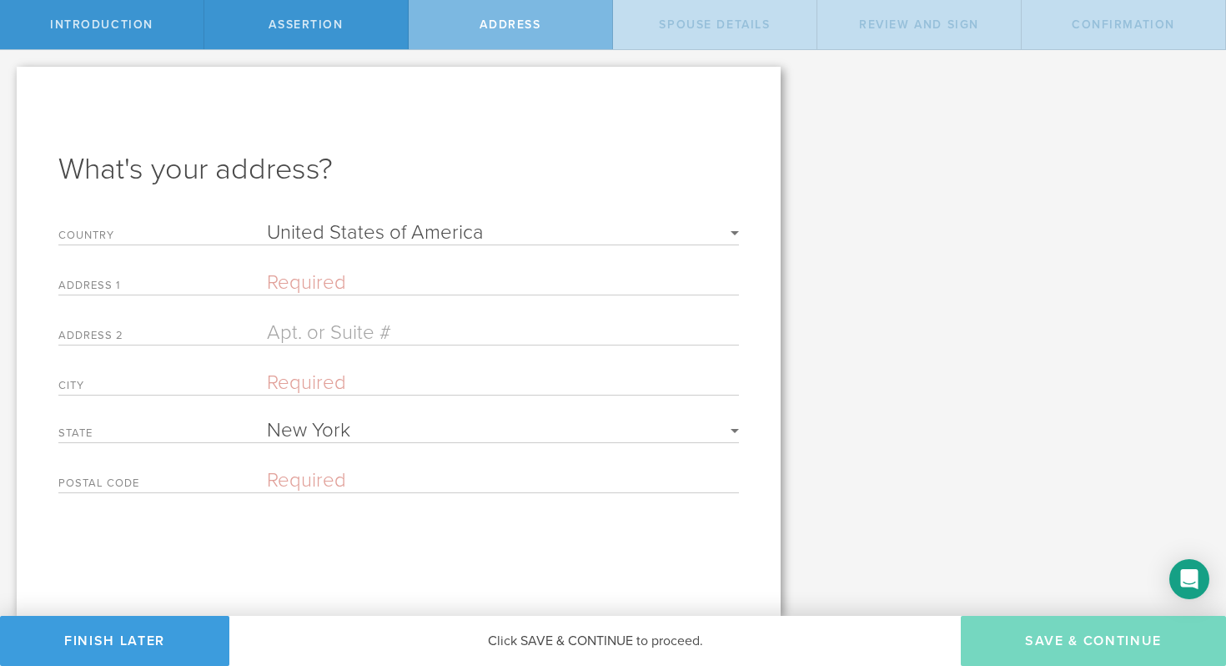
click at [299, 281] on input "text" at bounding box center [503, 282] width 472 height 24
type input "69 Cedar Pond Lane"
type input "Chester"
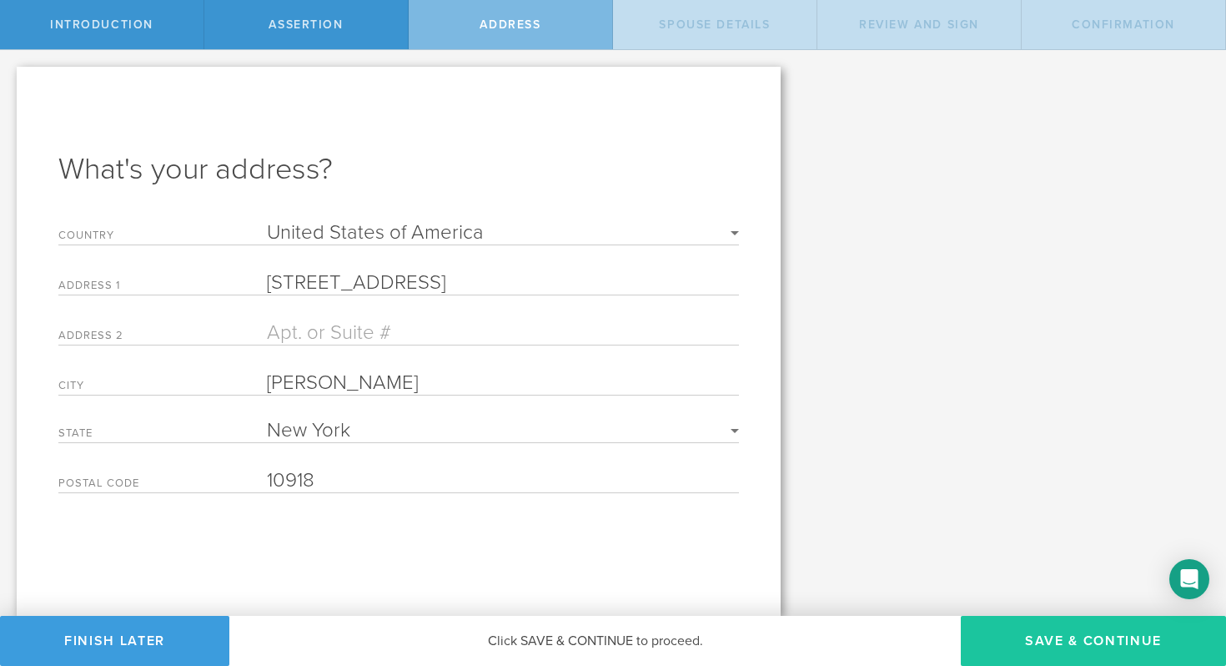
type input "10918"
click at [1149, 648] on button "Save & Continue" at bounding box center [1093, 641] width 265 height 50
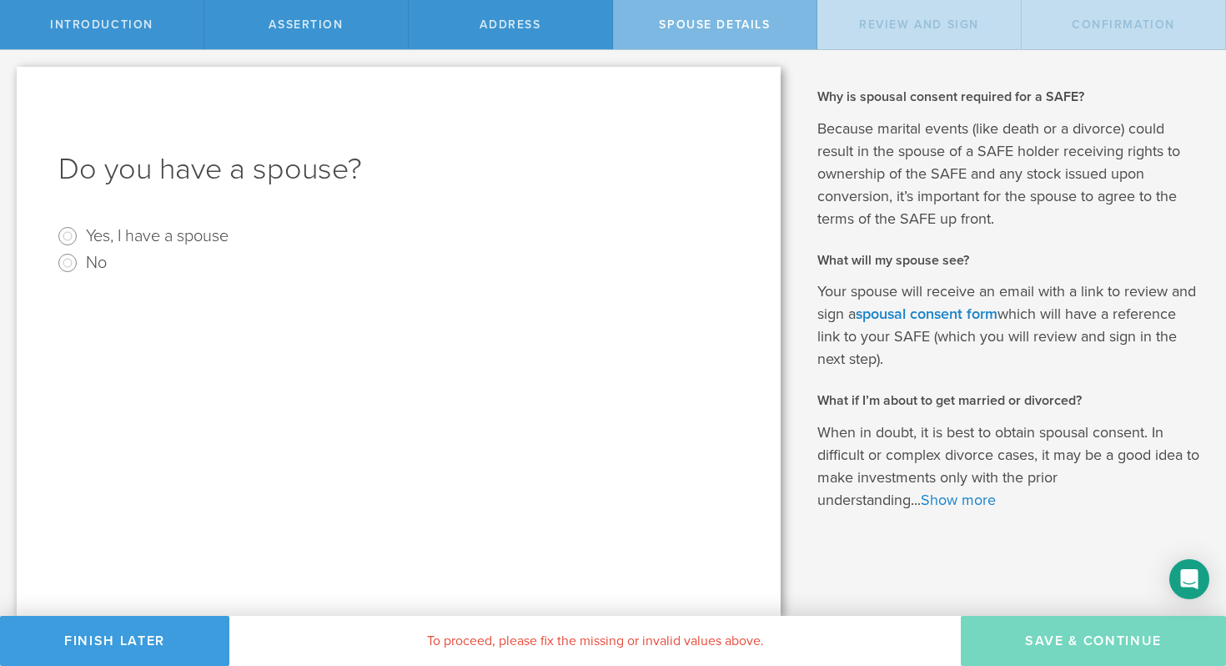
click at [188, 231] on label "Yes, I have a spouse" at bounding box center [157, 235] width 143 height 24
click at [81, 231] on input "Yes, I have a spouse" at bounding box center [67, 236] width 27 height 27
radio input "true"
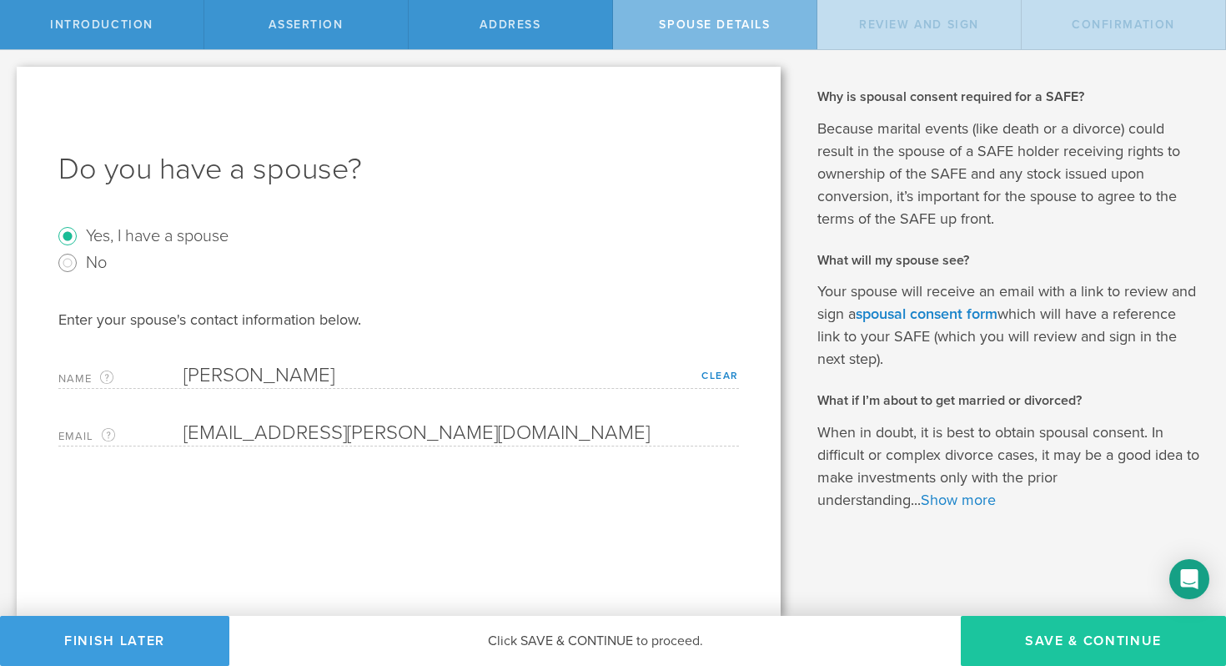
click at [1086, 639] on button "Save & Continue" at bounding box center [1093, 641] width 265 height 50
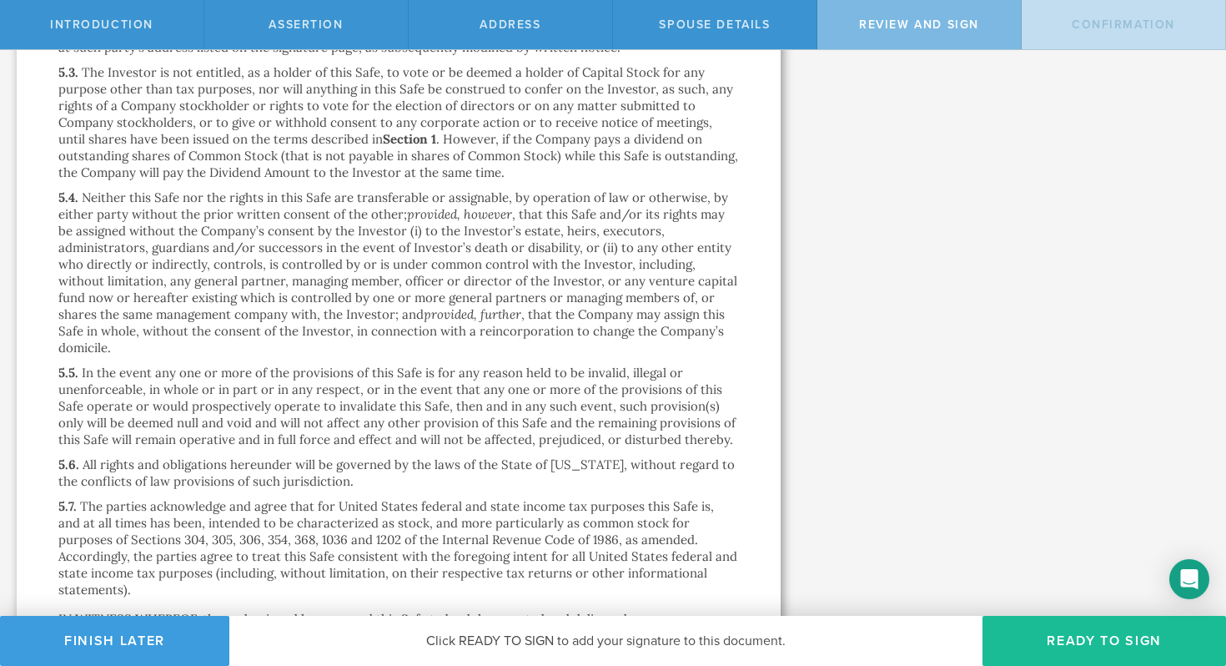
scroll to position [4403, 0]
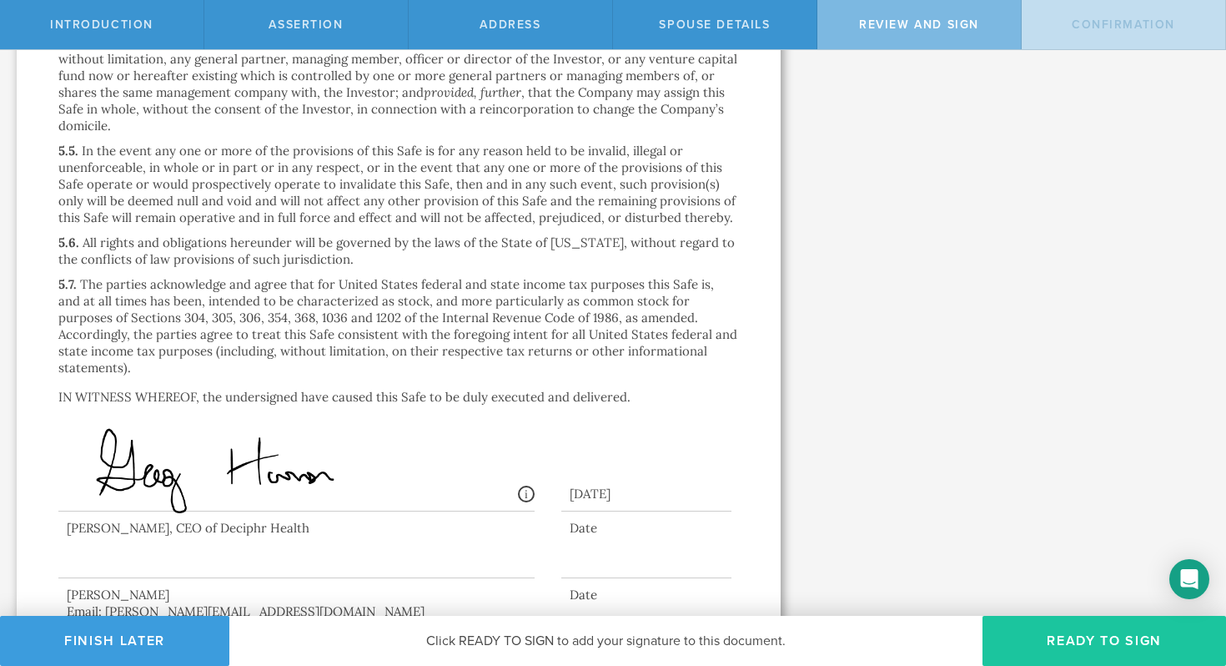
click at [1065, 634] on button "Ready to Sign" at bounding box center [1105, 641] width 244 height 50
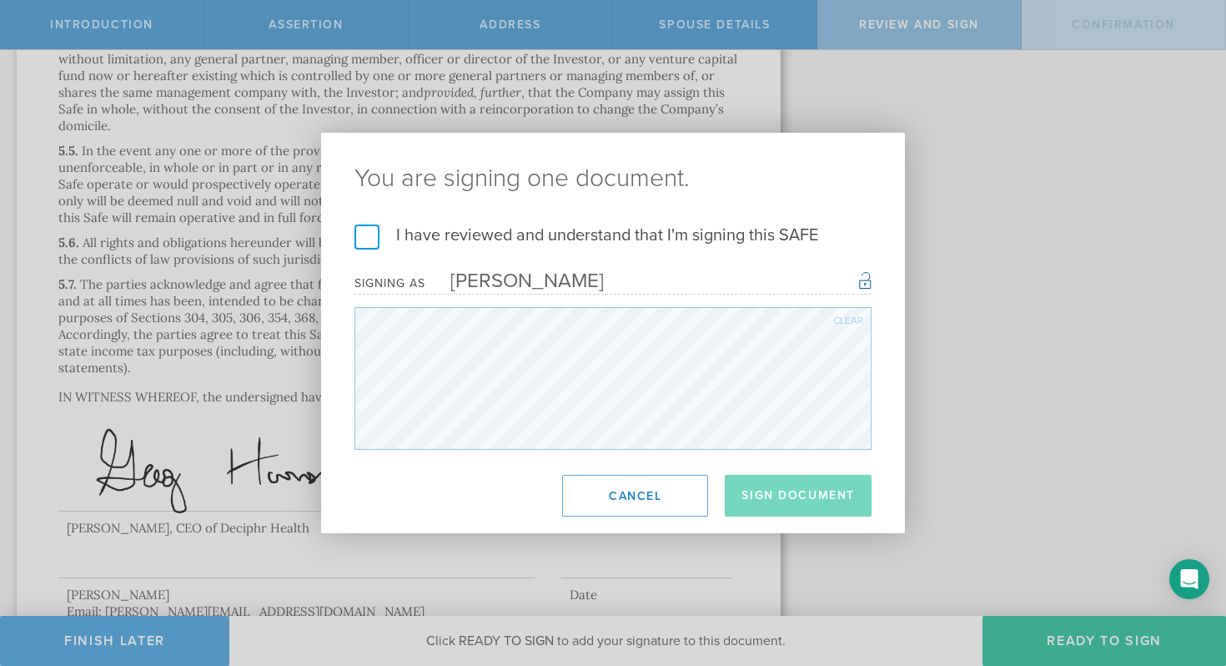
click at [502, 239] on label "I have reviewed and understand that I'm signing this SAFE" at bounding box center [612, 235] width 517 height 22
click at [0, 0] on input "I have reviewed and understand that I'm signing this SAFE" at bounding box center [0, 0] width 0 height 0
click at [828, 489] on button "Sign Document" at bounding box center [798, 496] width 147 height 42
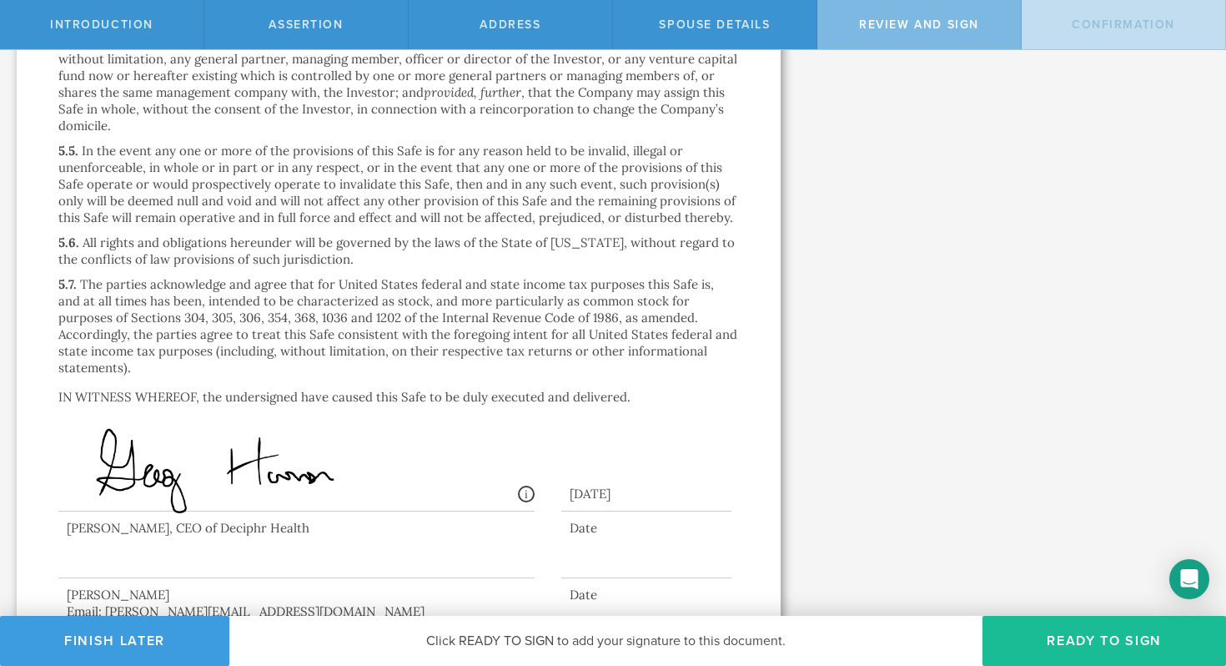
scroll to position [0, 0]
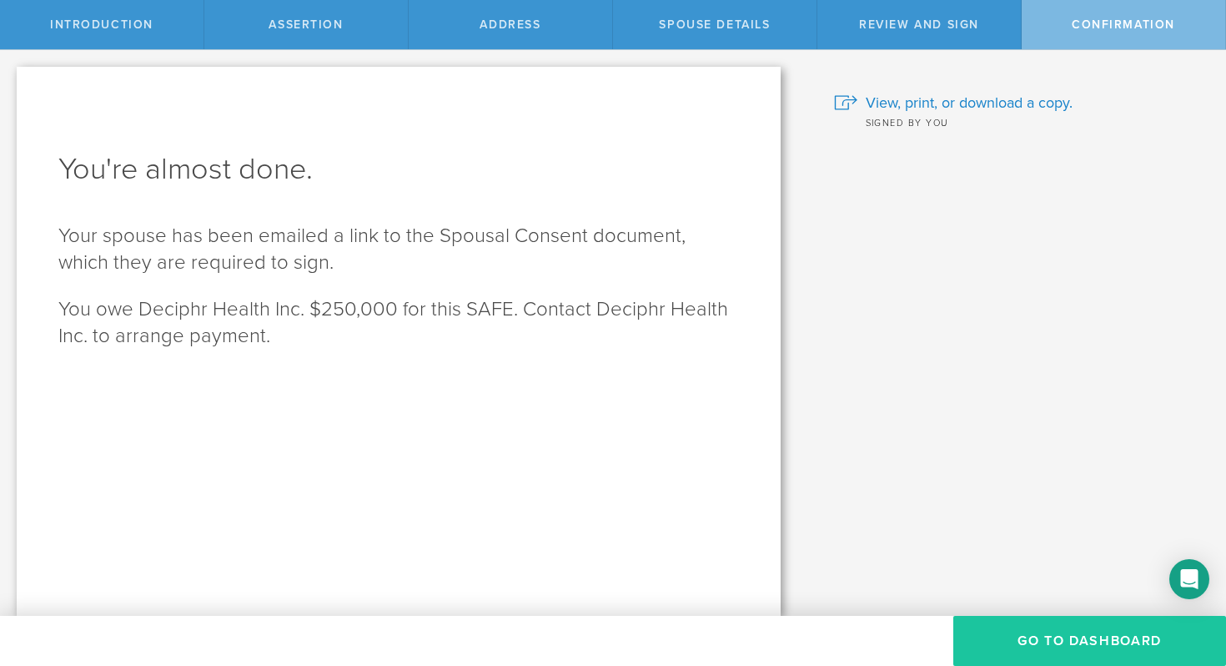
click at [1078, 644] on button "Go to Dashboard" at bounding box center [1089, 641] width 273 height 50
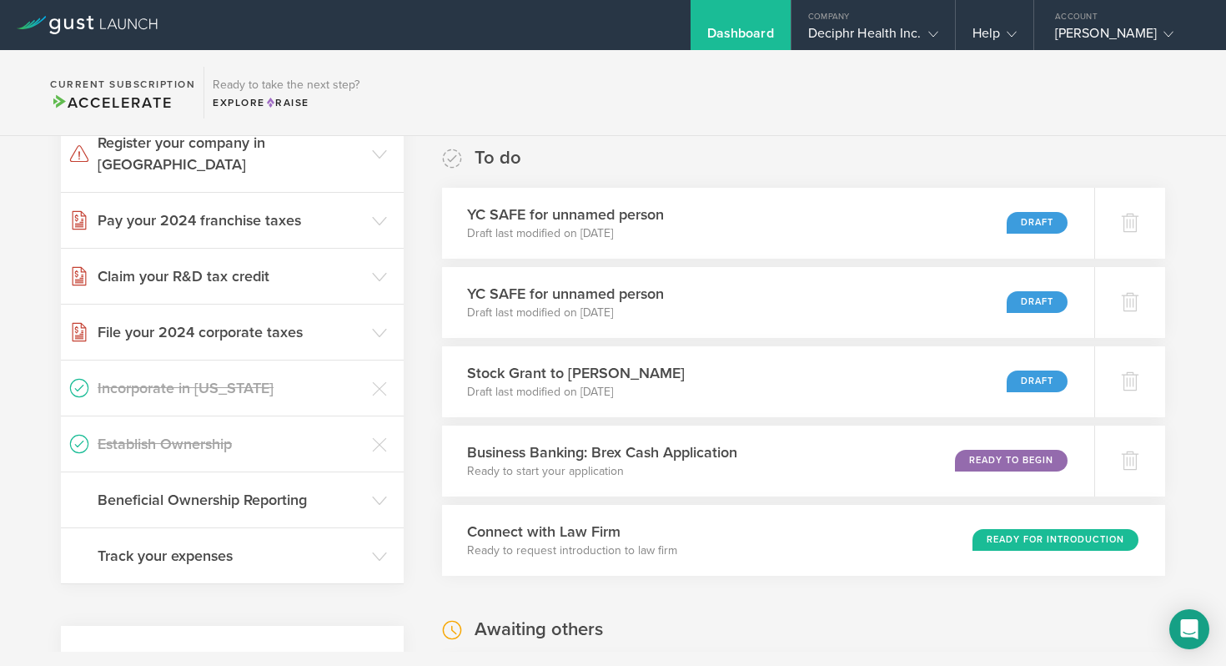
scroll to position [541, 0]
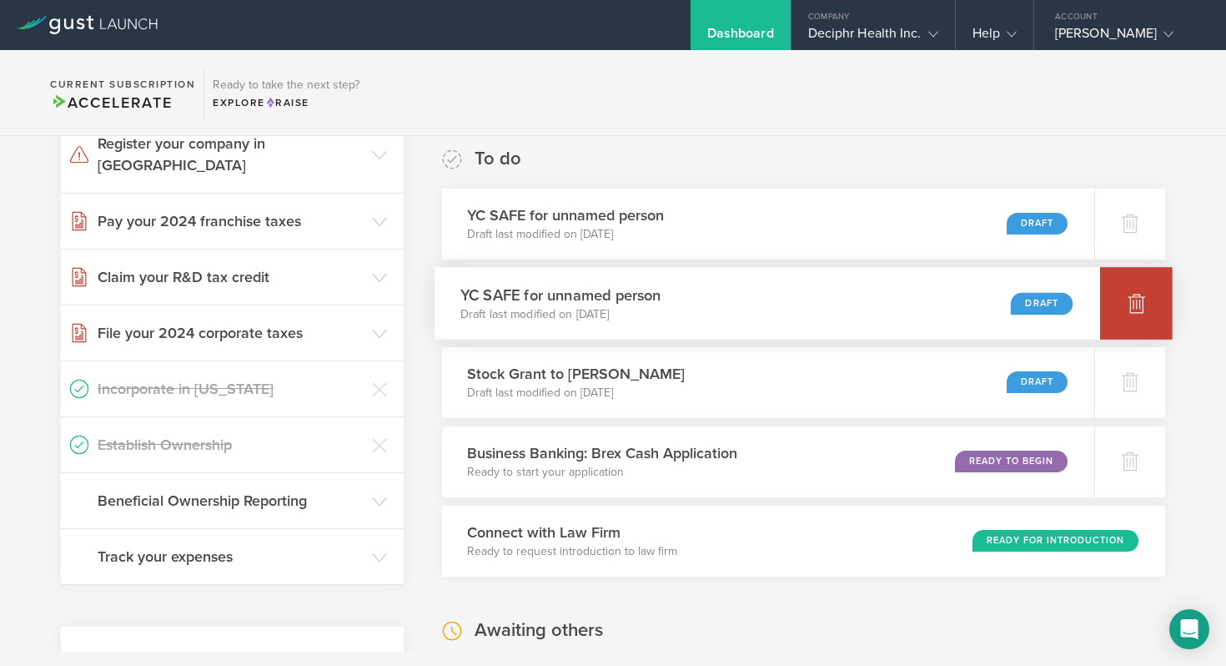
click at [1121, 304] on div at bounding box center [1136, 303] width 73 height 73
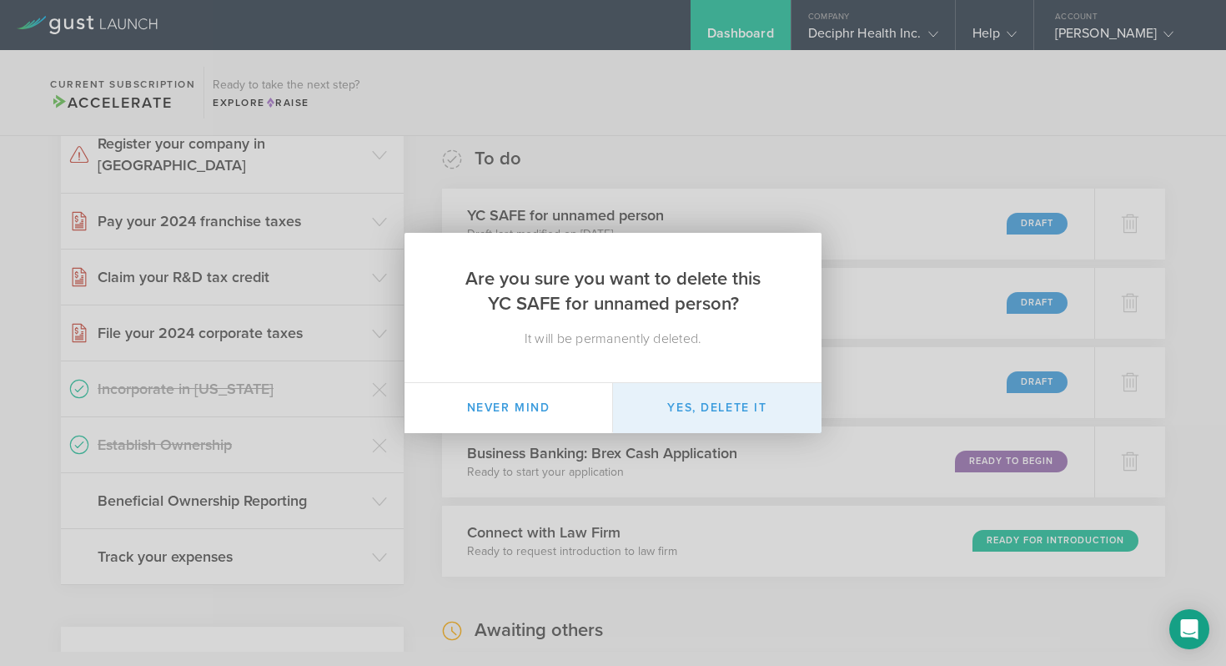
click at [719, 406] on button "Yes, delete it" at bounding box center [717, 408] width 209 height 50
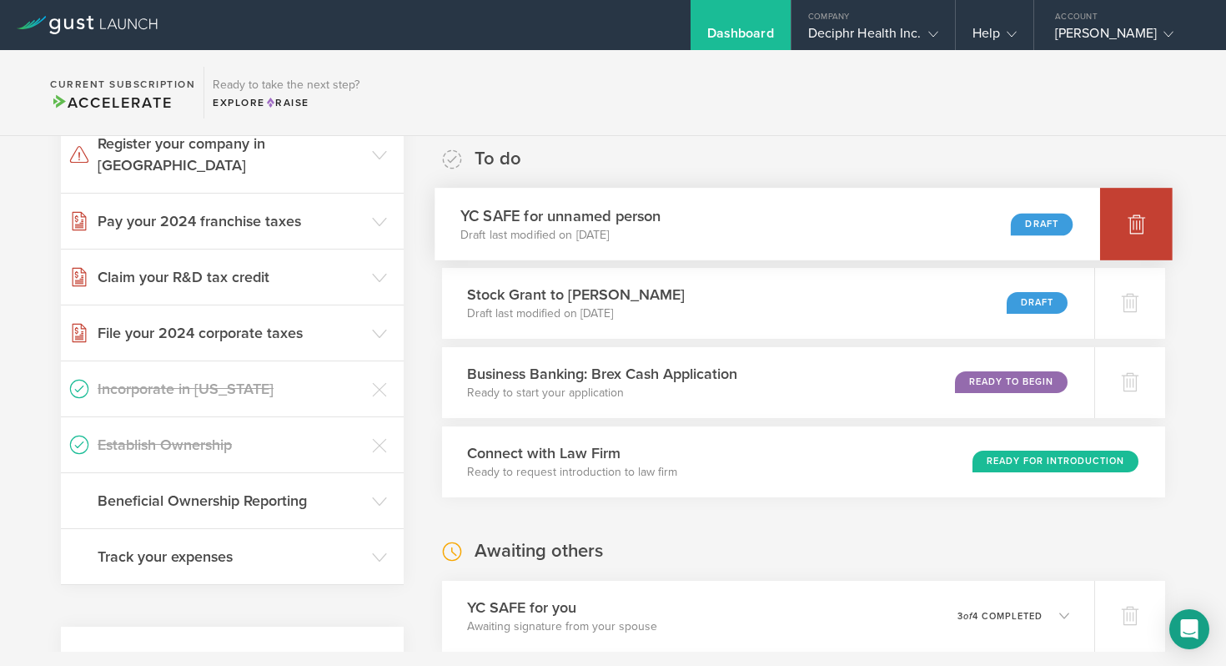
click at [1120, 217] on div at bounding box center [1136, 224] width 73 height 73
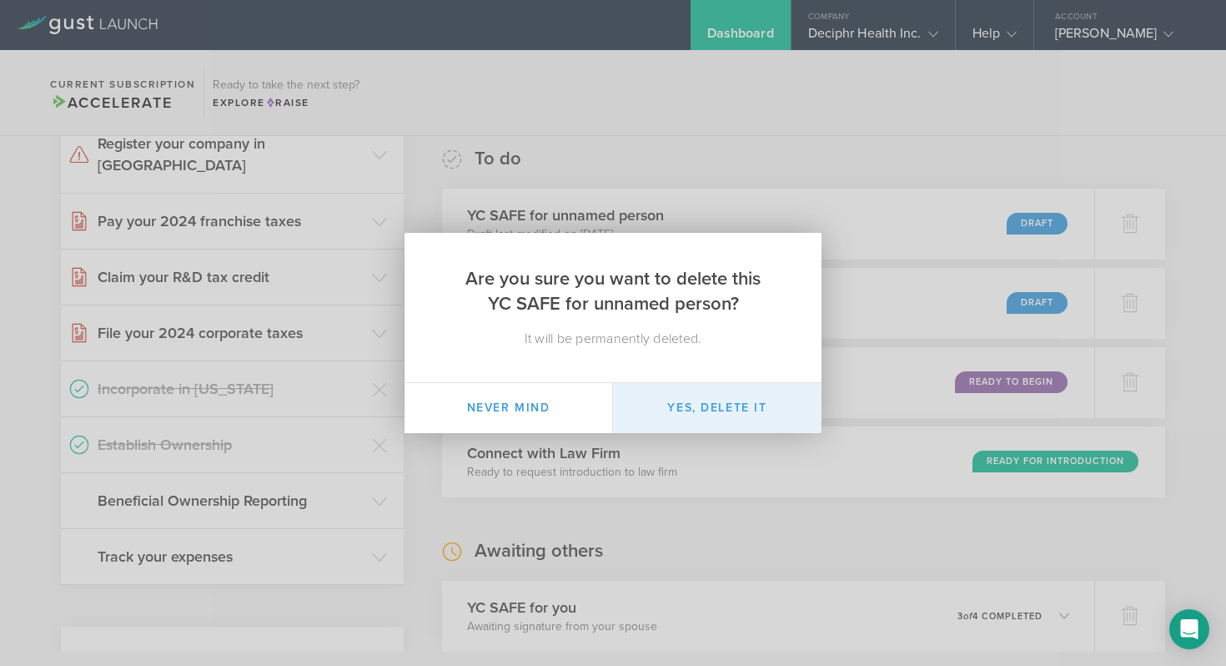
click at [764, 398] on button "Yes, delete it" at bounding box center [717, 408] width 209 height 50
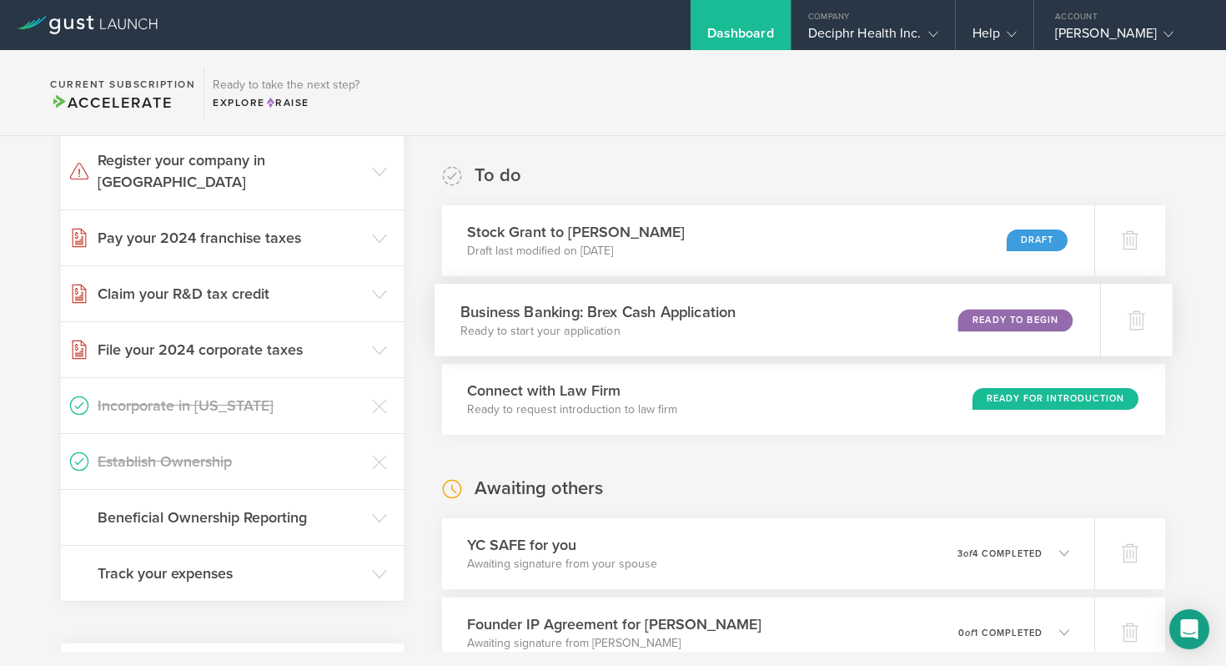
scroll to position [522, 0]
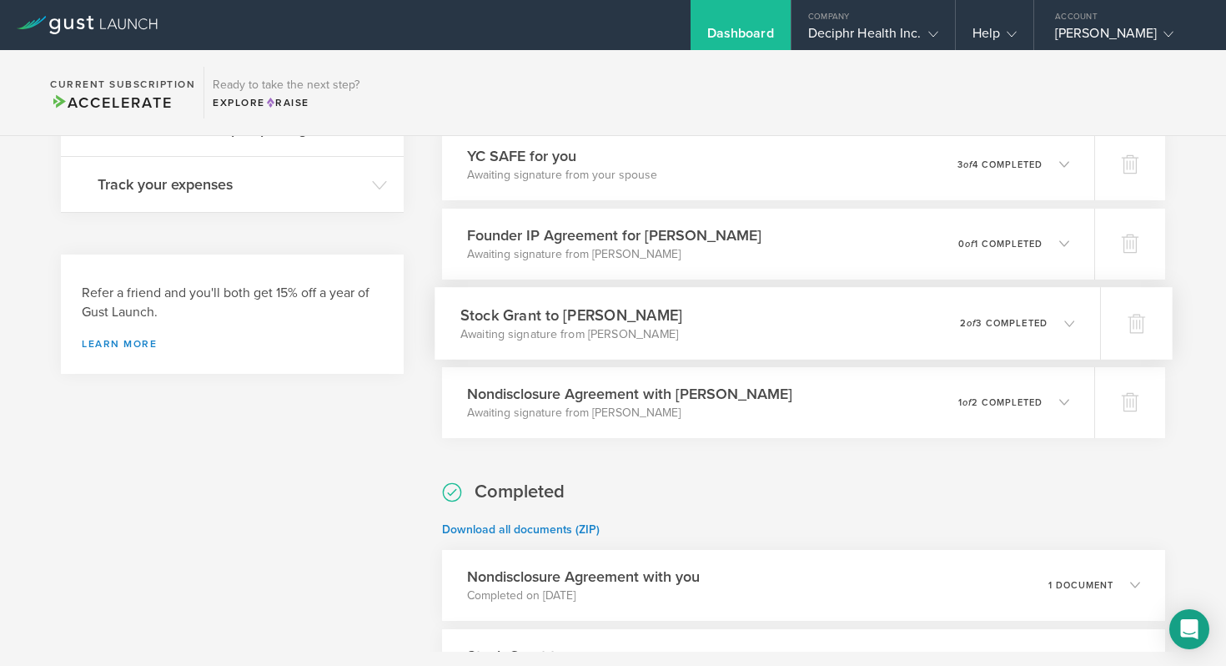
scroll to position [933, 0]
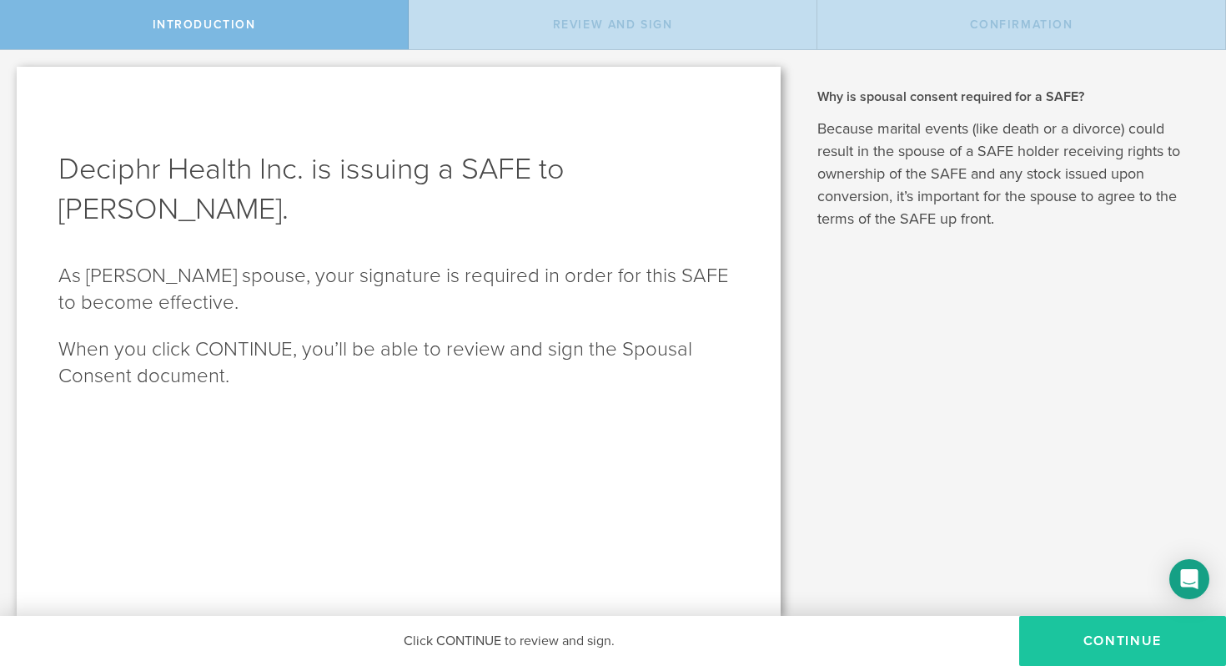
click at [1169, 647] on button "Continue" at bounding box center [1122, 641] width 207 height 50
